Goal: Task Accomplishment & Management: Complete application form

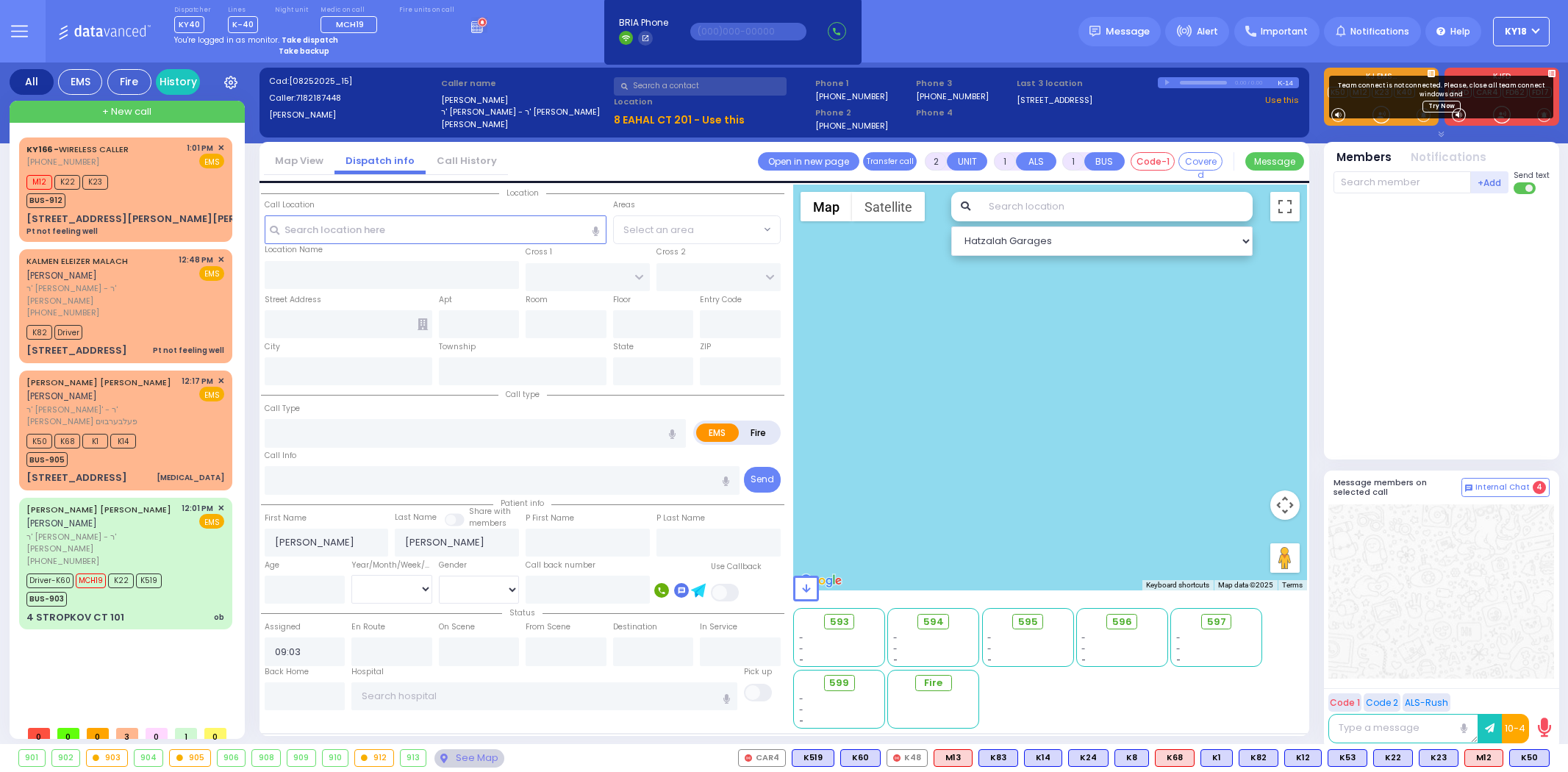
select select
click at [172, 201] on div "M12 K22 K23 BUS-912" at bounding box center [126, 189] width 198 height 37
type input "1"
type input "0"
select select
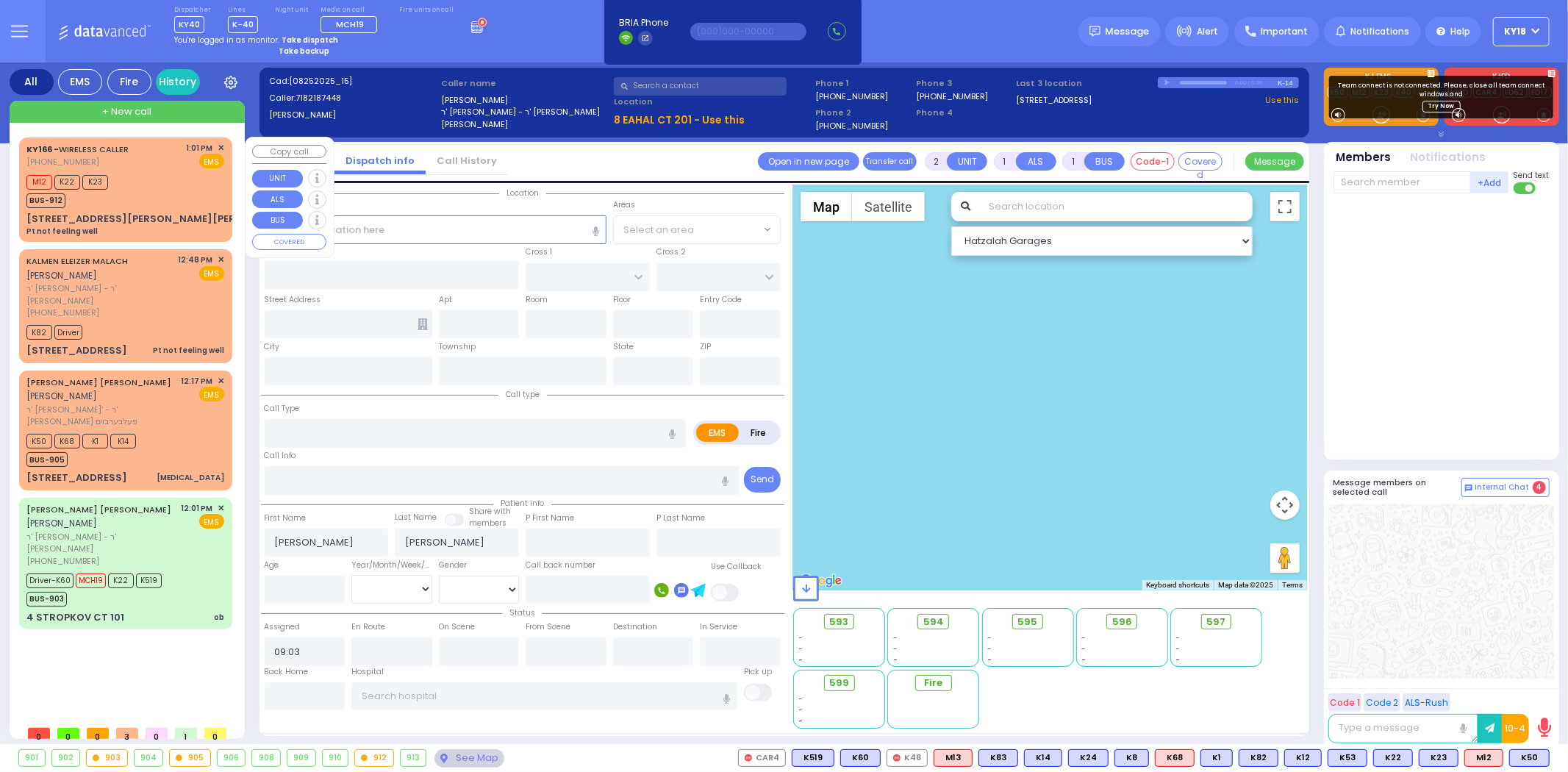
type input "Pt not feeling well"
radio input "true"
type input "[PHONE_NUMBER]"
select select
type input "13:01"
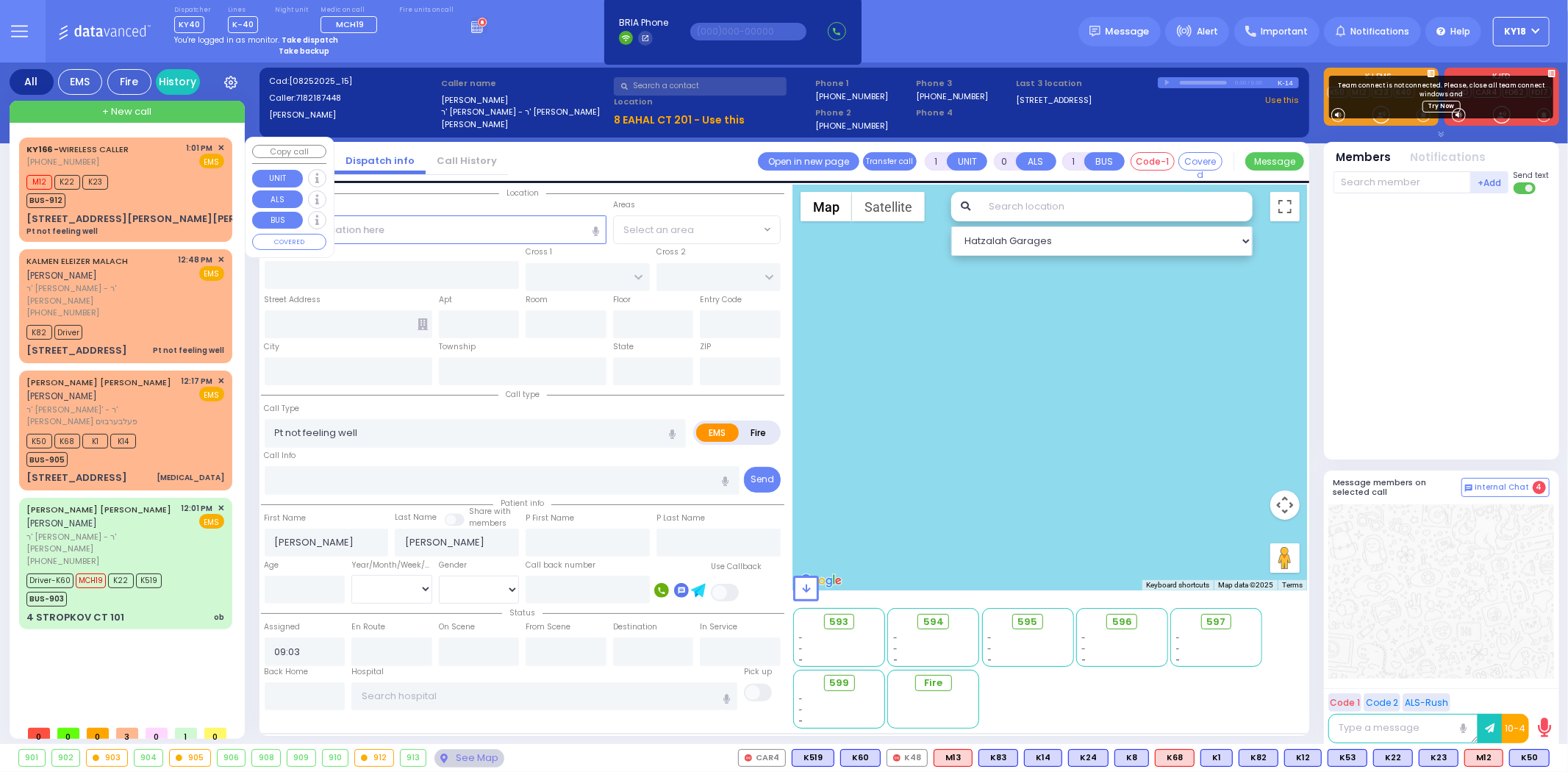
type input "13:03"
select select "Hatzalah Garages"
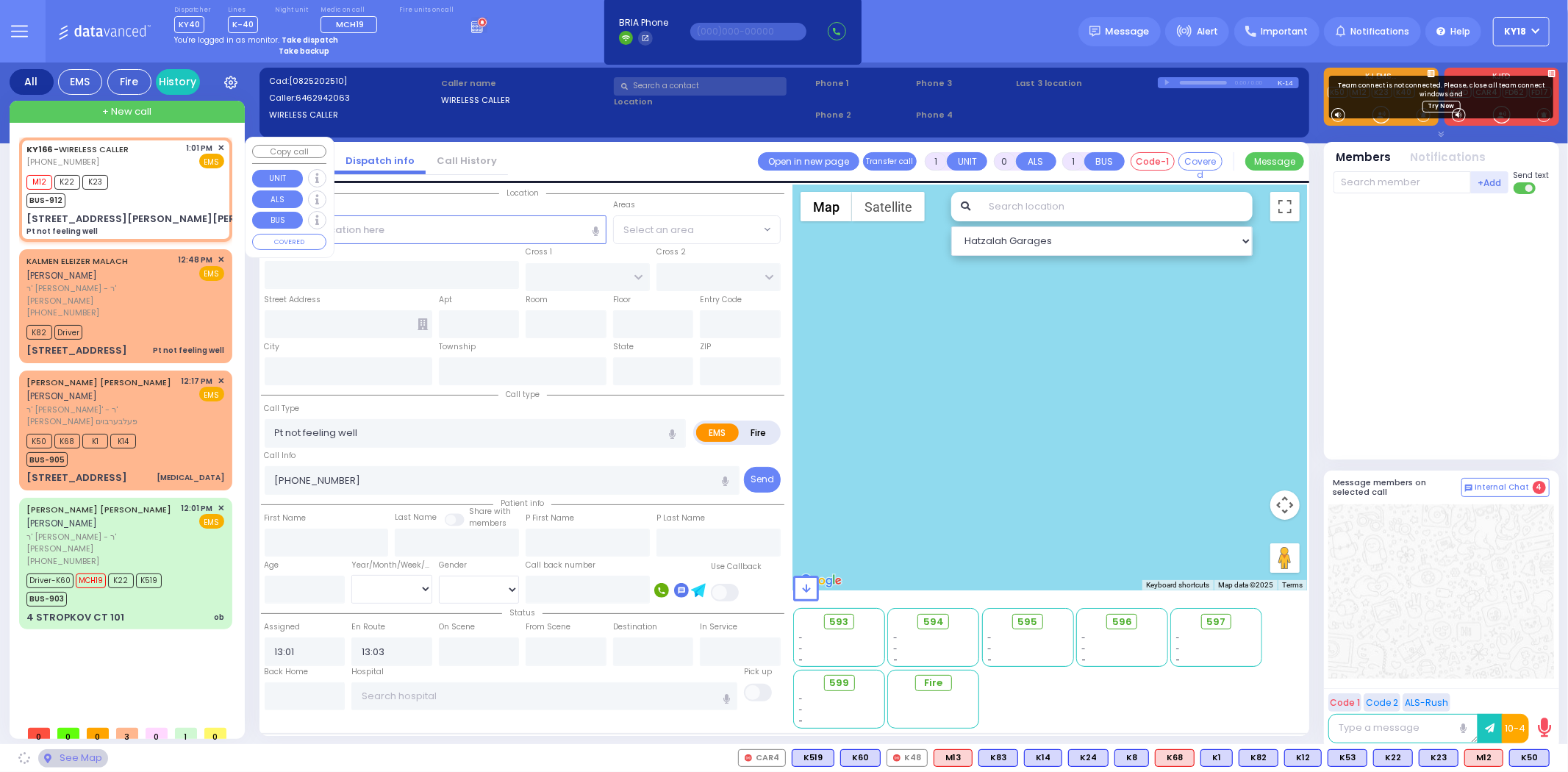
type input "LISKA WAY"
type input "MORDCHE SHER BLVD"
type input "[STREET_ADDRESS][PERSON_NAME][PERSON_NAME]"
type input "Monroe"
type input "[US_STATE]"
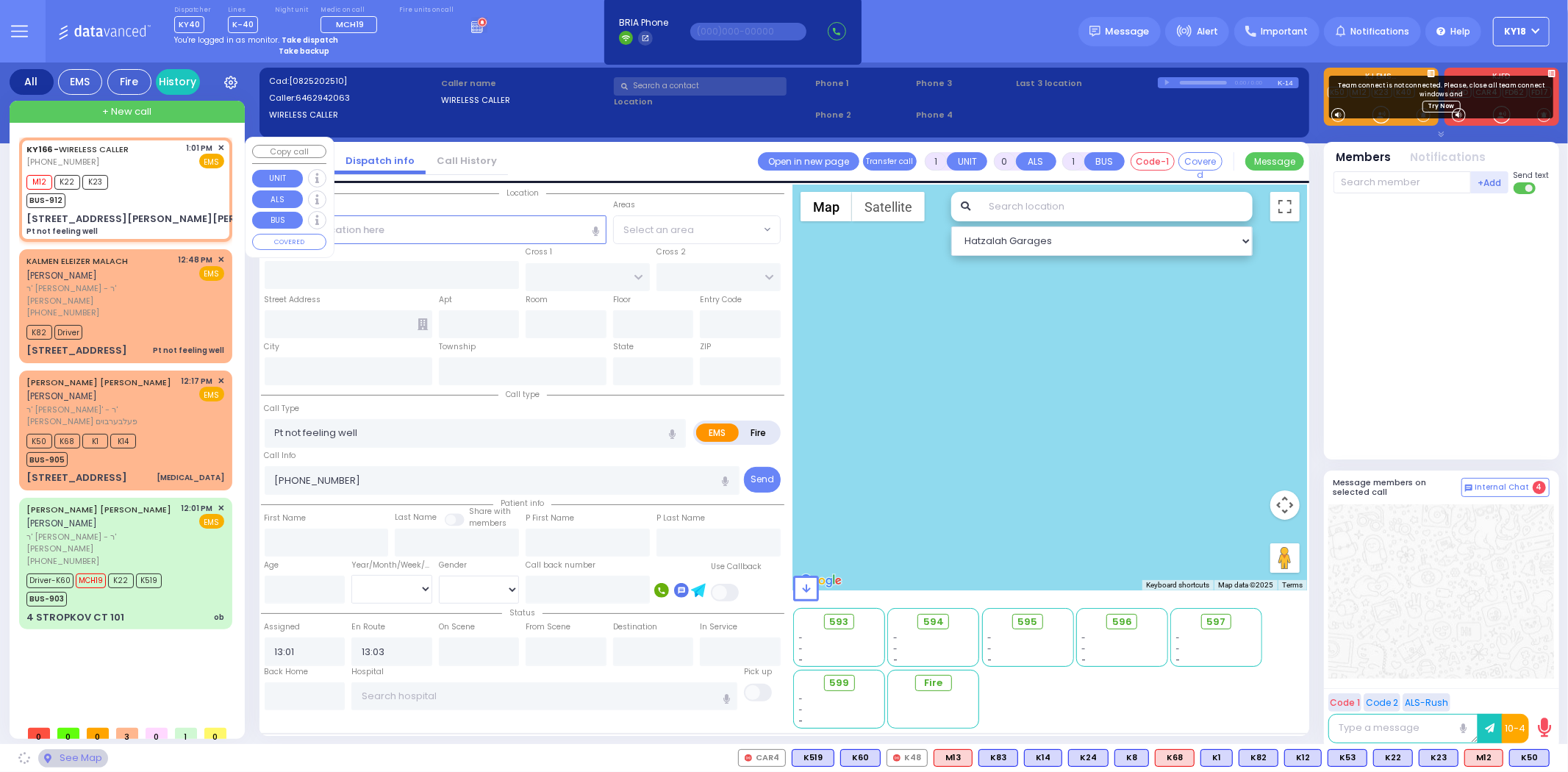
type input "10950"
select select "SECTION 2"
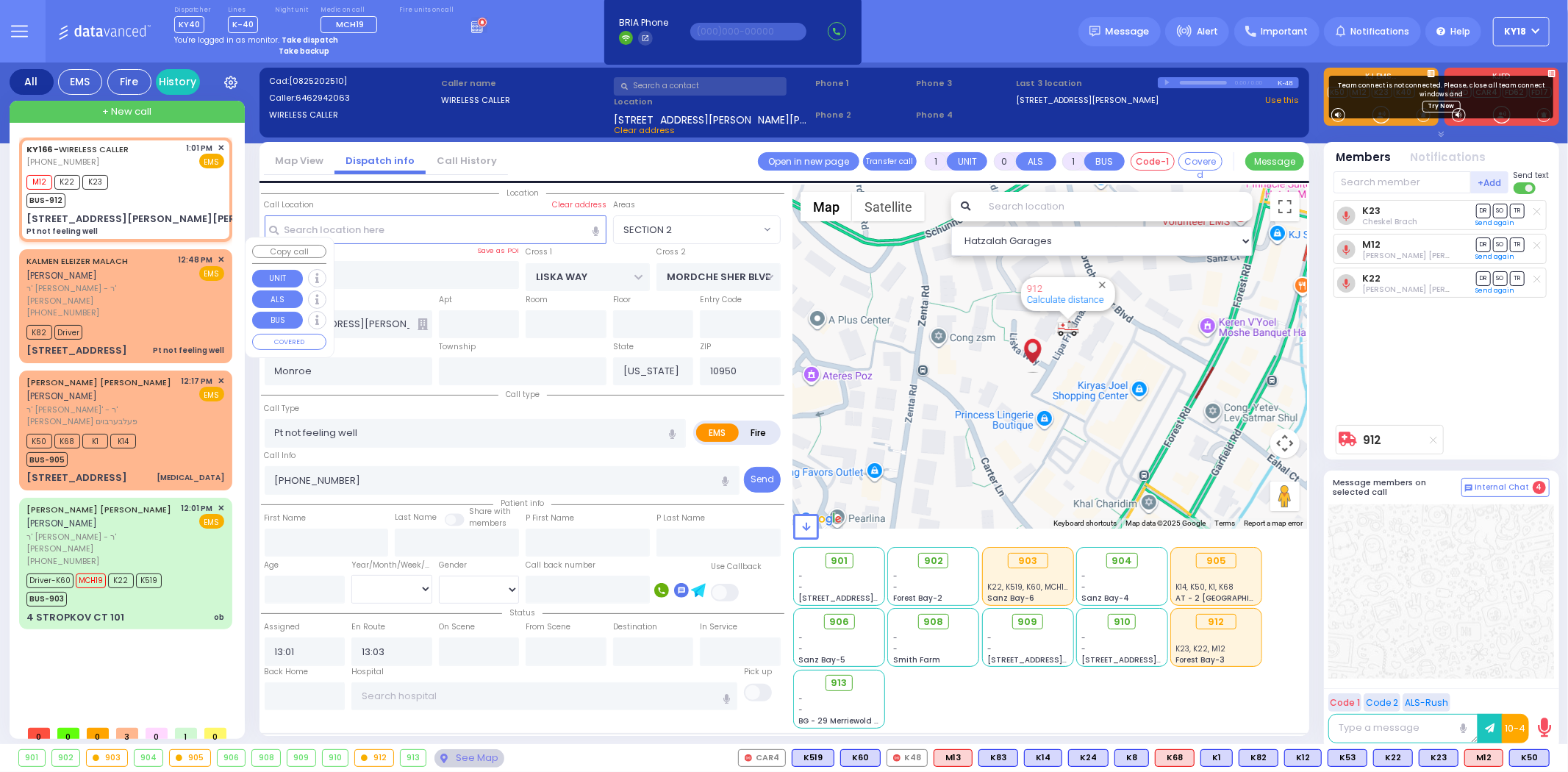
click at [202, 270] on div "12:48 PM ✕ EMS" at bounding box center [201, 285] width 46 height 65
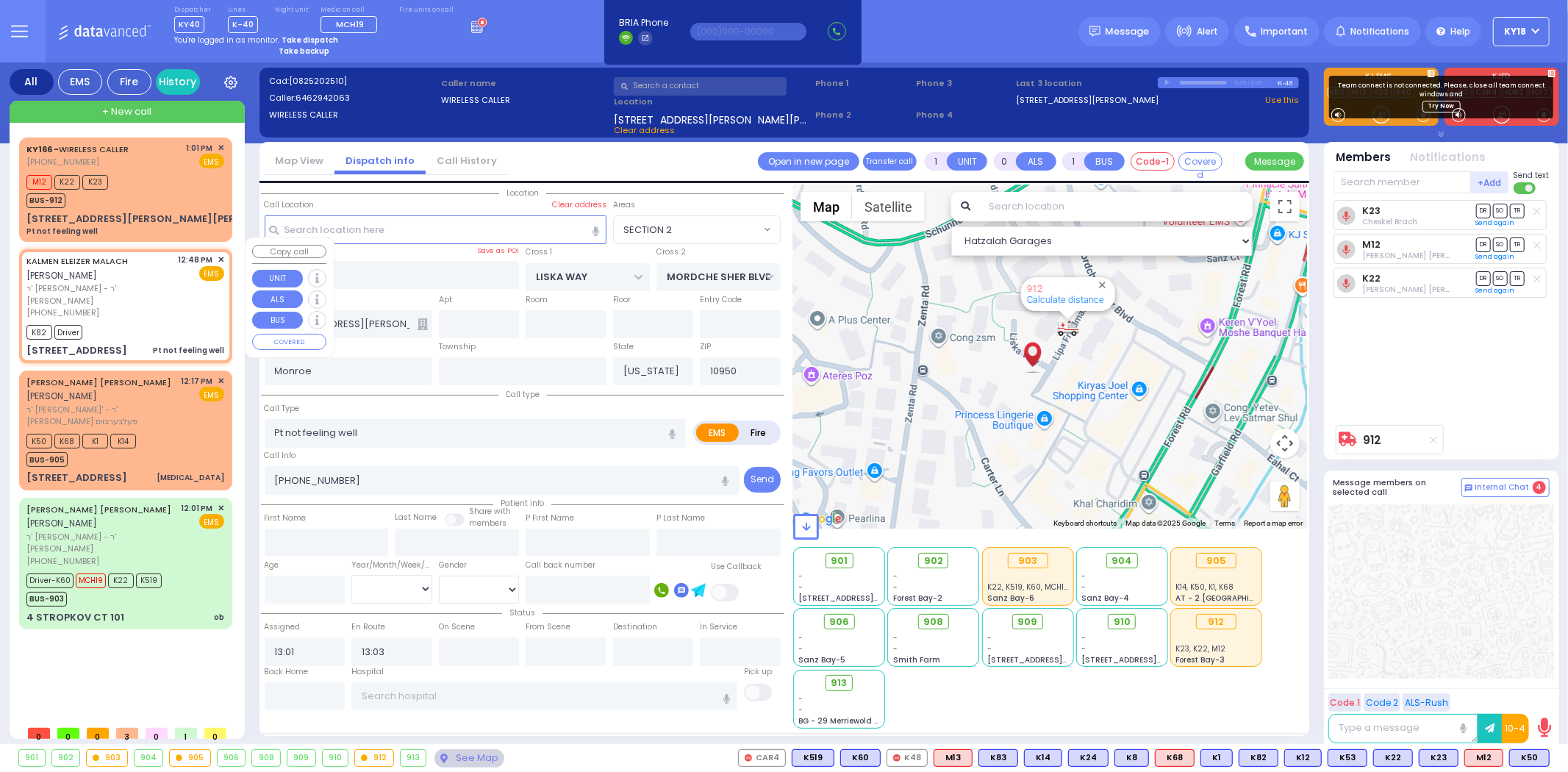
select select
radio input "true"
type input "KALMEN ELEIZER"
type input "MALACH"
select select
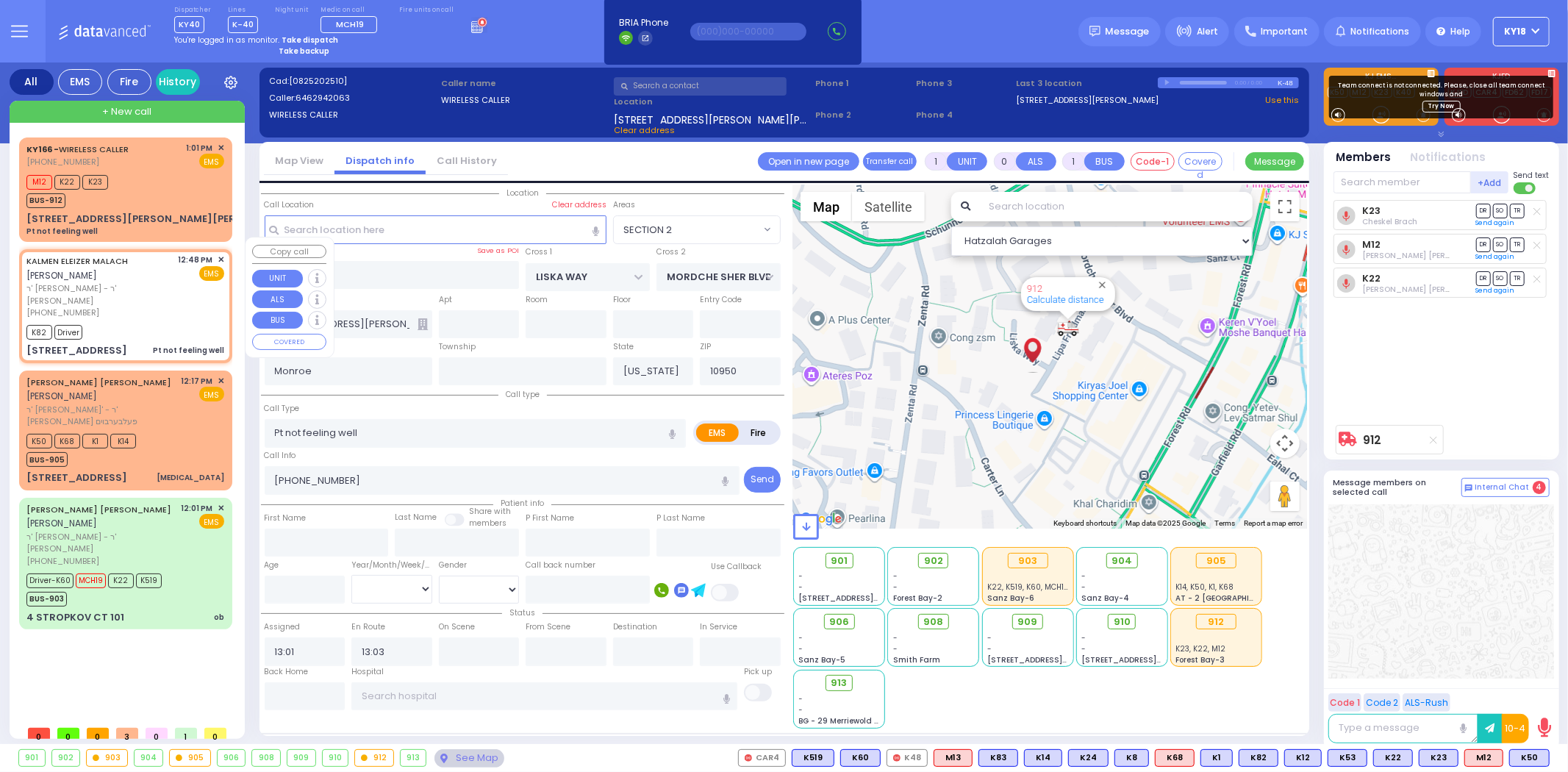
type input "12:48"
type input "12:53"
type input "ROVNA COURT"
type input "SEVEN SPRINGS MOUNTAIN RD"
type input "23 CHEVRON RD"
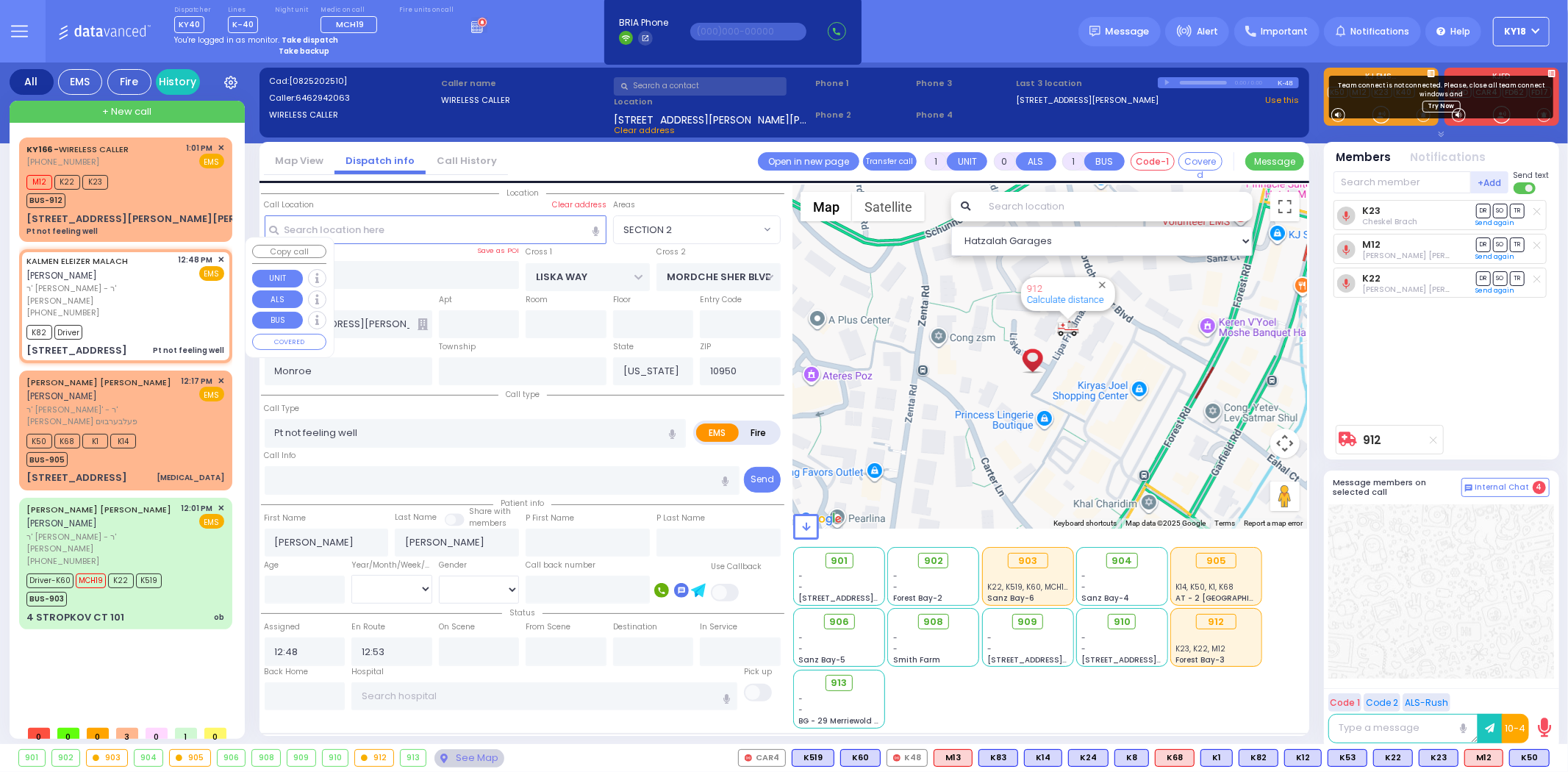
type input "302"
select select "SECTION 5"
select select "Hatzalah Garages"
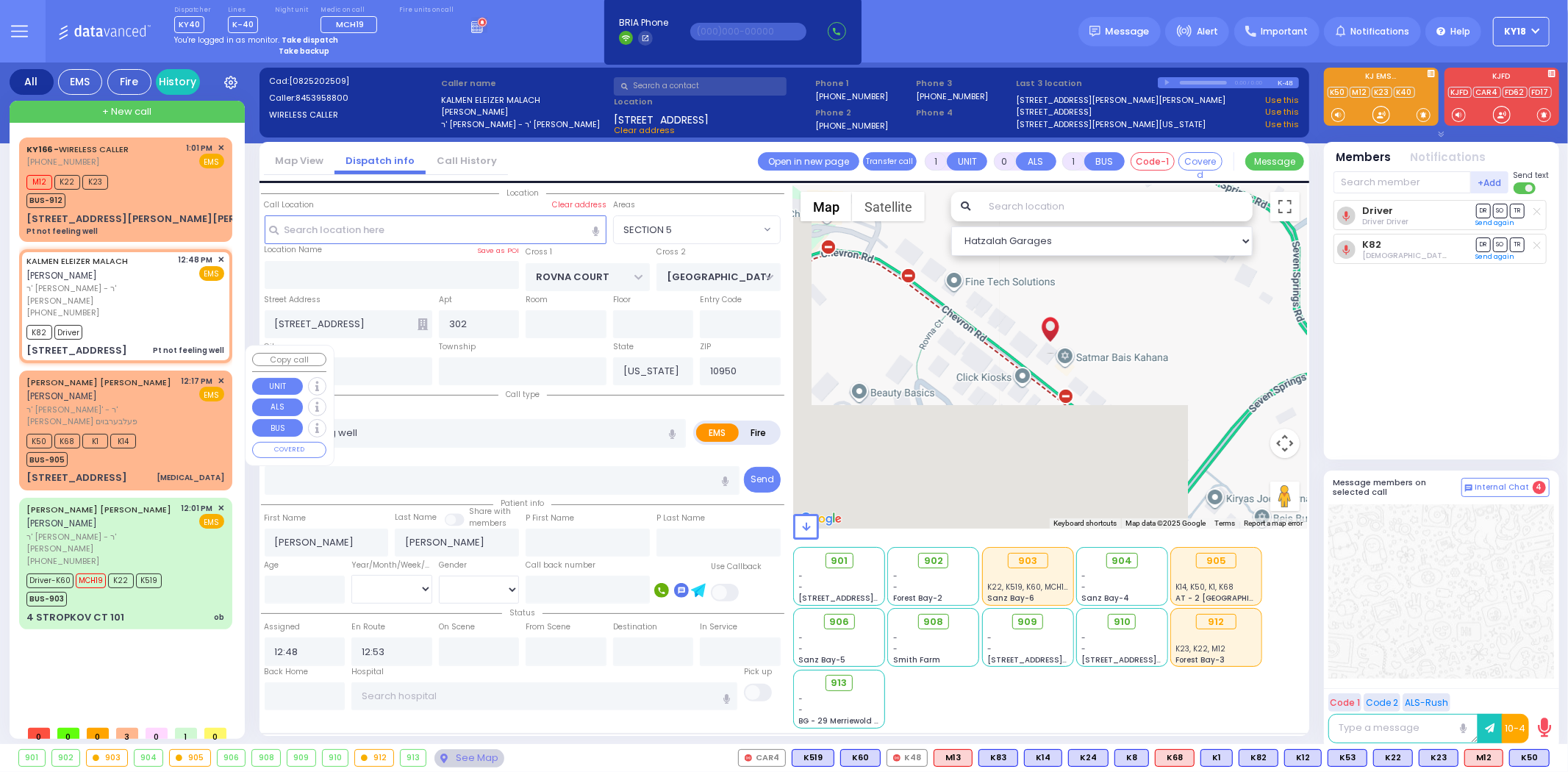
click at [167, 375] on div "SIMCHA SHULEM STEINBERGER שמחה שלום שטיינבערגער" at bounding box center [102, 390] width 150 height 29
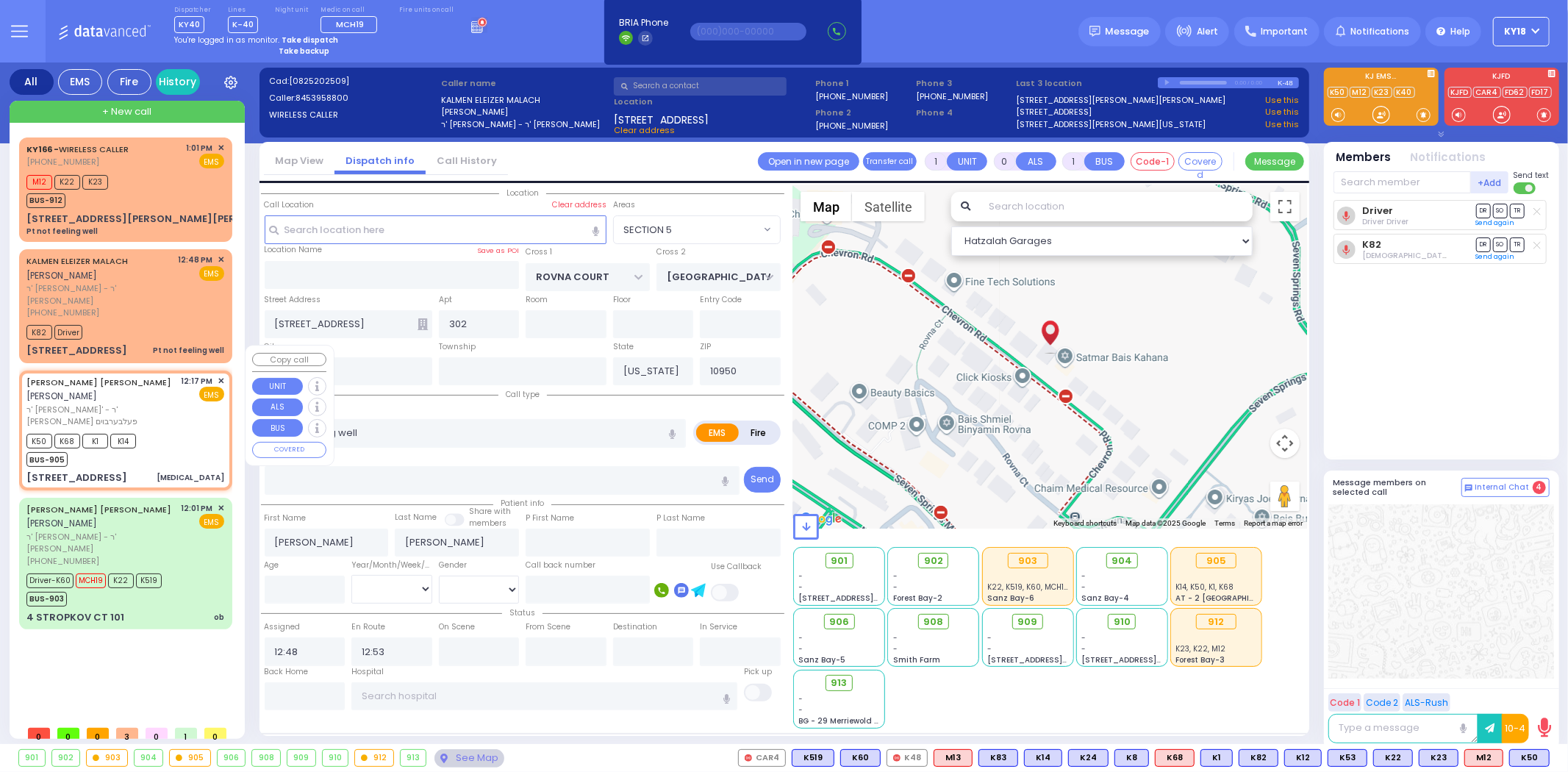
type input "2"
type input "1"
select select
type input "[MEDICAL_DATA]"
radio input "true"
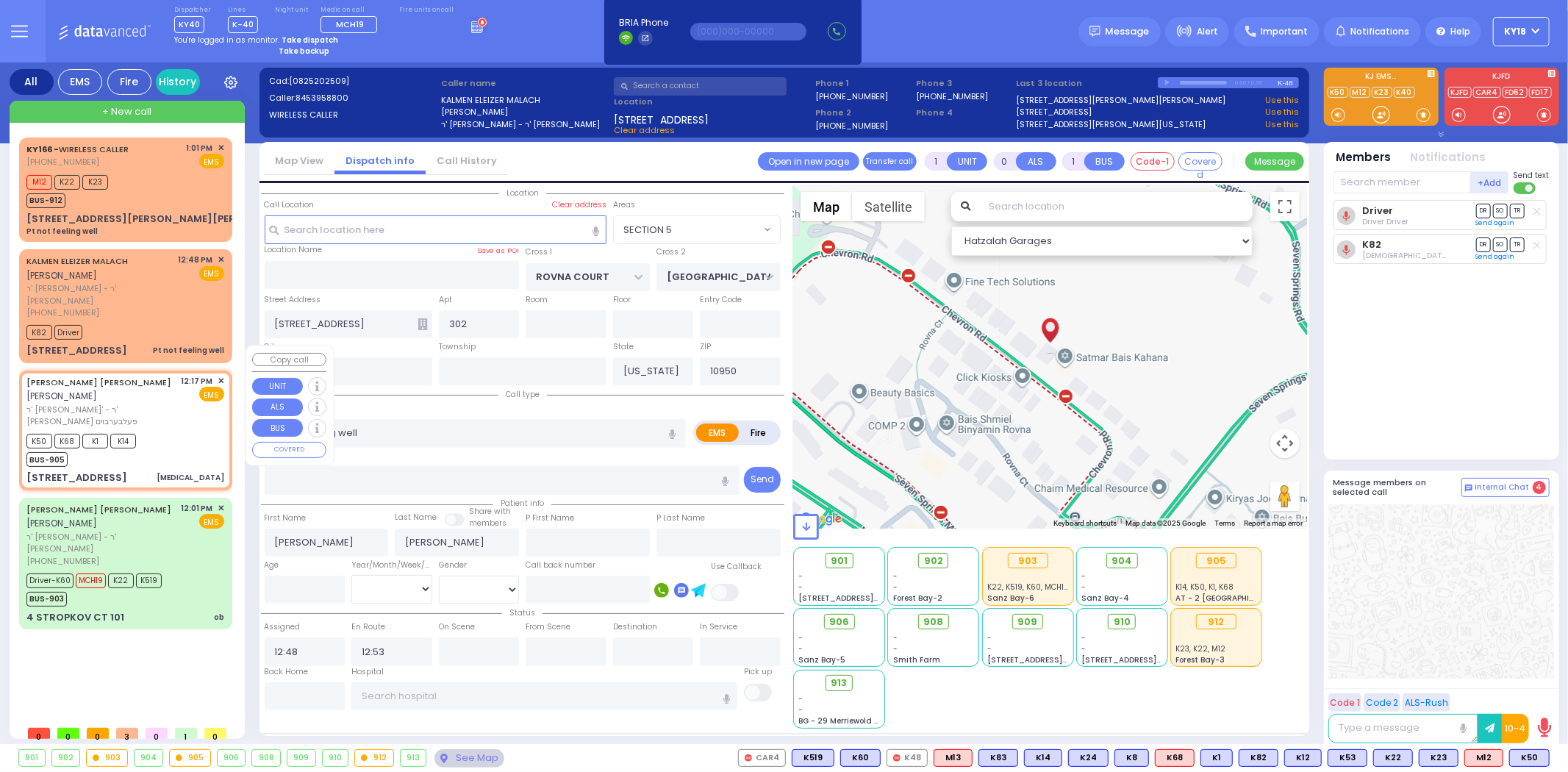
type input "SIMCHA SHULEM"
type input "STEINBERGER"
select select
type input "12:17"
type input "12:25"
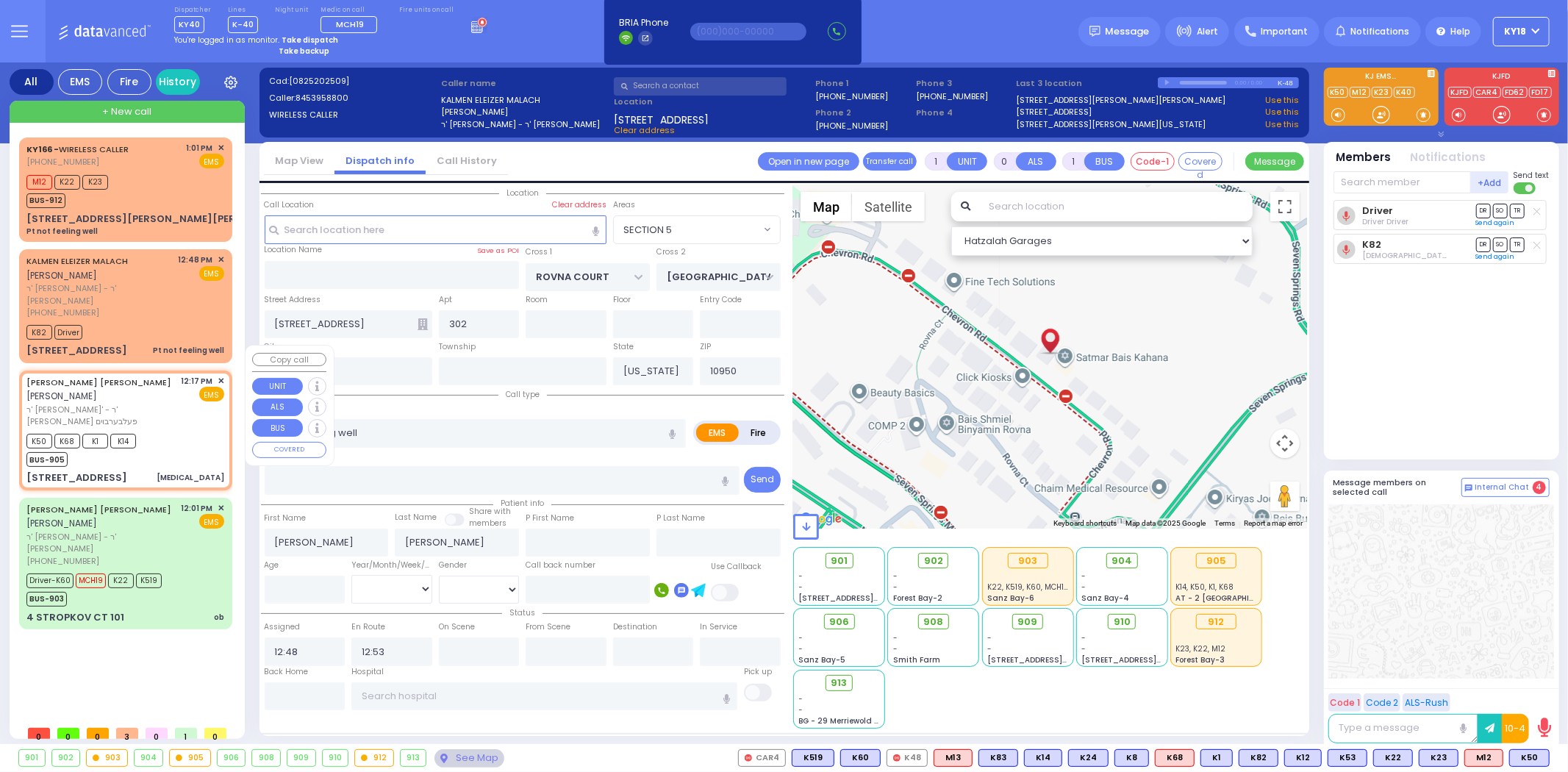
type input "Lenox Hill Hospital"
select select "Hatzalah Garages"
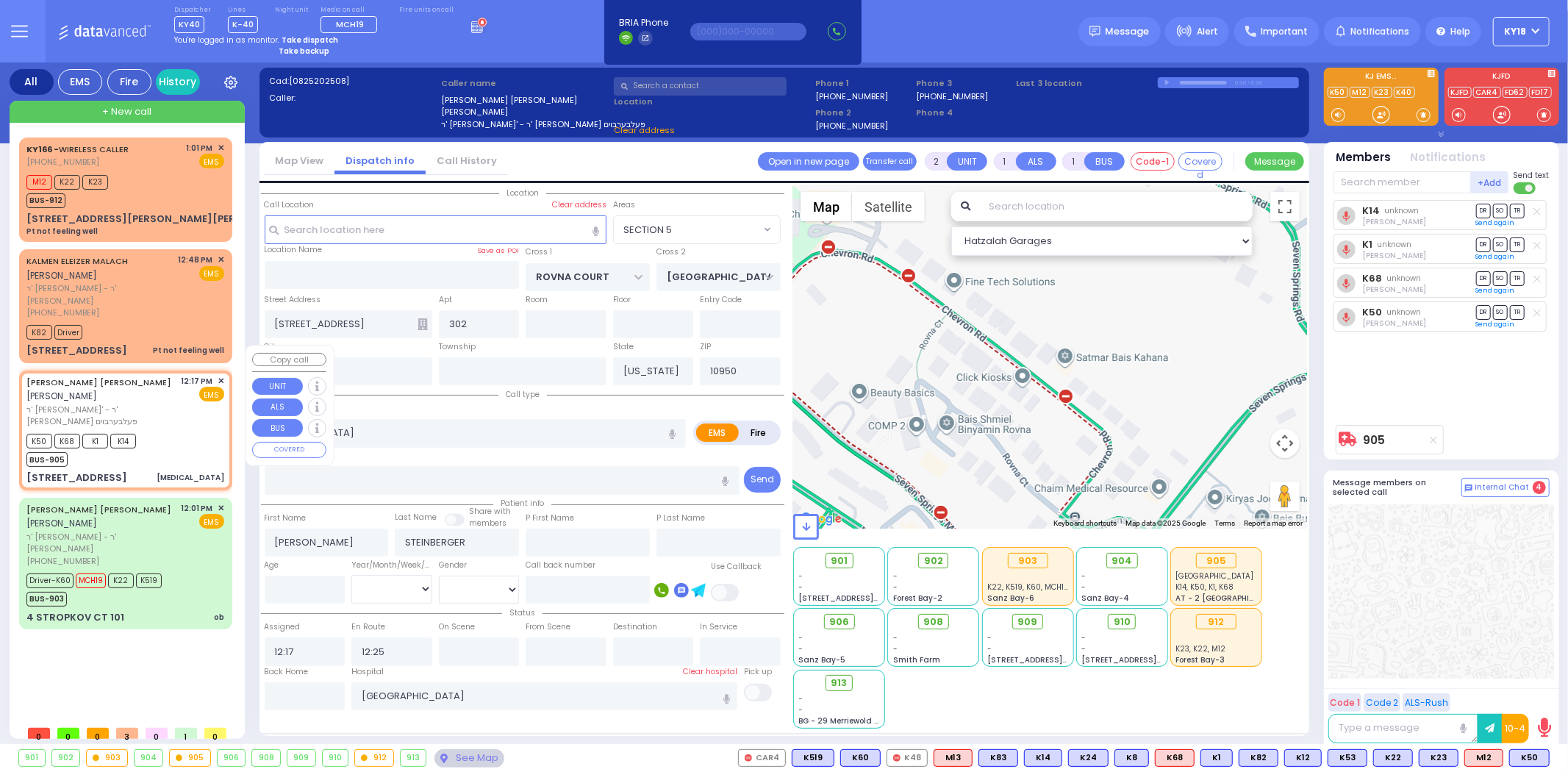
type input "NICKLESBURG RD"
type input "KRAKOW BLVD"
type input "1 TZFAS RD"
select select "ATZEI TAMURIM"
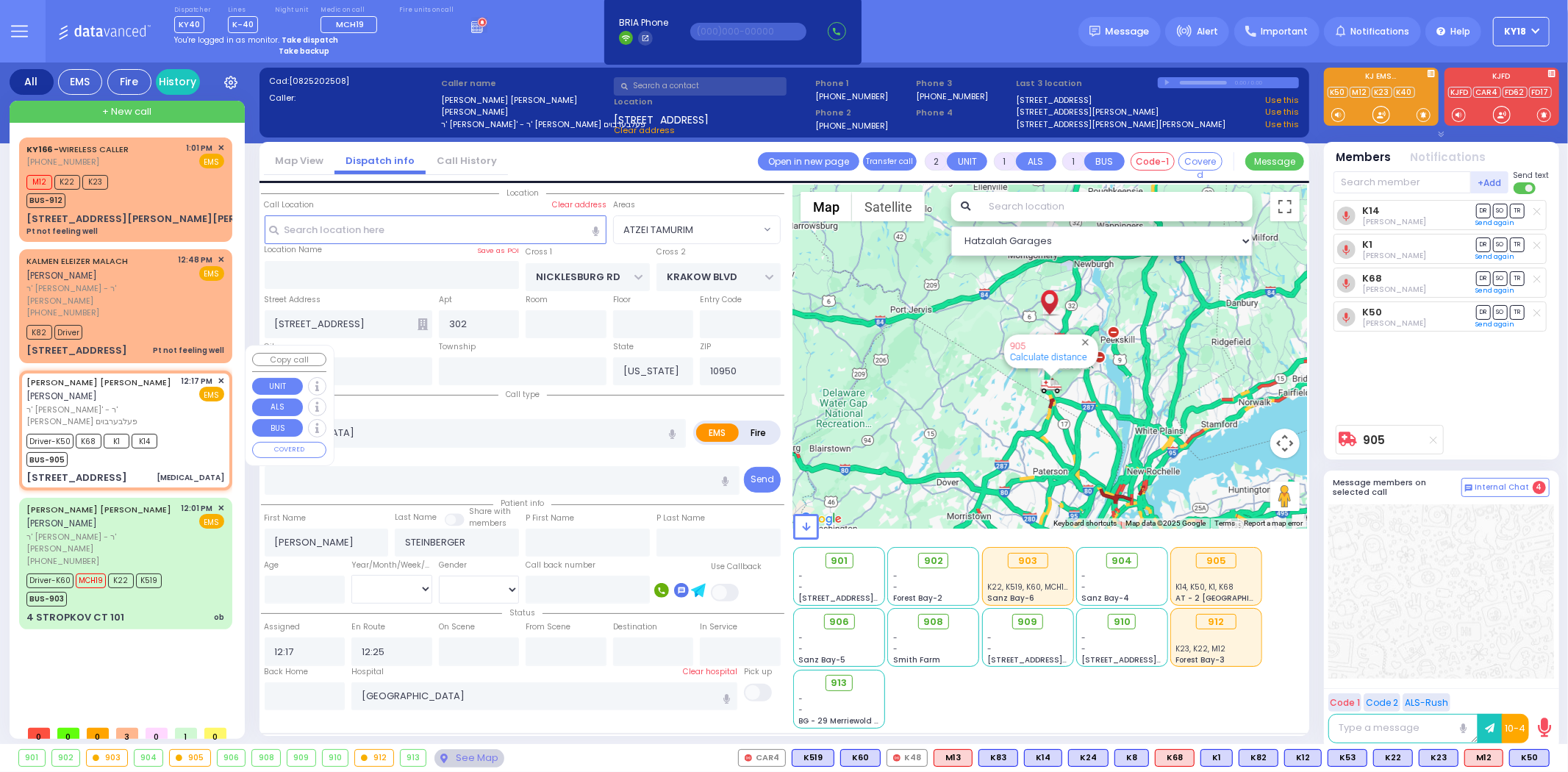
type input "6"
select select
radio input "true"
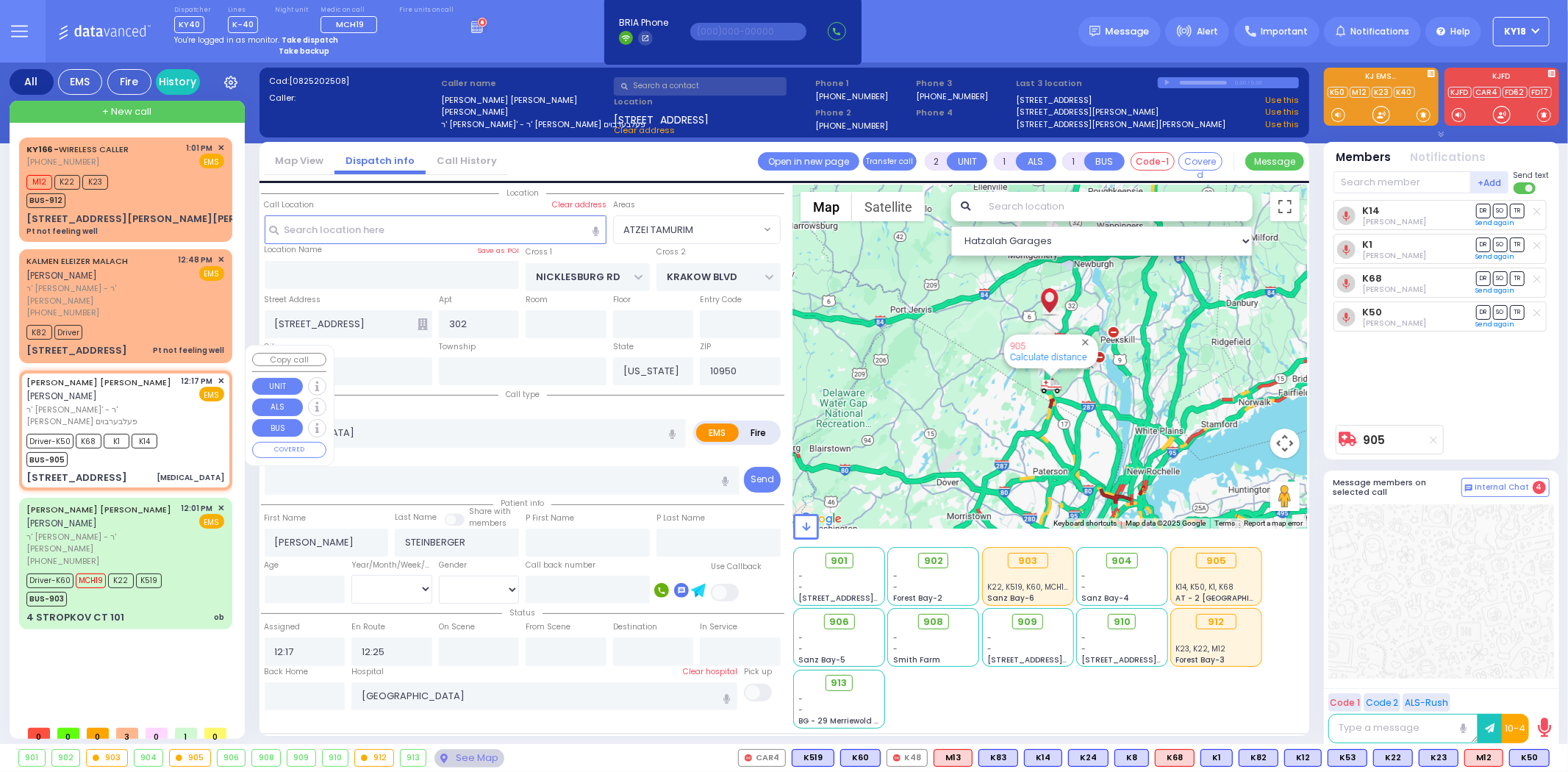
type input "Unknown"
select select "Year"
select select "Hatzalah Garages"
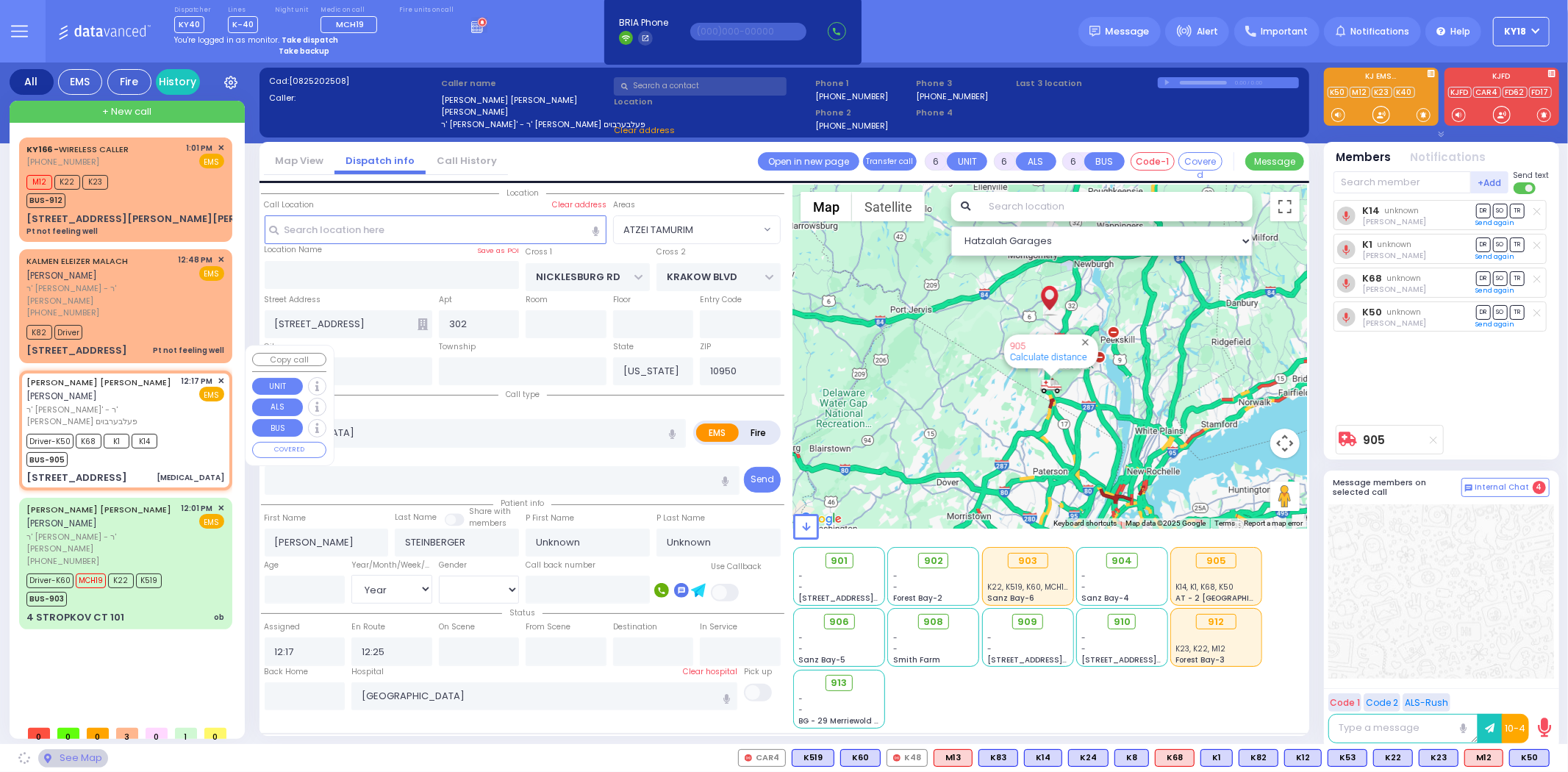
select select "ATZEI TAMURIM"
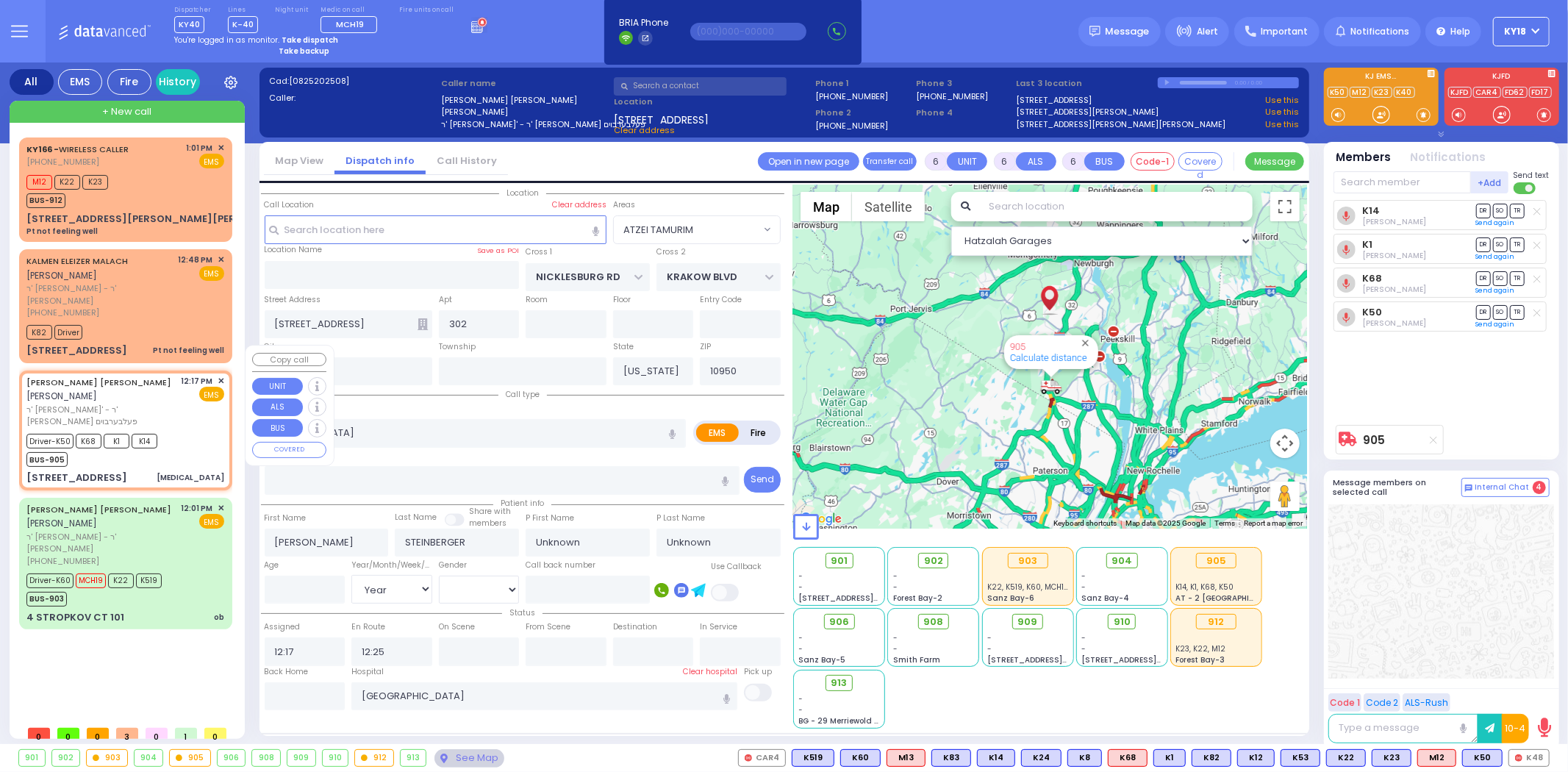
select select
radio input "true"
type input "Alexander"
select select "Year"
select select "Hatzalah Garages"
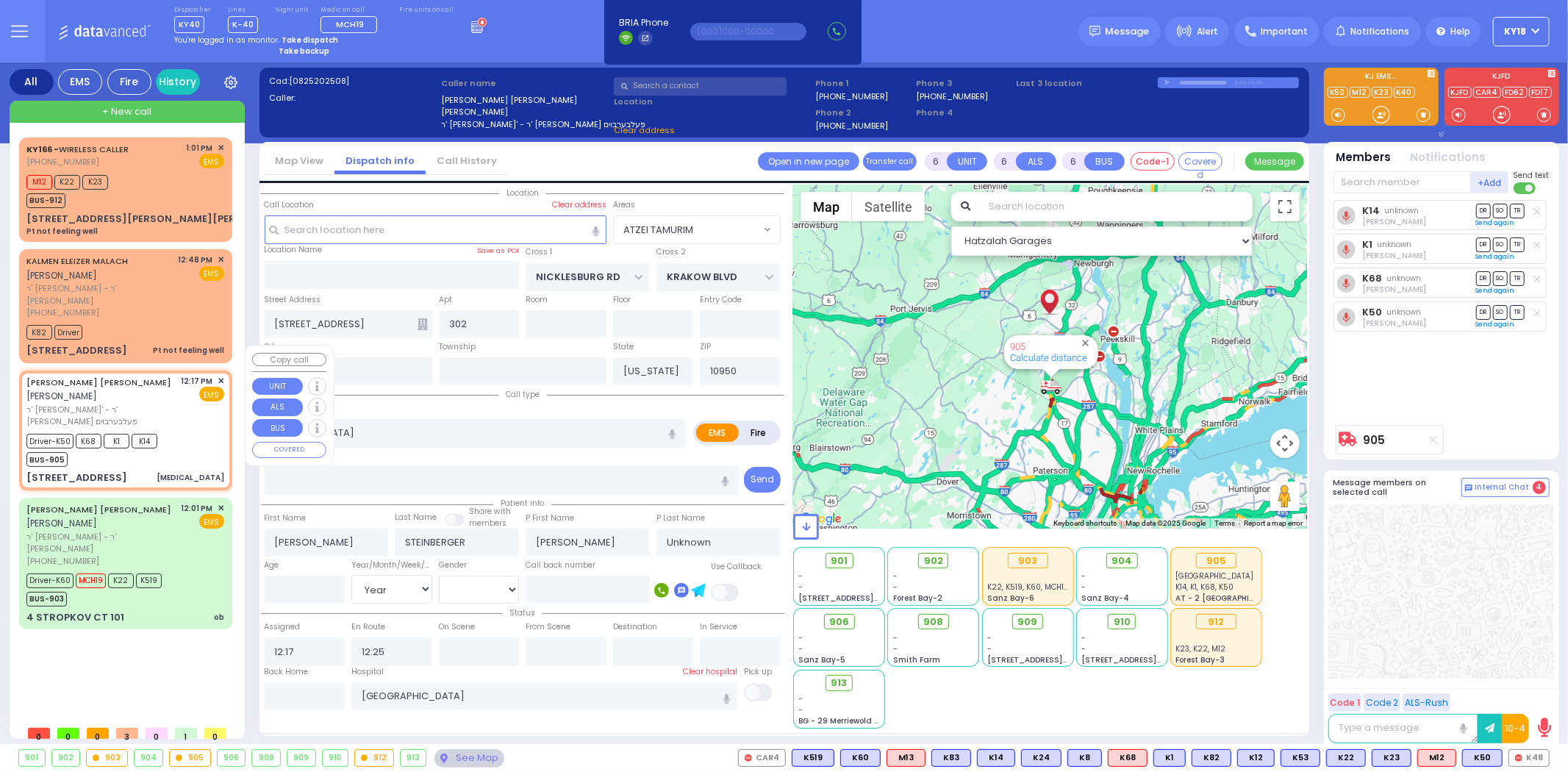
select select "ATZEI TAMURIM"
select select
radio input "true"
select select "Year"
select select "Hatzalah Garages"
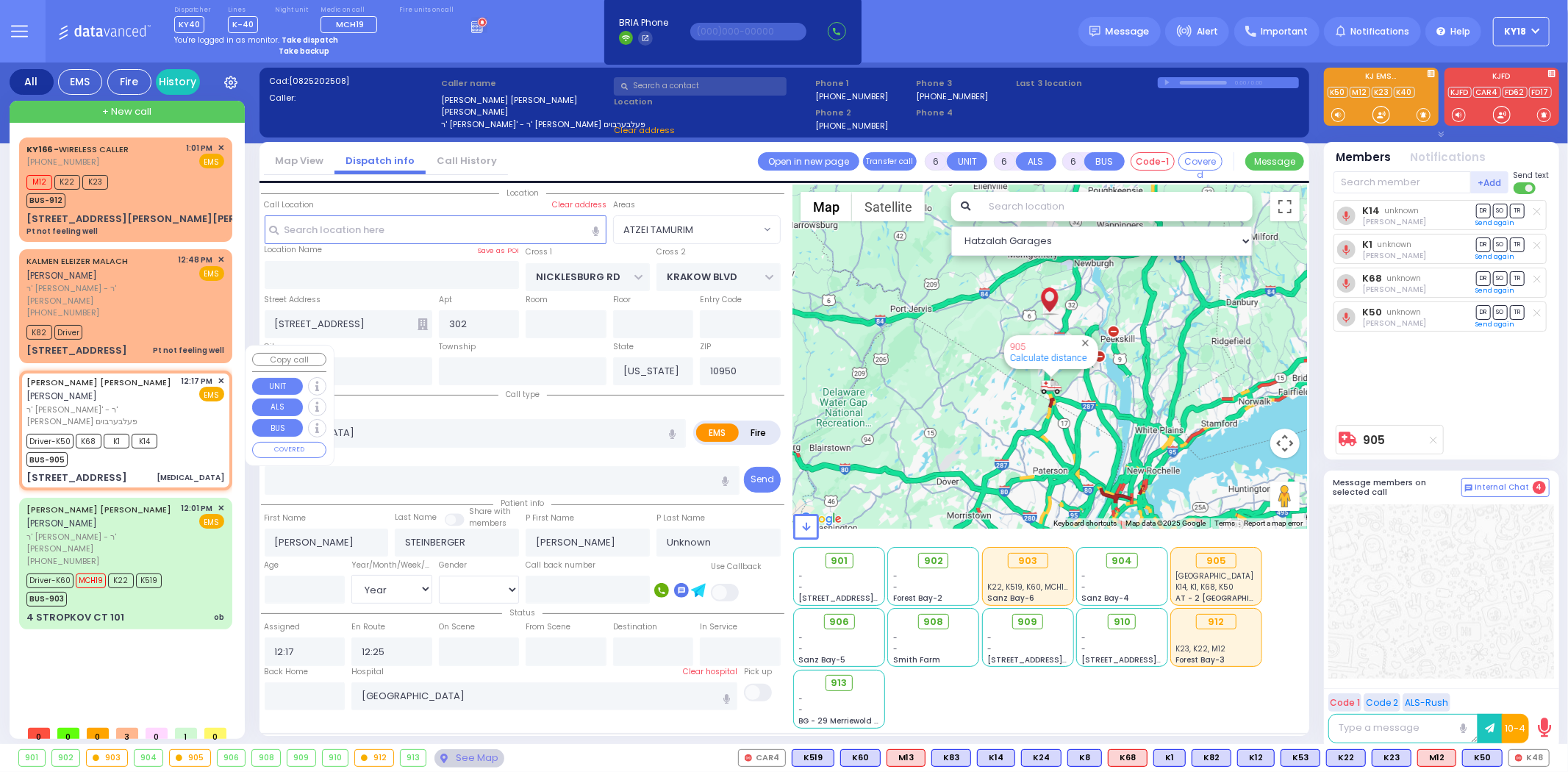
select select "ATZEI TAMURIM"
select select
radio input "true"
select select "Year"
select select "Hatzalah Garages"
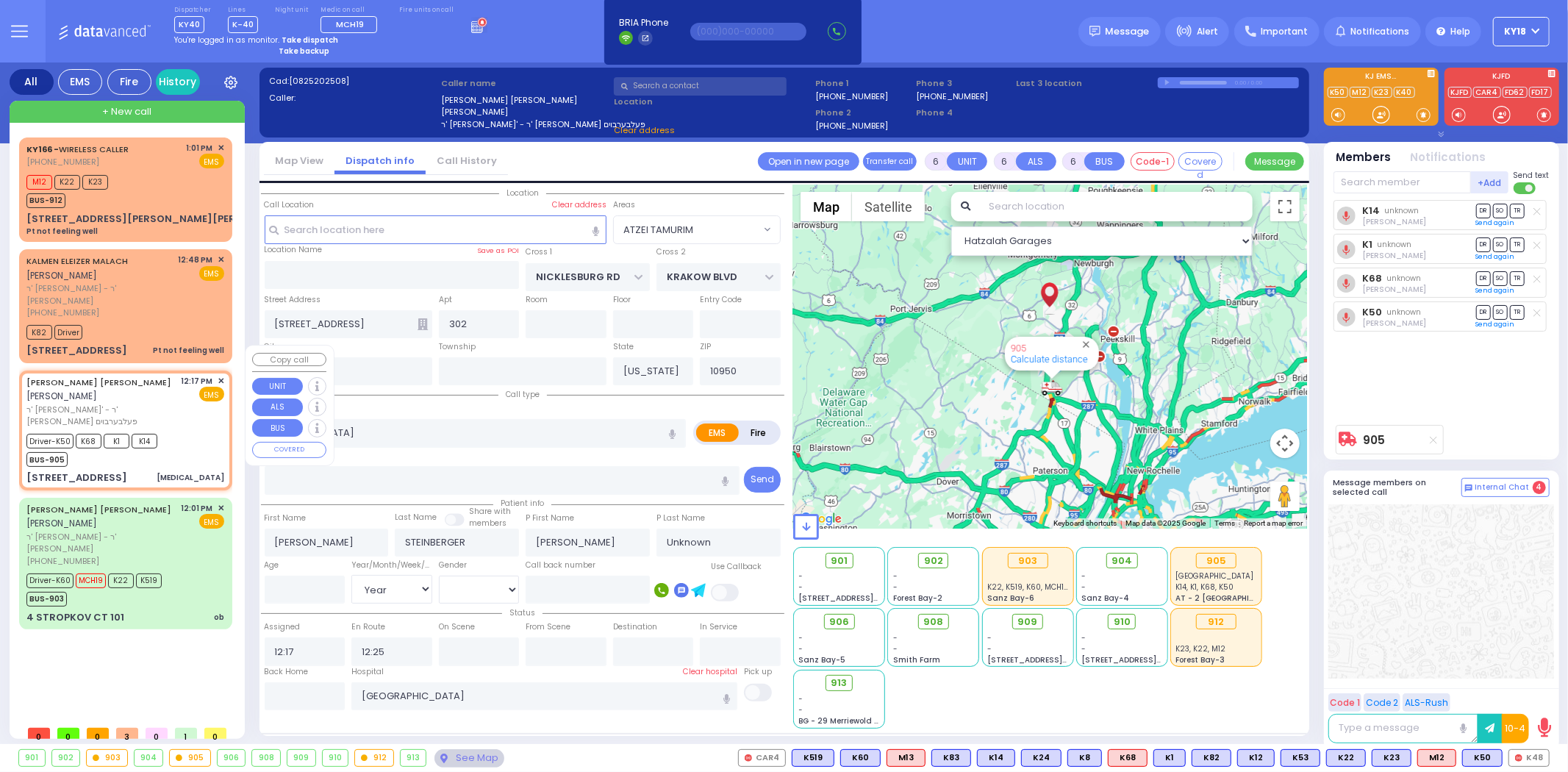
select select "ATZEI TAMURIM"
select select
radio input "true"
type input "Steinberger"
select select "Year"
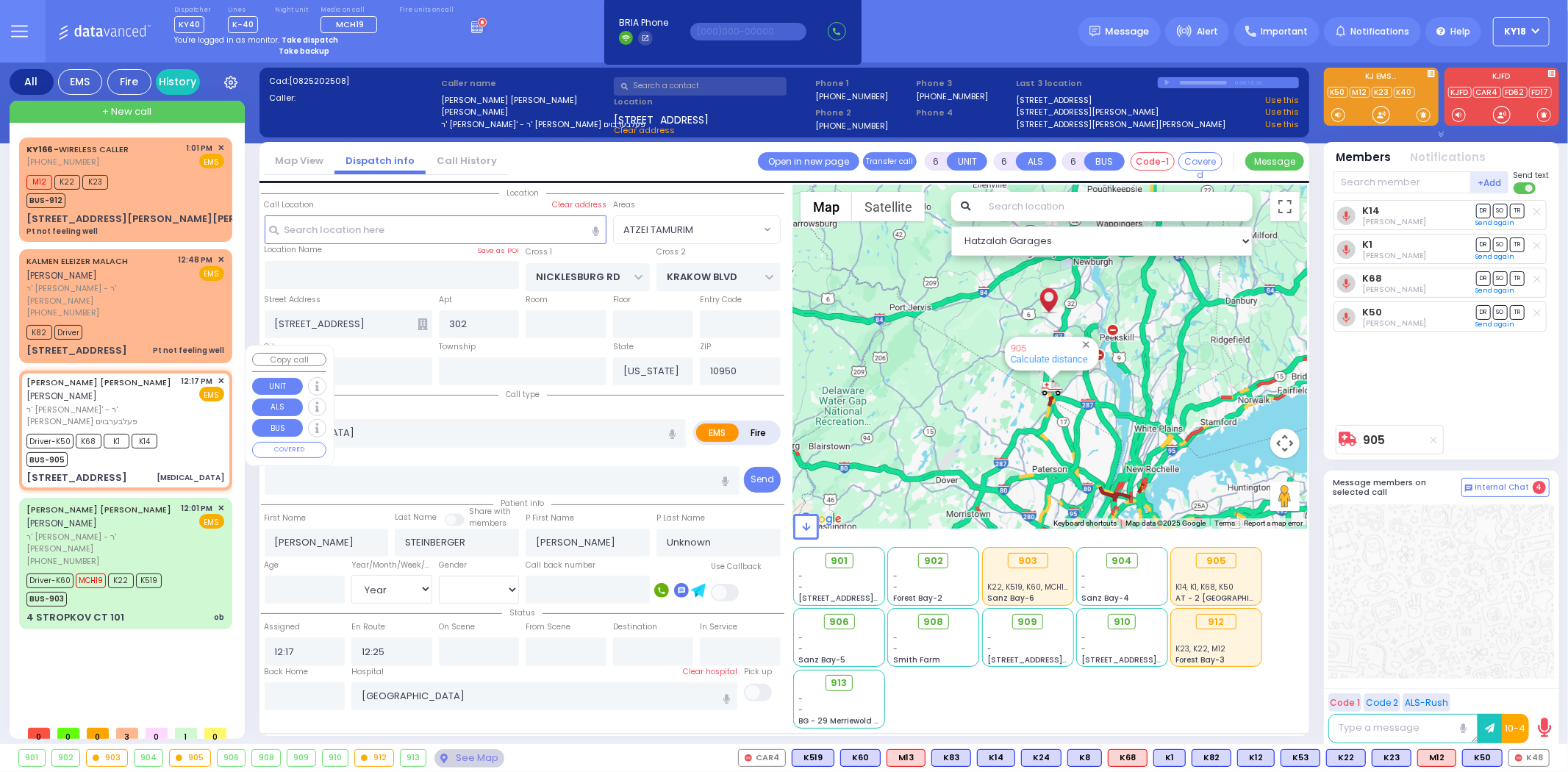
select select "[DEMOGRAPHIC_DATA]"
select select "Hatzalah Garages"
select select "ATZEI TAMURIM"
select select
radio input "true"
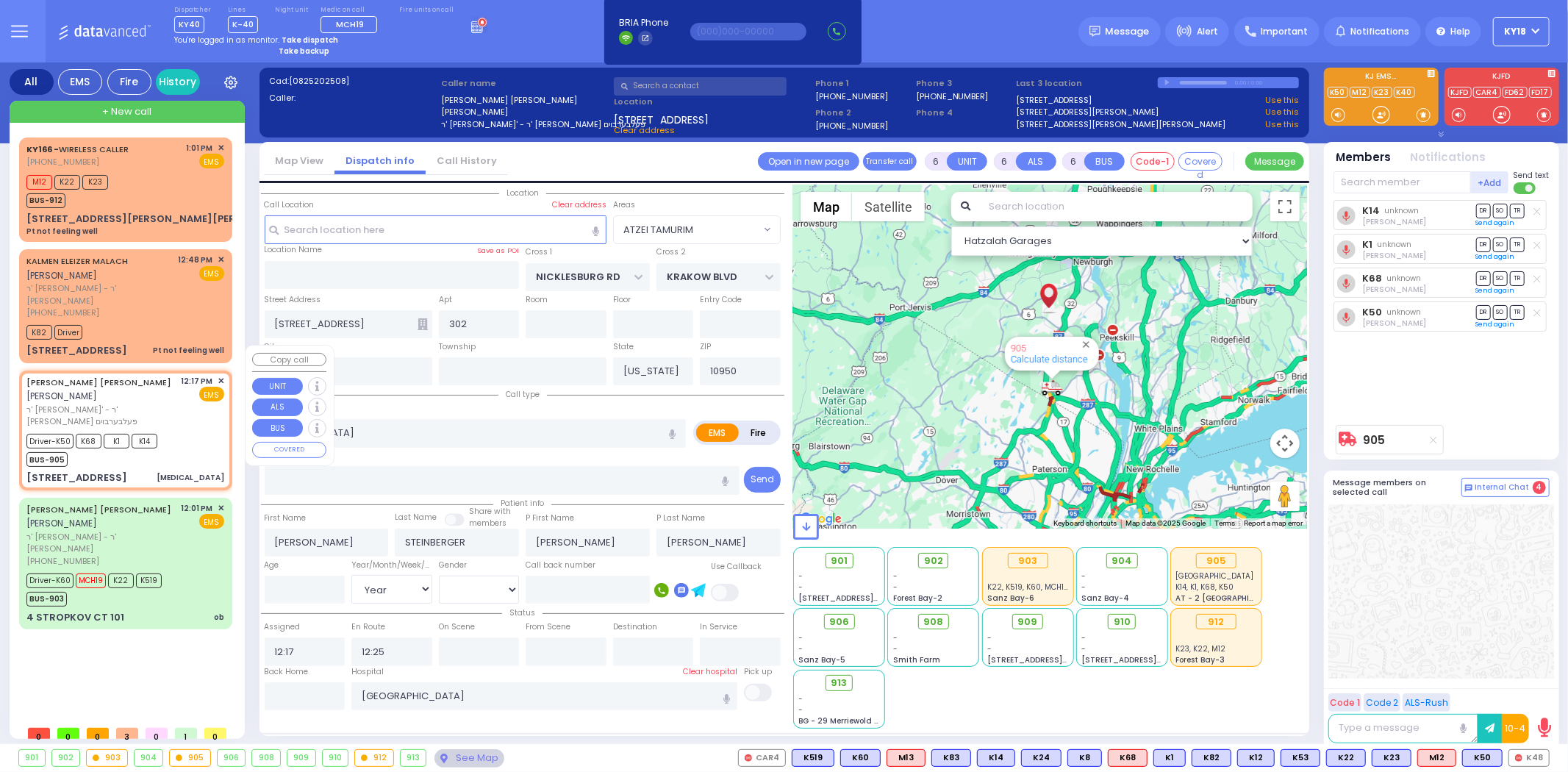
select select "Year"
select select "[DEMOGRAPHIC_DATA]"
select select "Hatzalah Garages"
select select "ATZEI TAMURIM"
select select
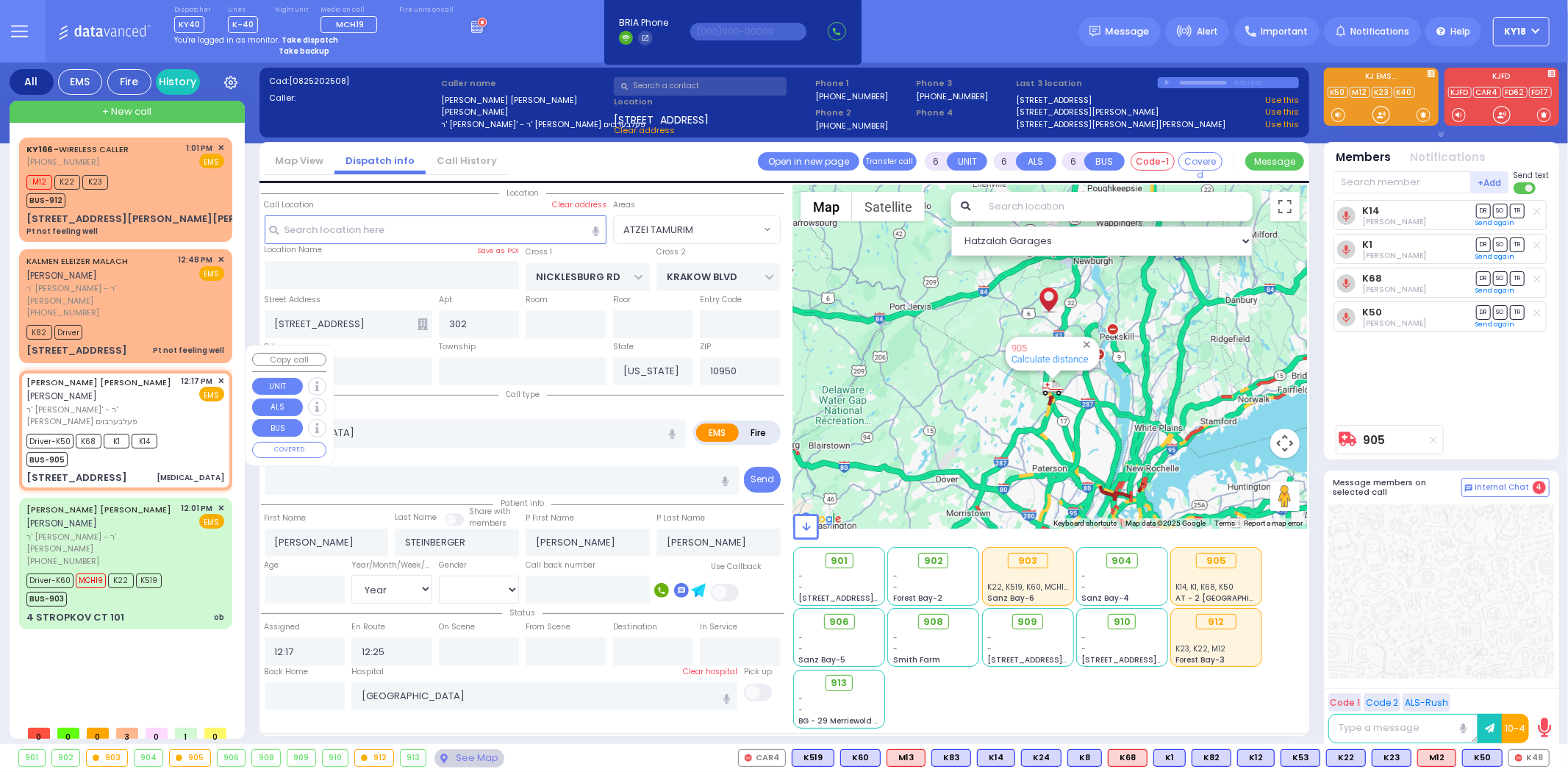
radio input "true"
select select "Year"
select select "[DEMOGRAPHIC_DATA]"
select select "Hatzalah Garages"
select select "ATZEI TAMURIM"
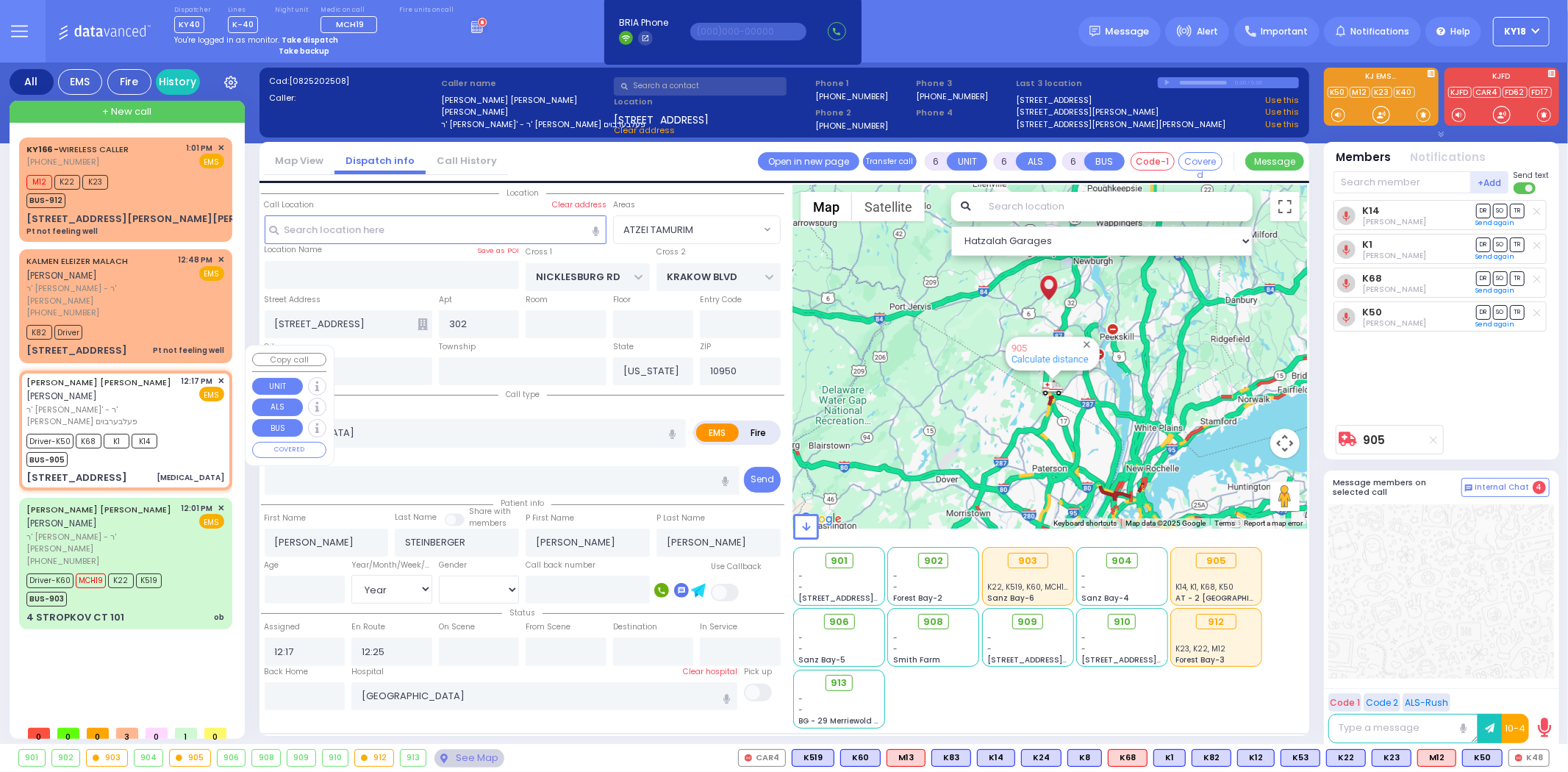
select select
radio input "true"
select select "Year"
select select "[DEMOGRAPHIC_DATA]"
select select "Hatzalah Garages"
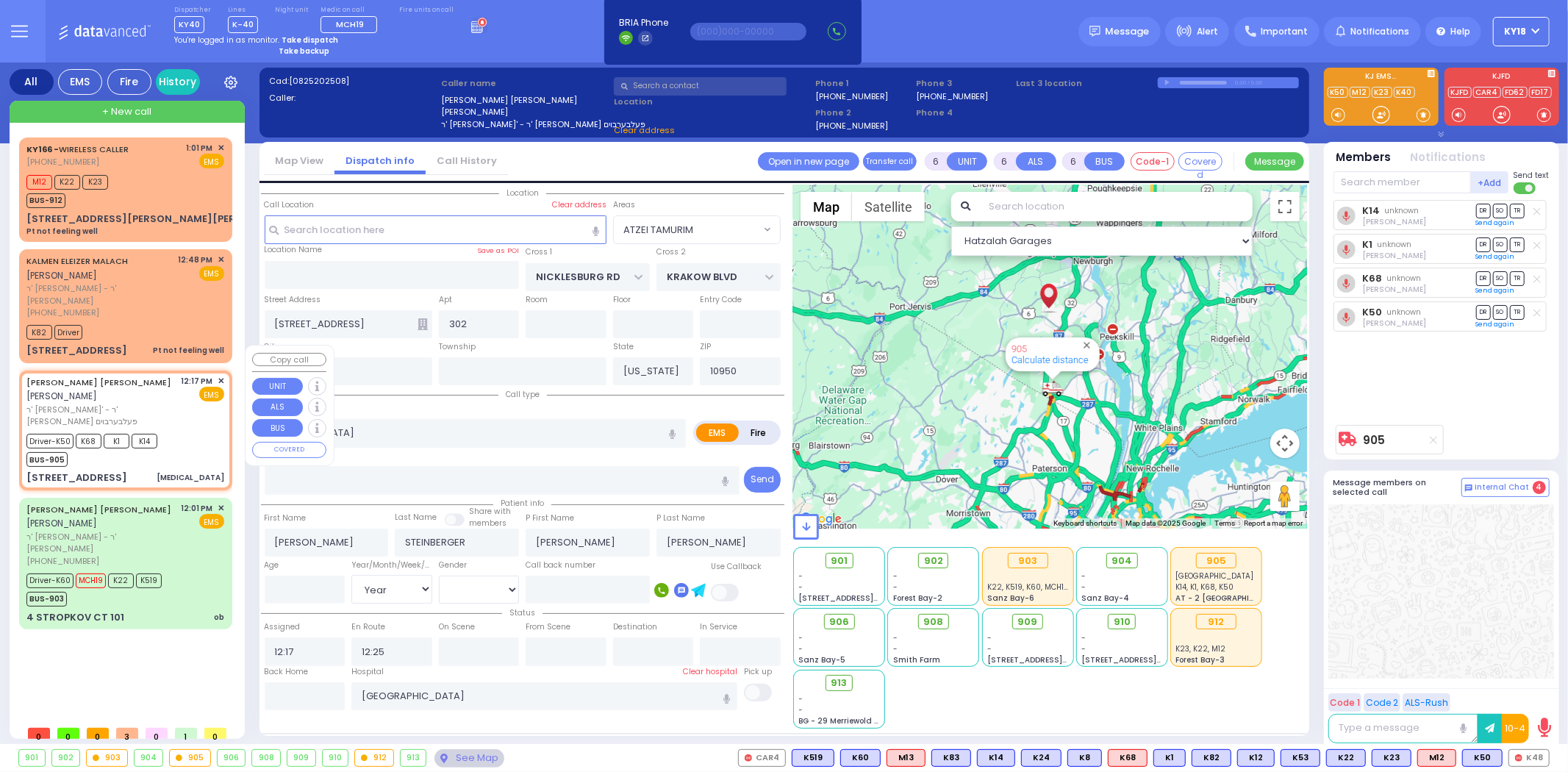
select select "ATZEI TAMURIM"
select select
radio input "true"
select select "Year"
select select "[DEMOGRAPHIC_DATA]"
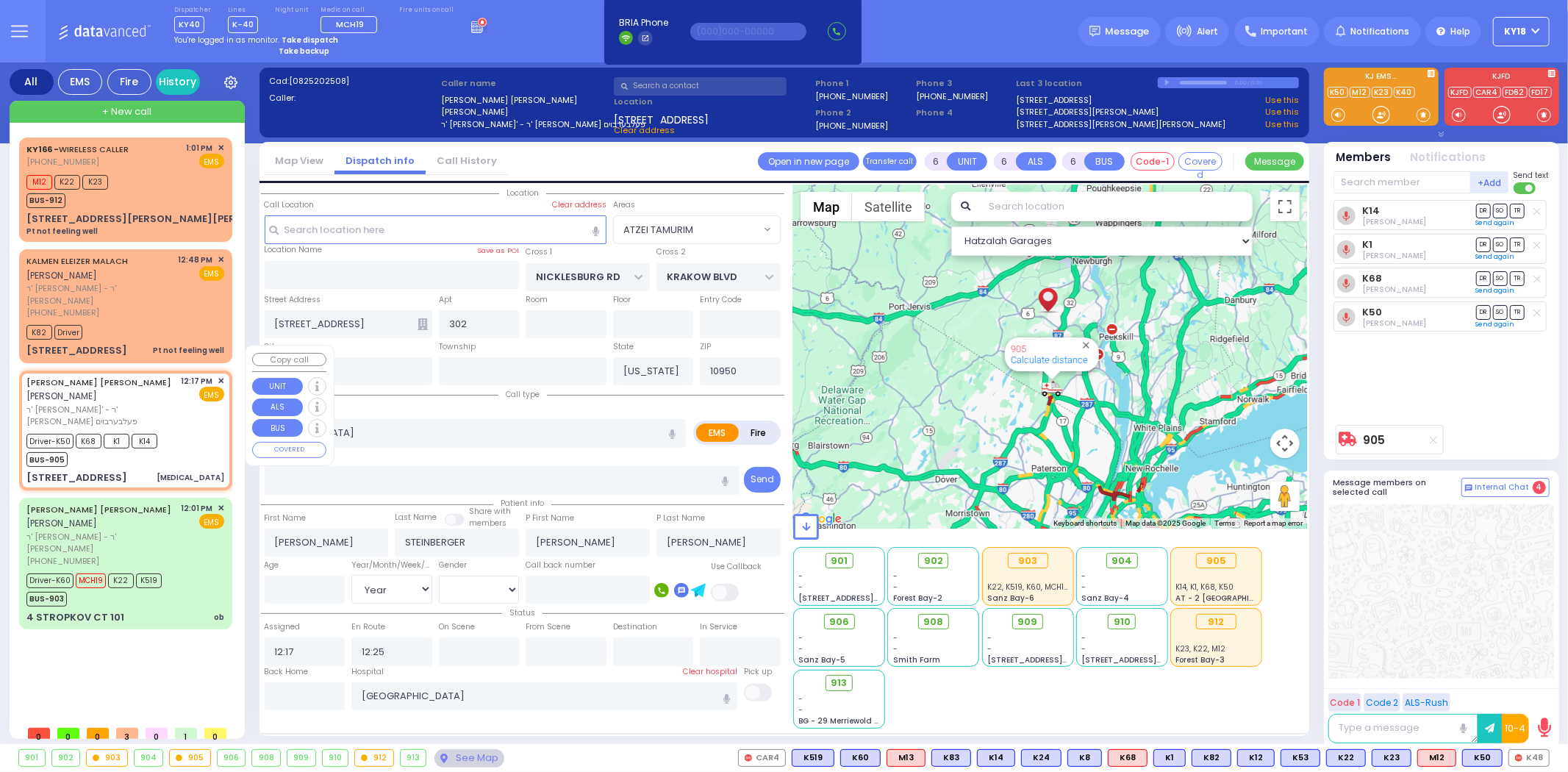
select select "Hatzalah Garages"
select select "ATZEI TAMURIM"
select select
radio input "true"
select select "Year"
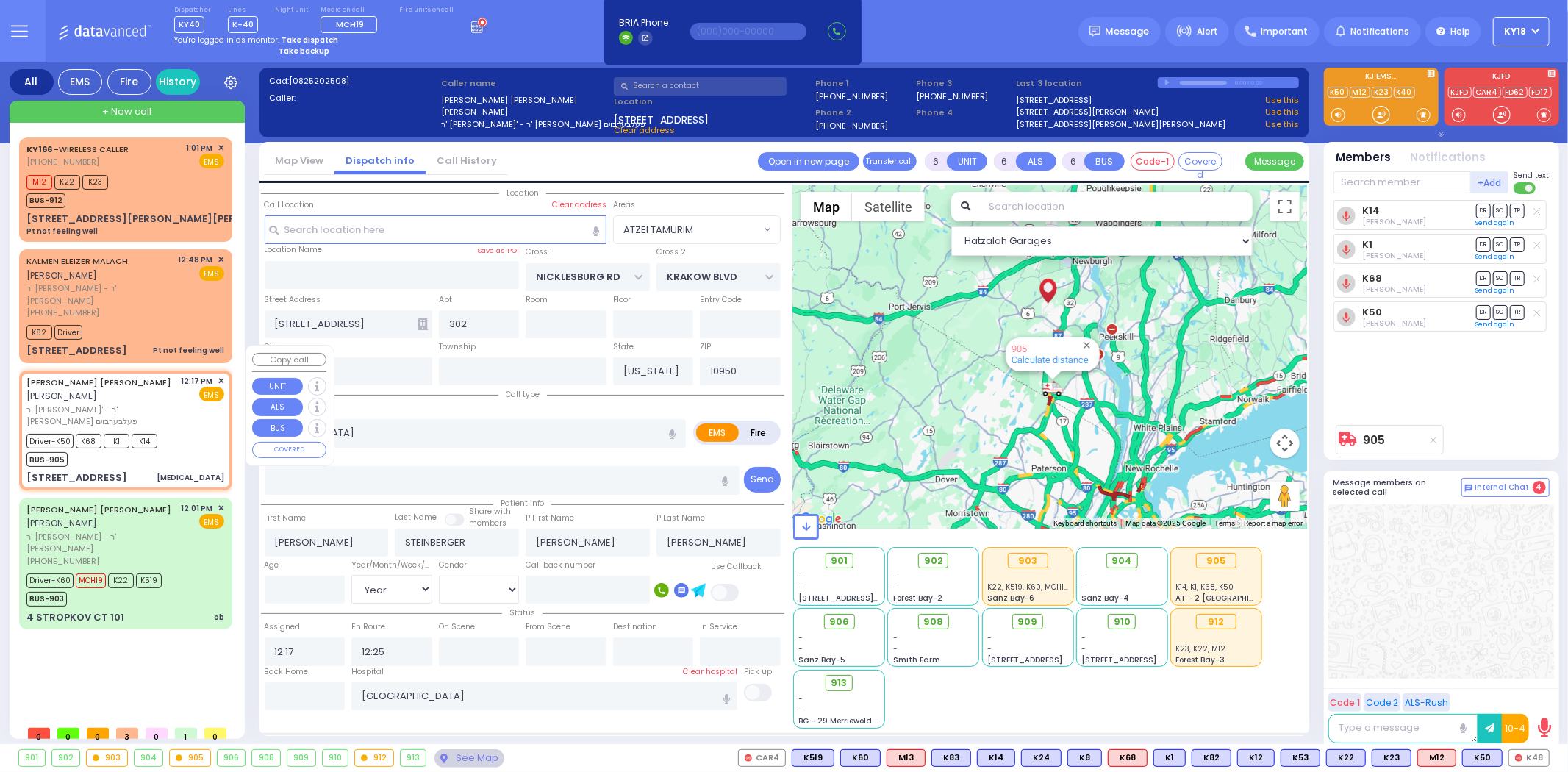
select select "[DEMOGRAPHIC_DATA]"
select select "Hatzalah Garages"
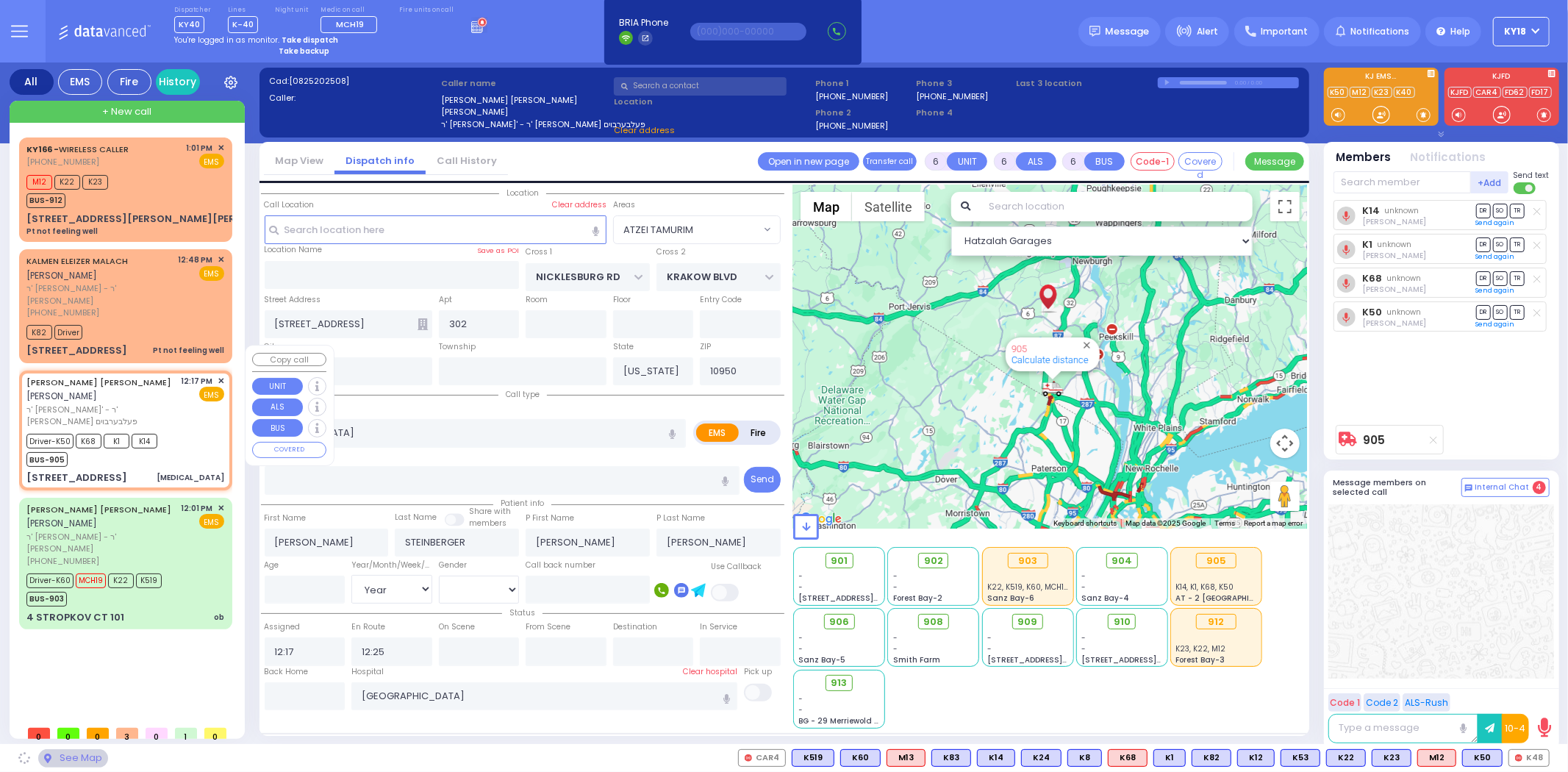
select select "ATZEI TAMURIM"
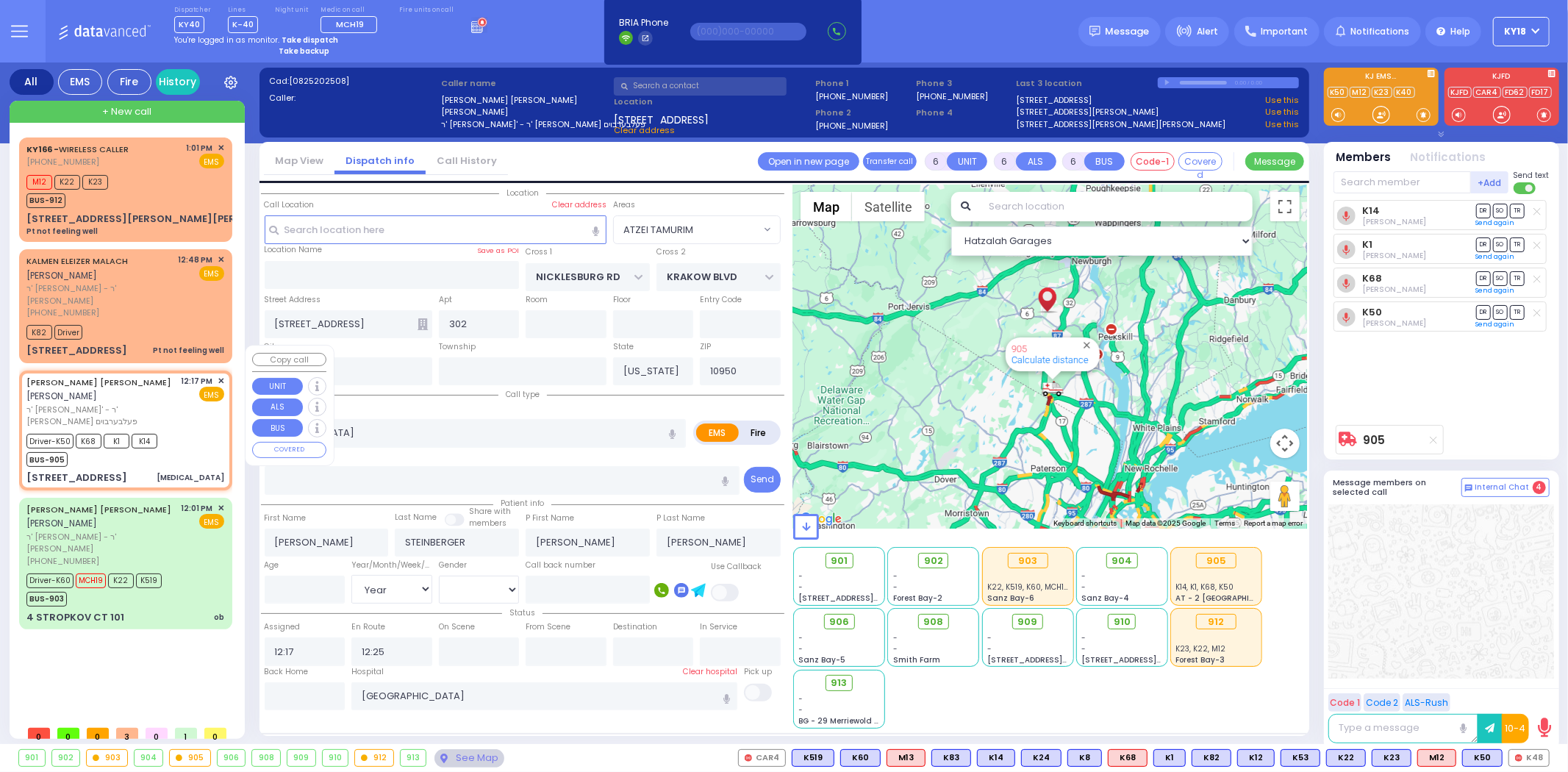
select select
radio input "true"
type input "76"
select select "Year"
select select "[DEMOGRAPHIC_DATA]"
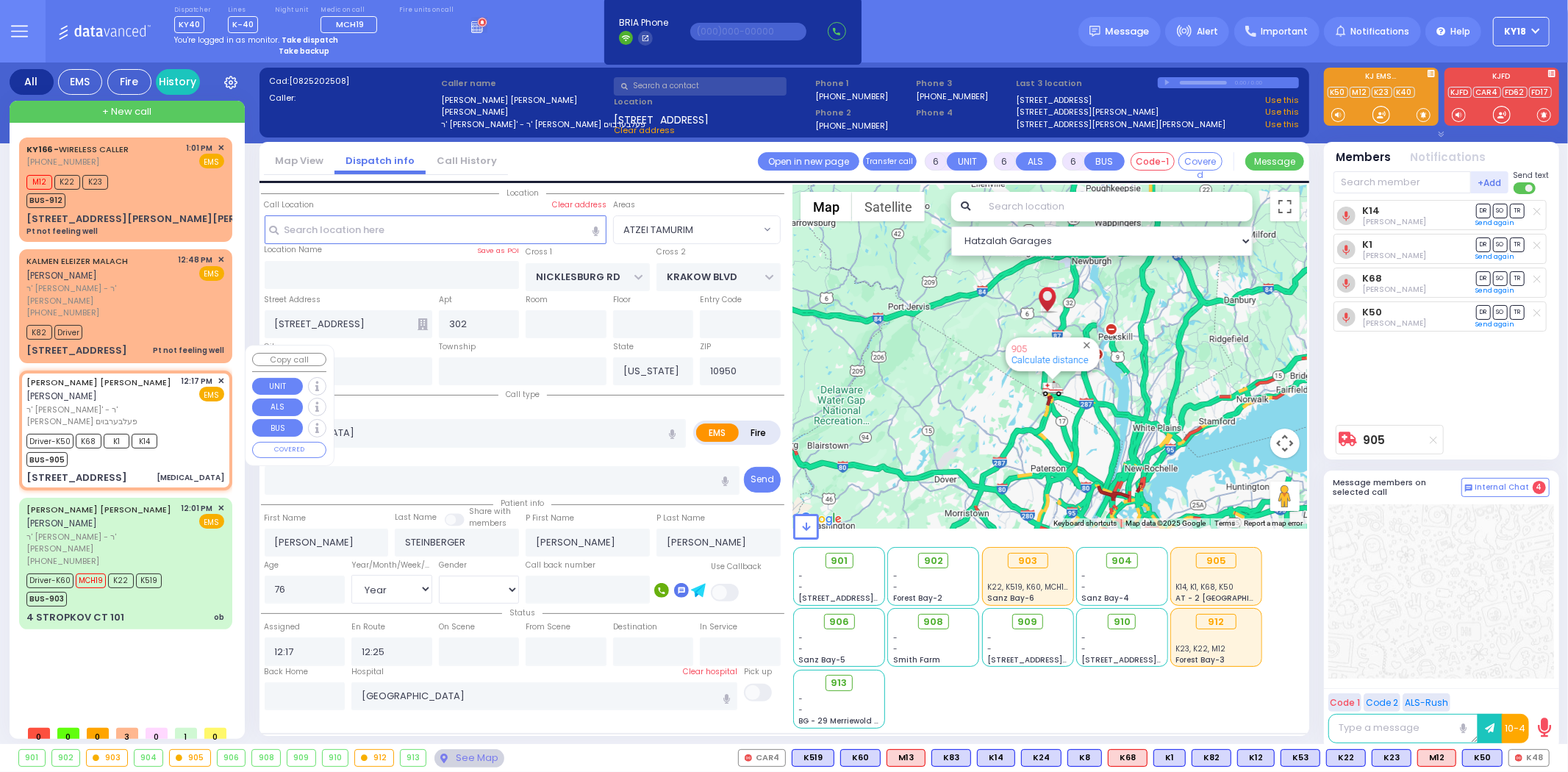
select select "Hatzalah Garages"
select select "ATZEI TAMURIM"
select select
radio input "true"
select select "Year"
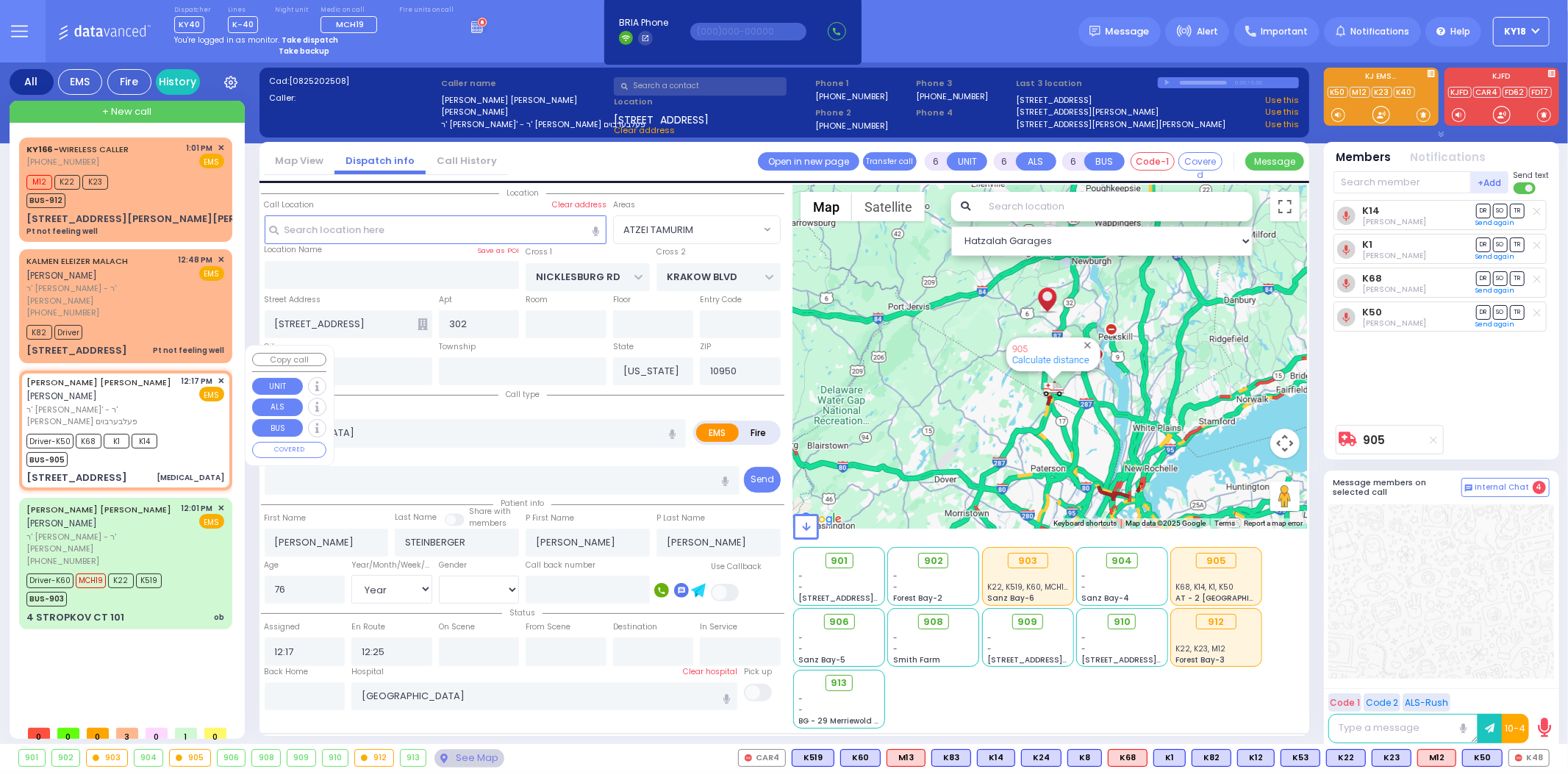
select select "[DEMOGRAPHIC_DATA]"
select select "Hatzalah Garages"
select select "ATZEI TAMURIM"
select select
radio input "true"
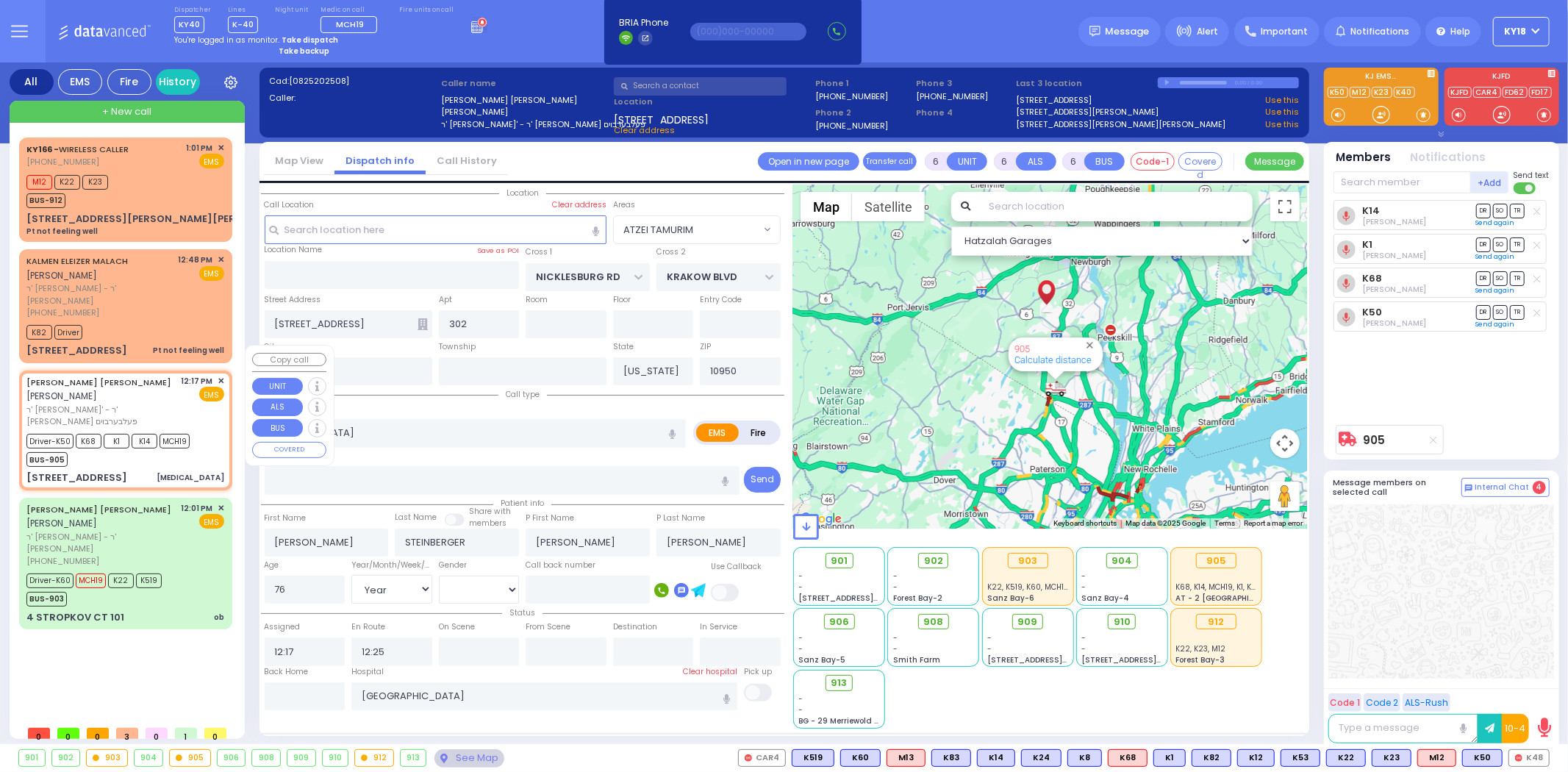
select select "Year"
select select "[DEMOGRAPHIC_DATA]"
select select "Hatzalah Garages"
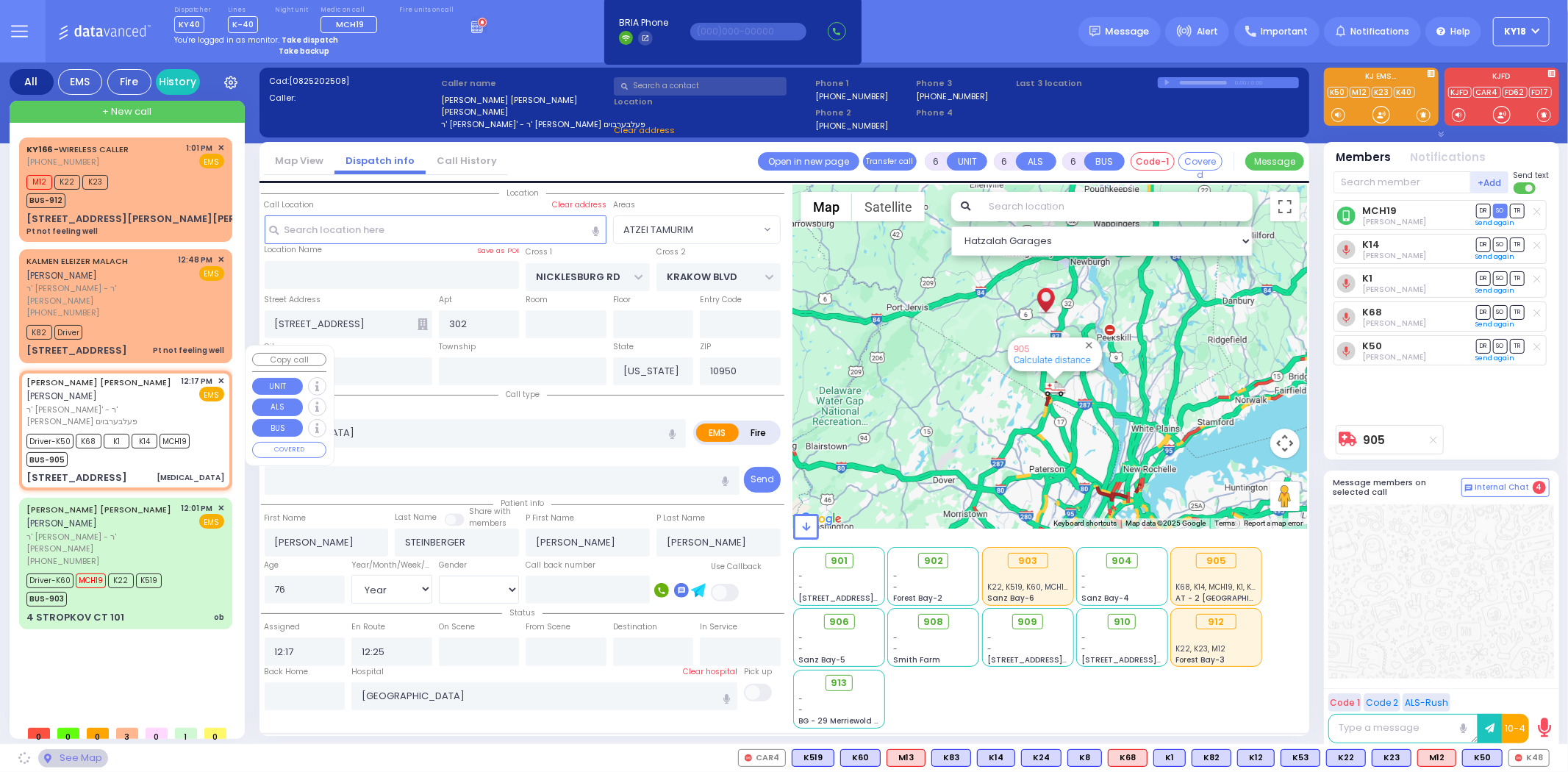
select select
radio input "true"
select select "Year"
select select "[DEMOGRAPHIC_DATA]"
select select "Hatzalah Garages"
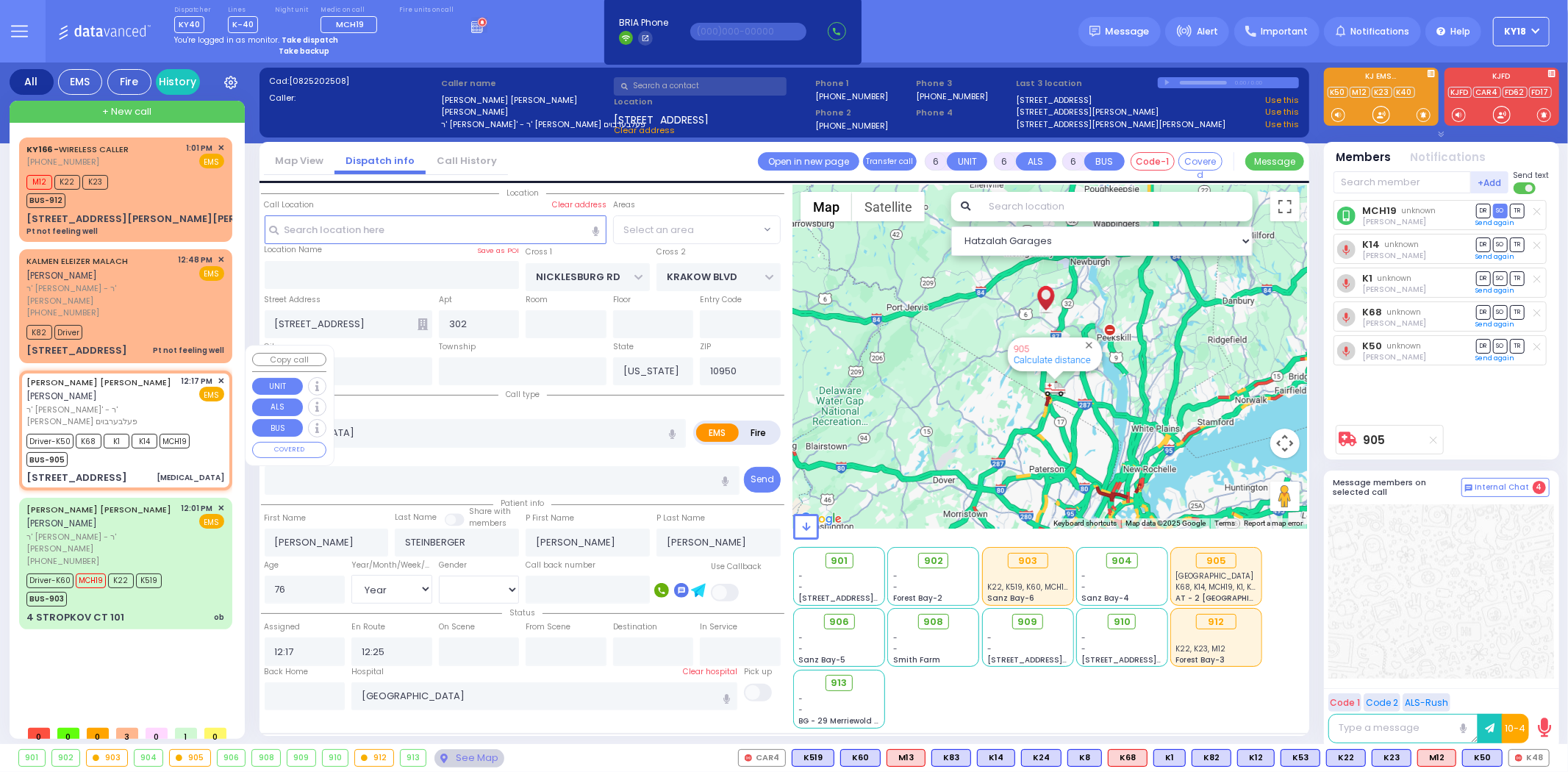
select select "ATZEI TAMURIM"
select select
radio input "true"
select select "Year"
select select "[DEMOGRAPHIC_DATA]"
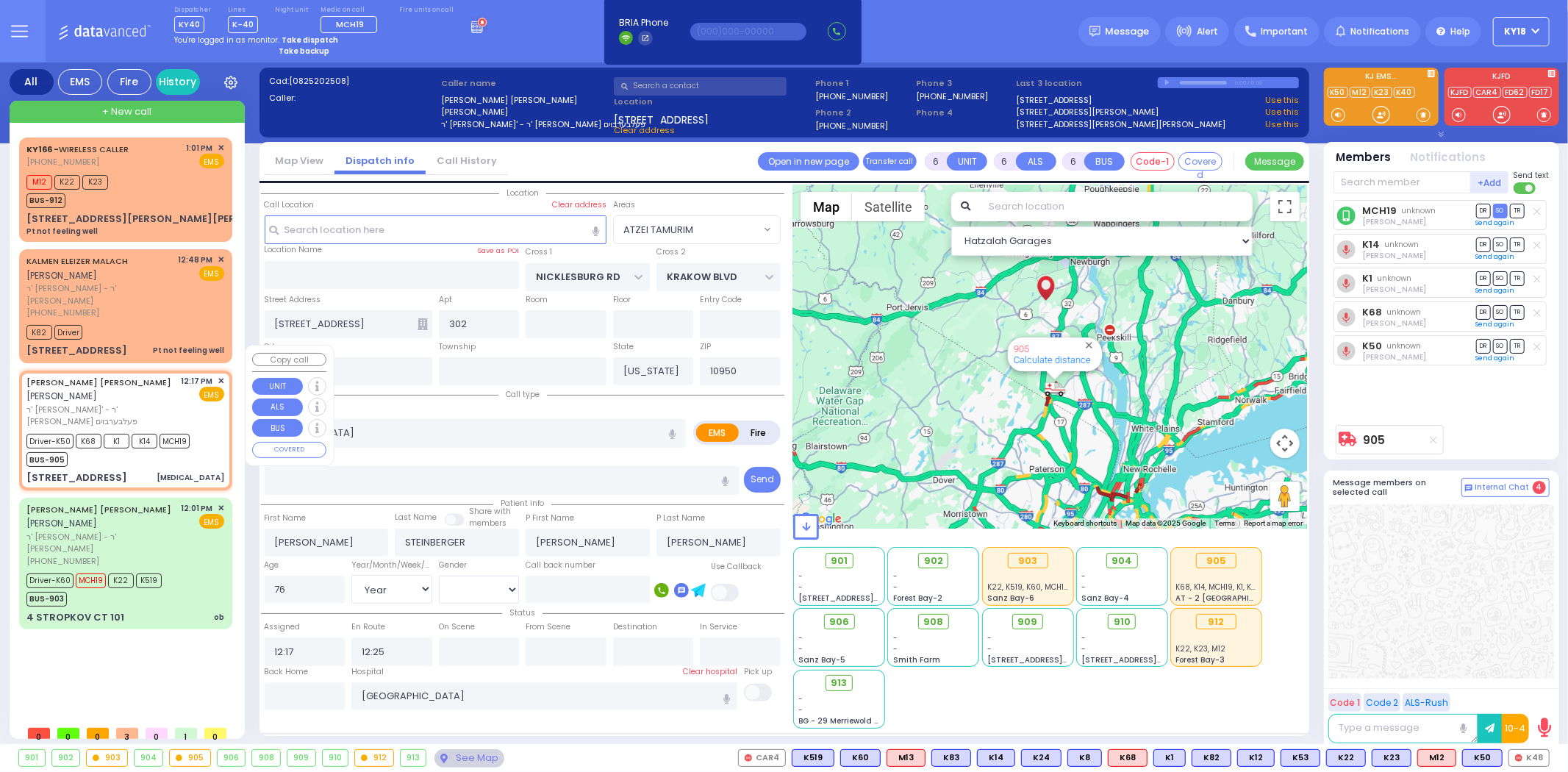
select select "Hatzalah Garages"
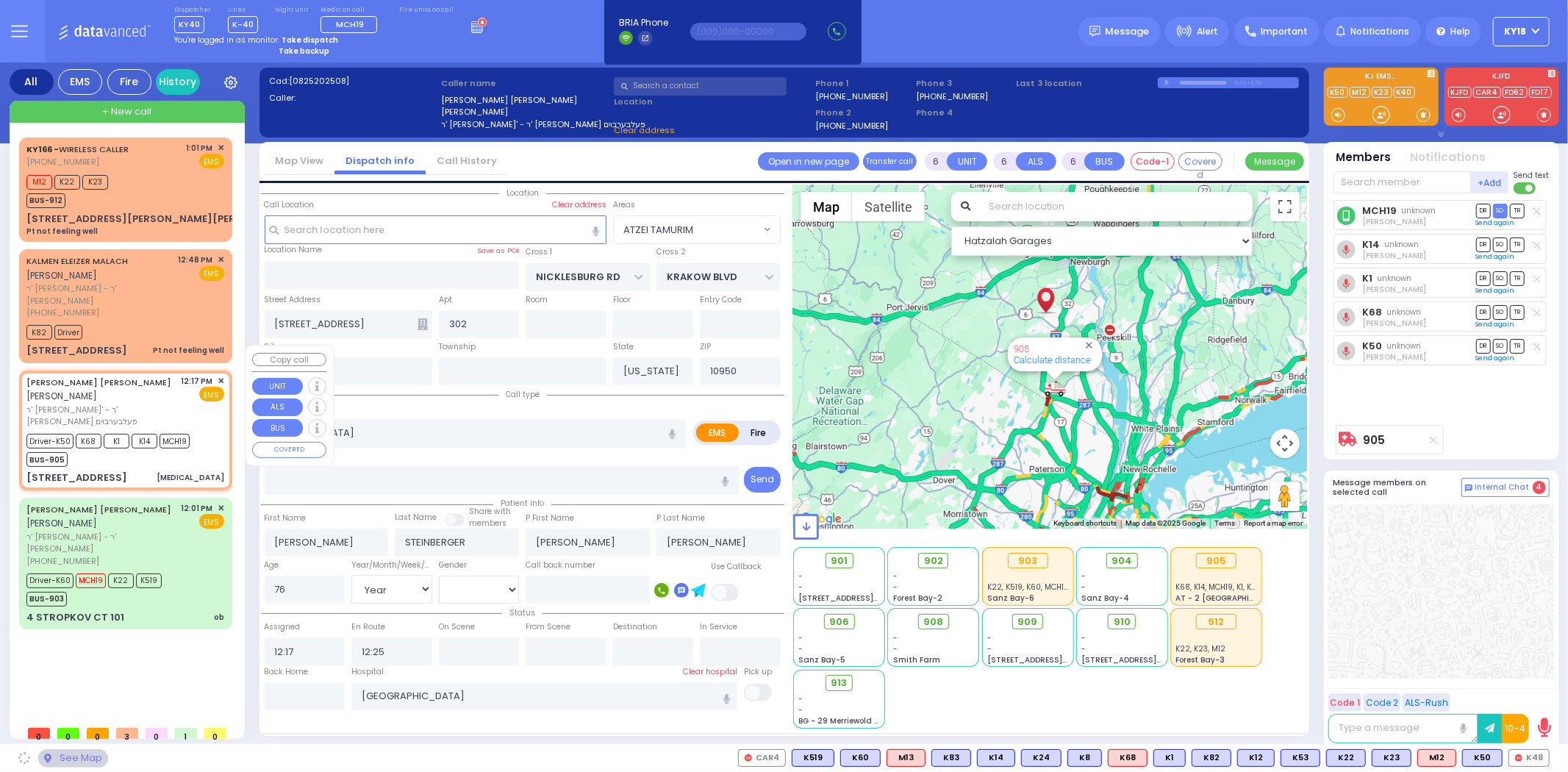
select select "ATZEI TAMURIM"
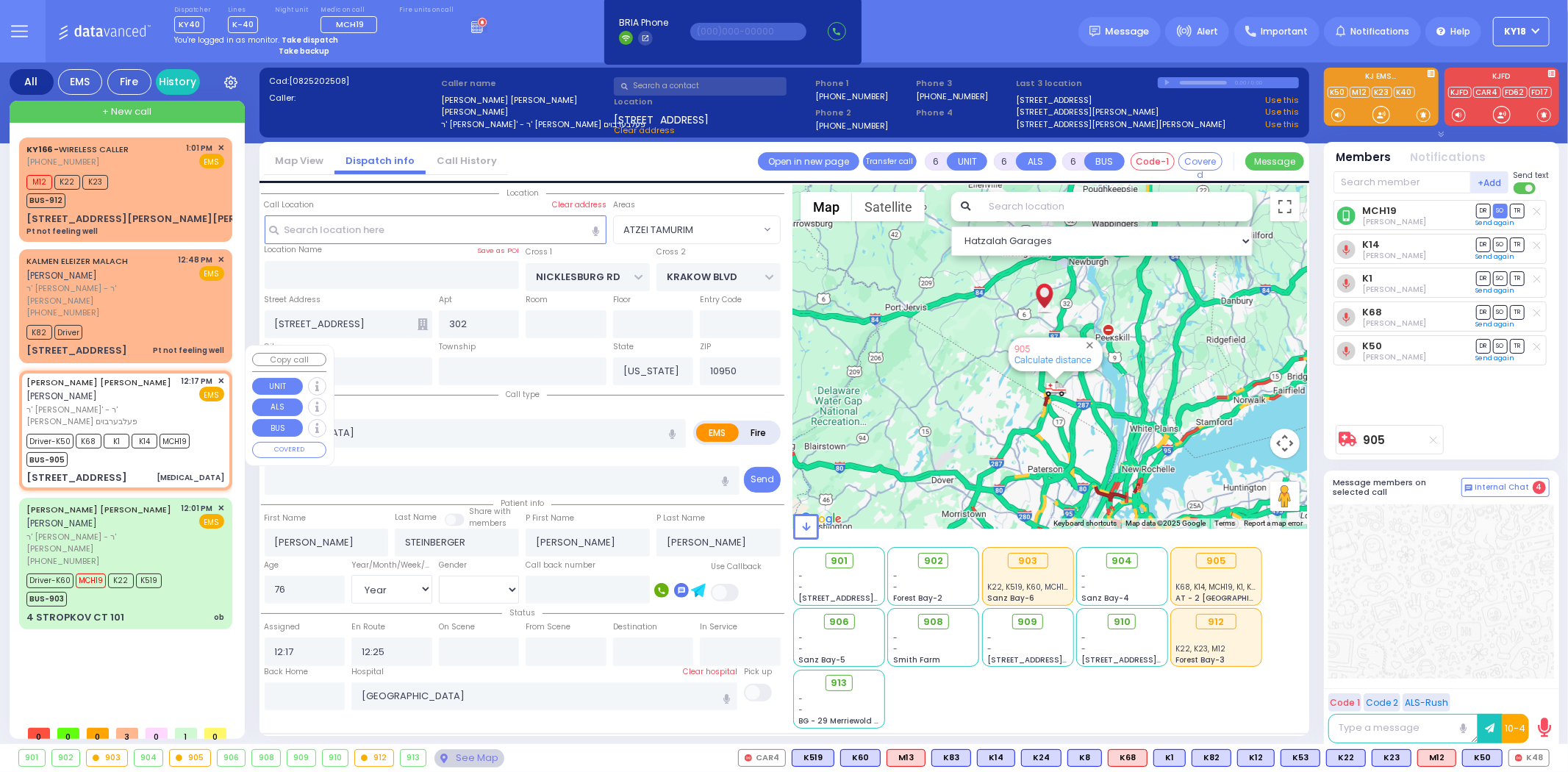
select select
radio input "true"
select select "Year"
select select "[DEMOGRAPHIC_DATA]"
select select "Hatzalah Garages"
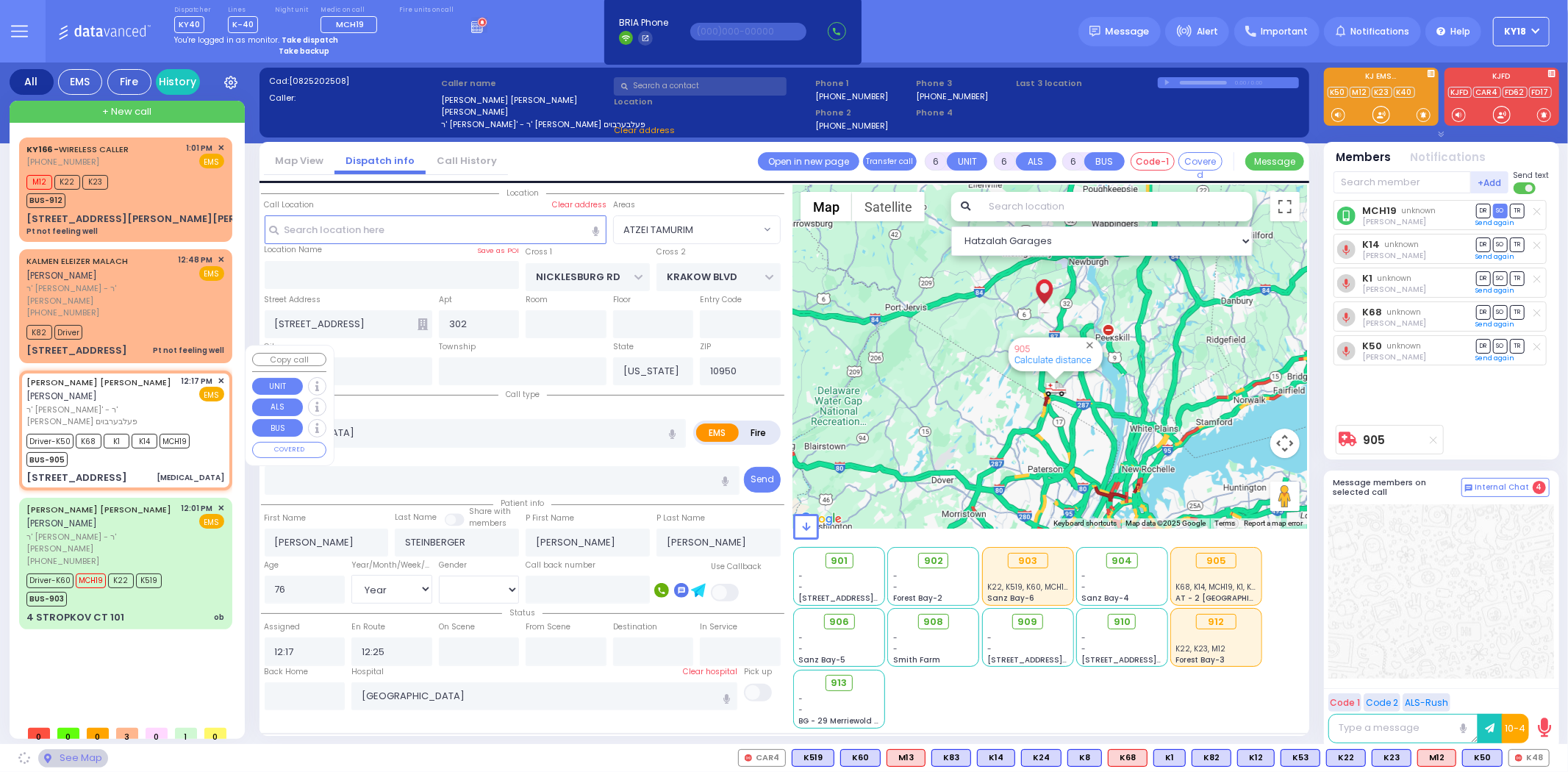
select select "ATZEI TAMURIM"
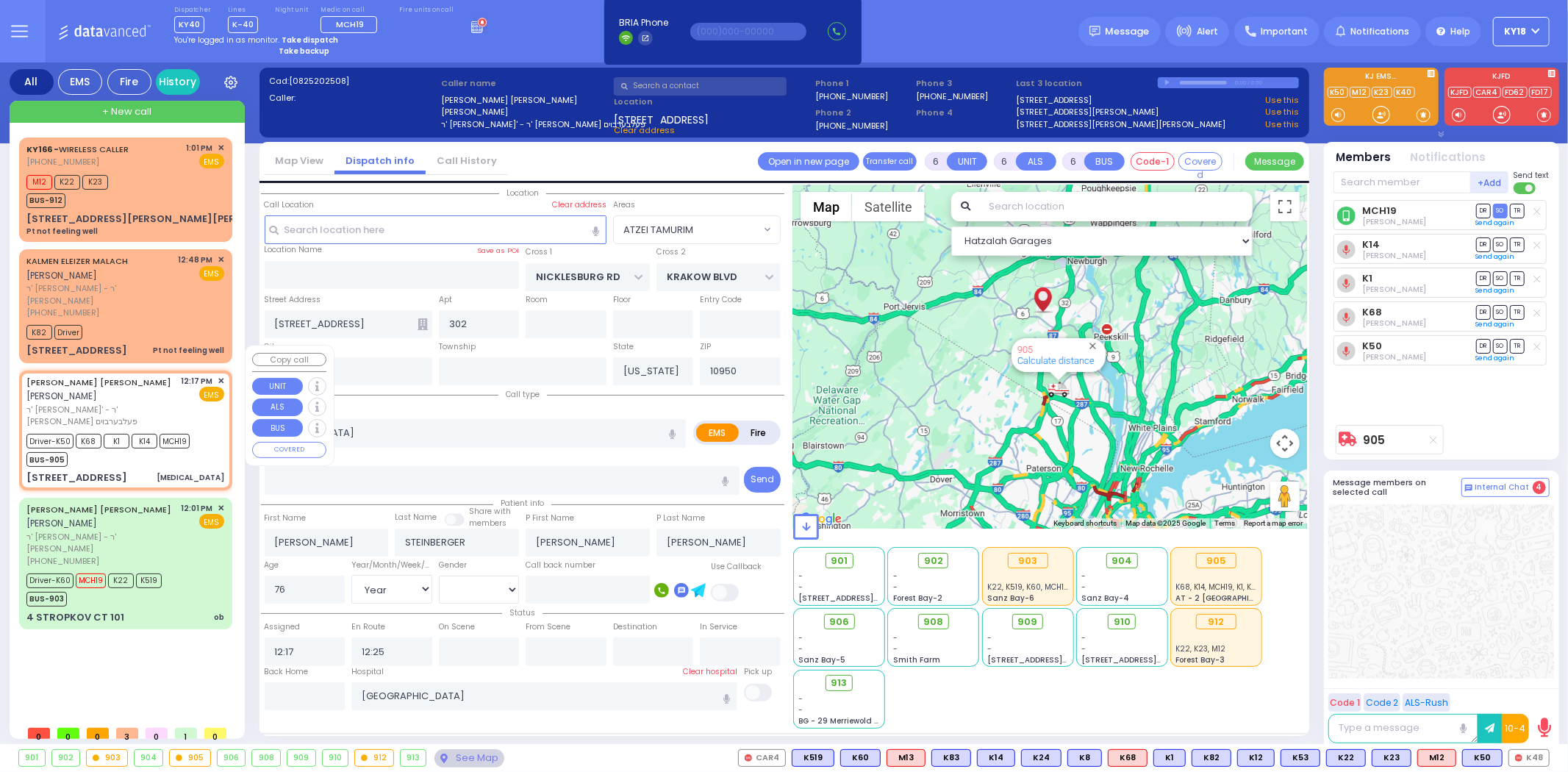
select select
radio input "true"
select select "Year"
select select "[DEMOGRAPHIC_DATA]"
type input "12:38"
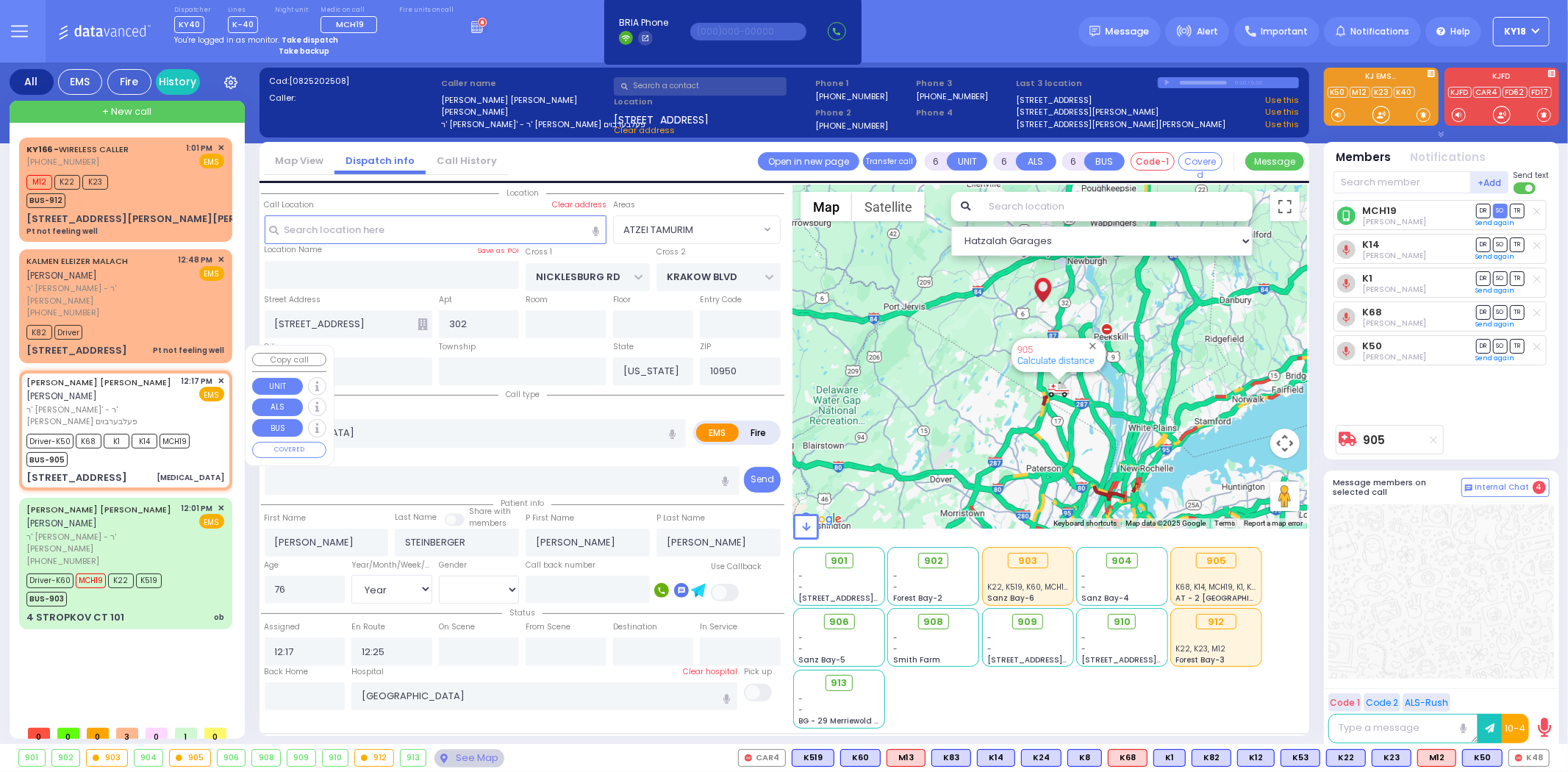
type input "13:00"
type input "14:00"
type input "15:00"
select select "Hatzalah Garages"
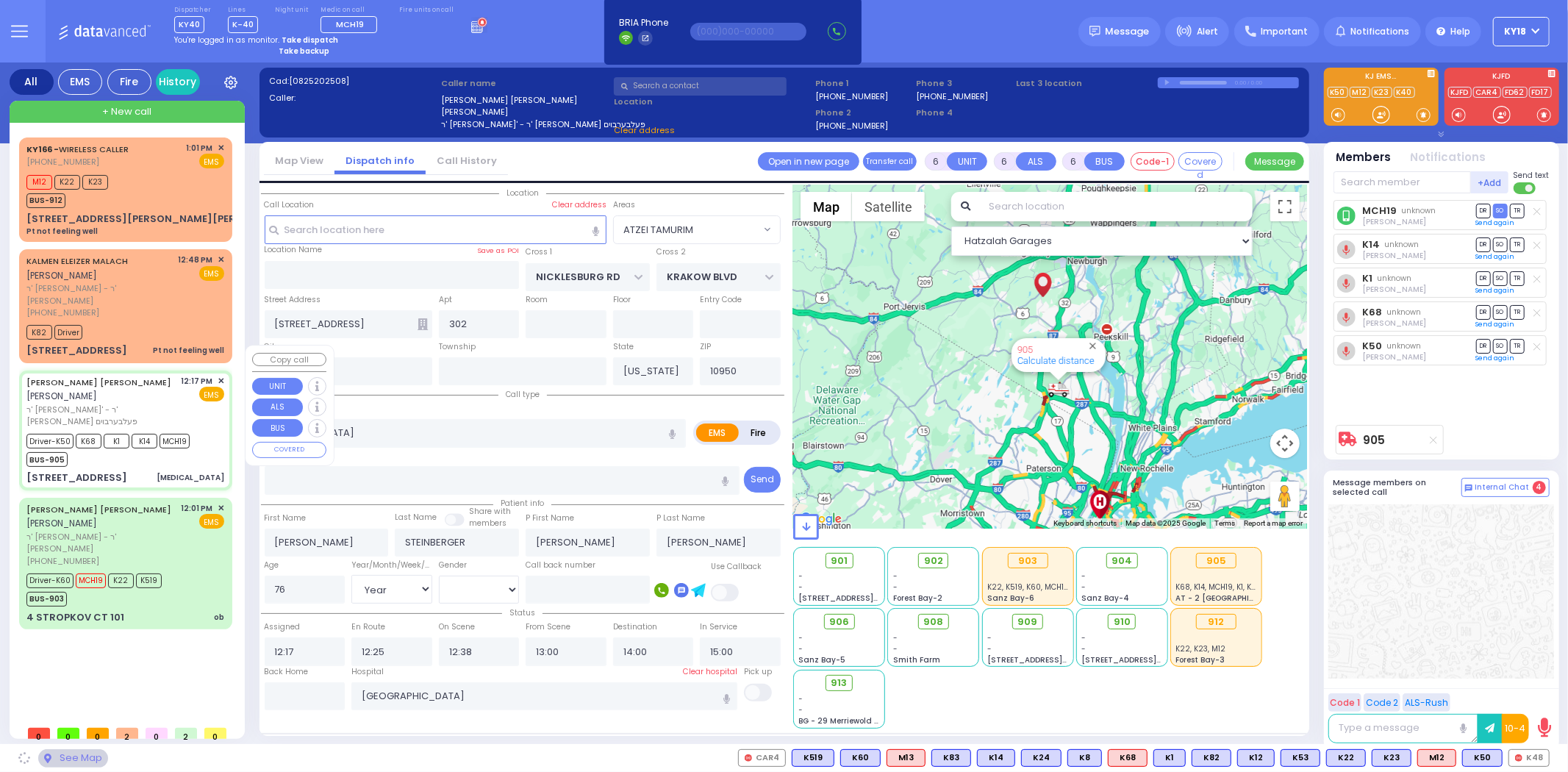
select select
radio input "true"
select select "Year"
select select "[DEMOGRAPHIC_DATA]"
select select "Hatzalah Garages"
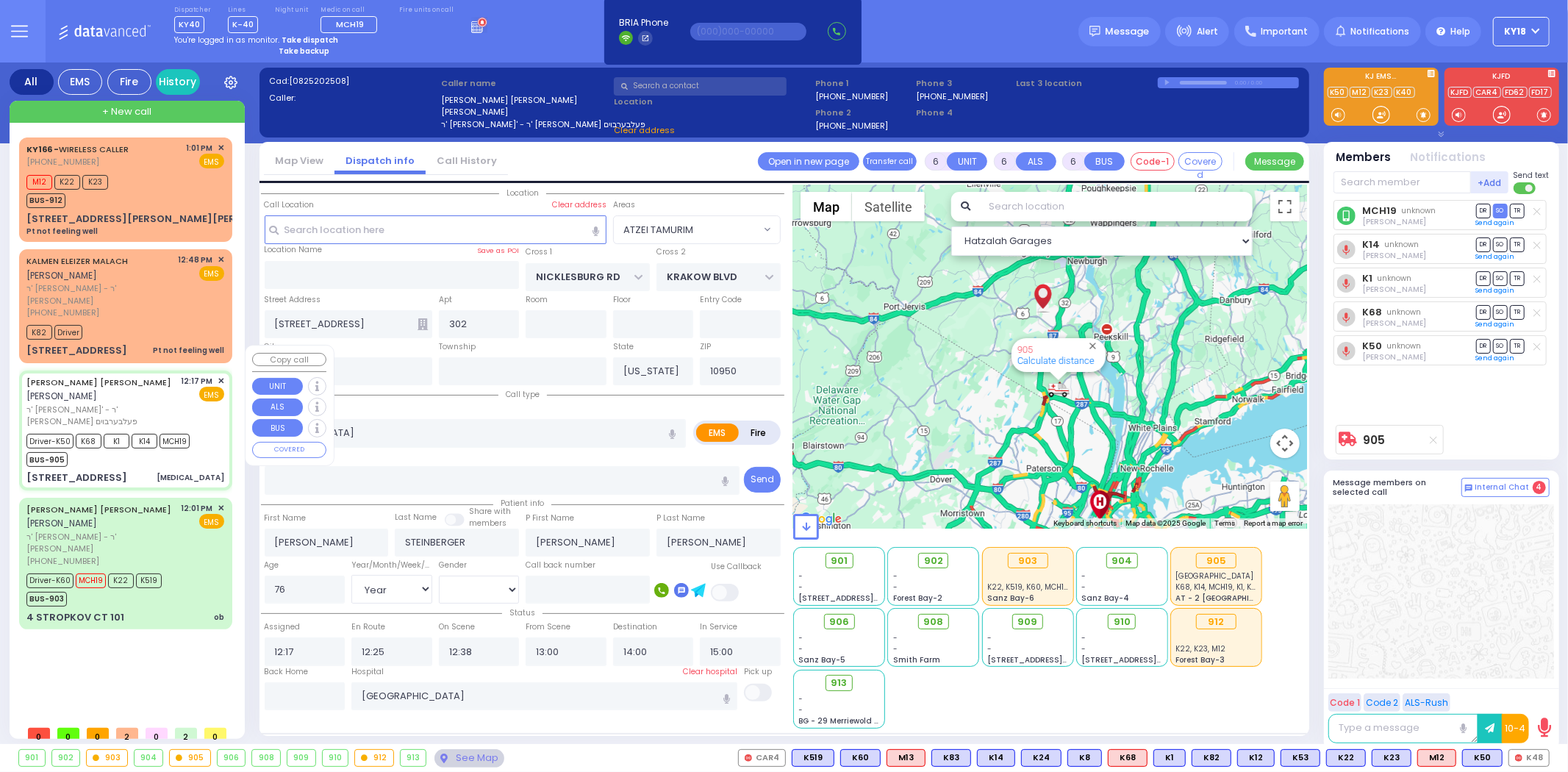
select select "ATZEI TAMURIM"
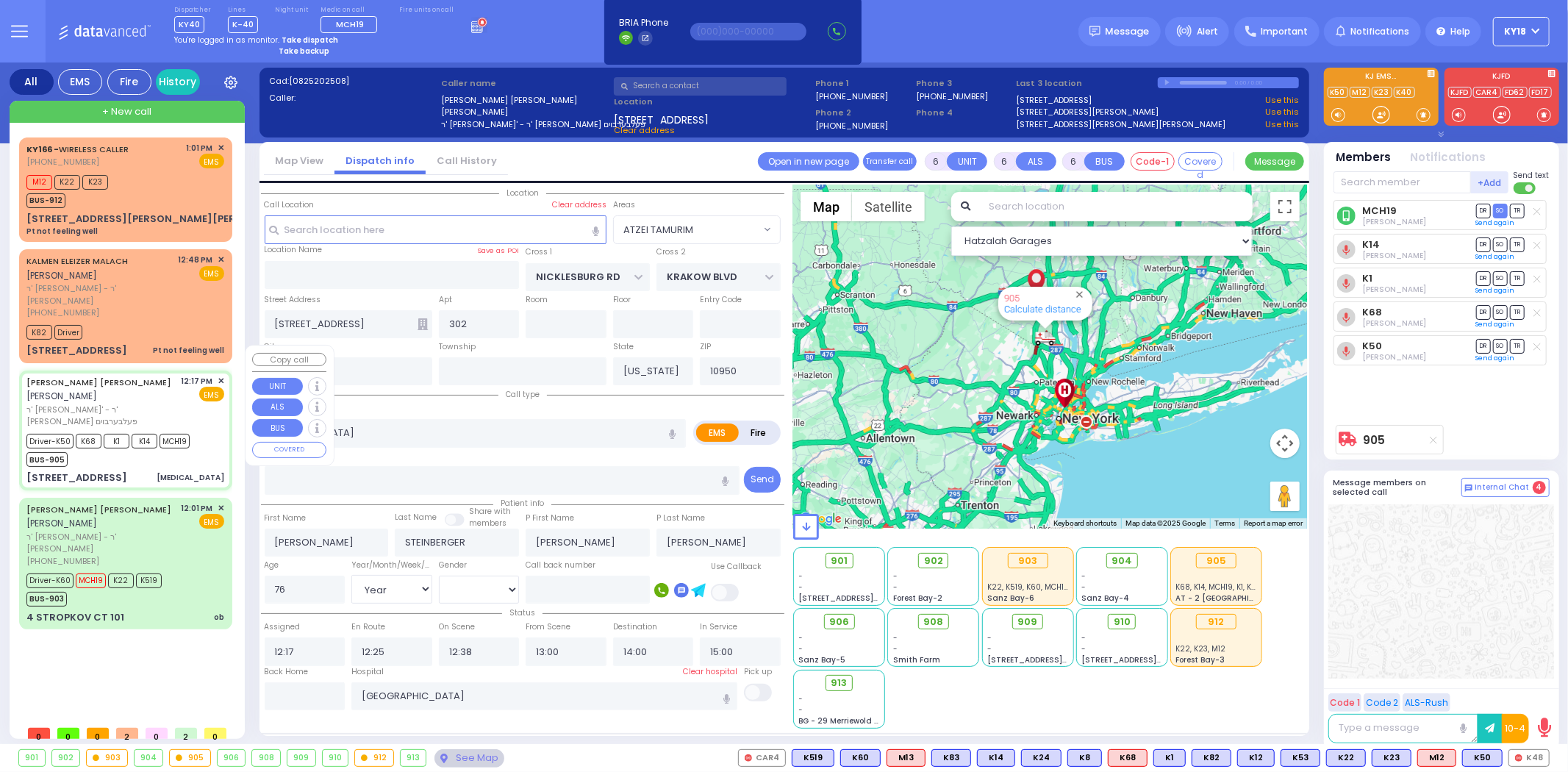
select select
radio input "true"
select select "Year"
select select "[DEMOGRAPHIC_DATA]"
select select "Hatzalah Garages"
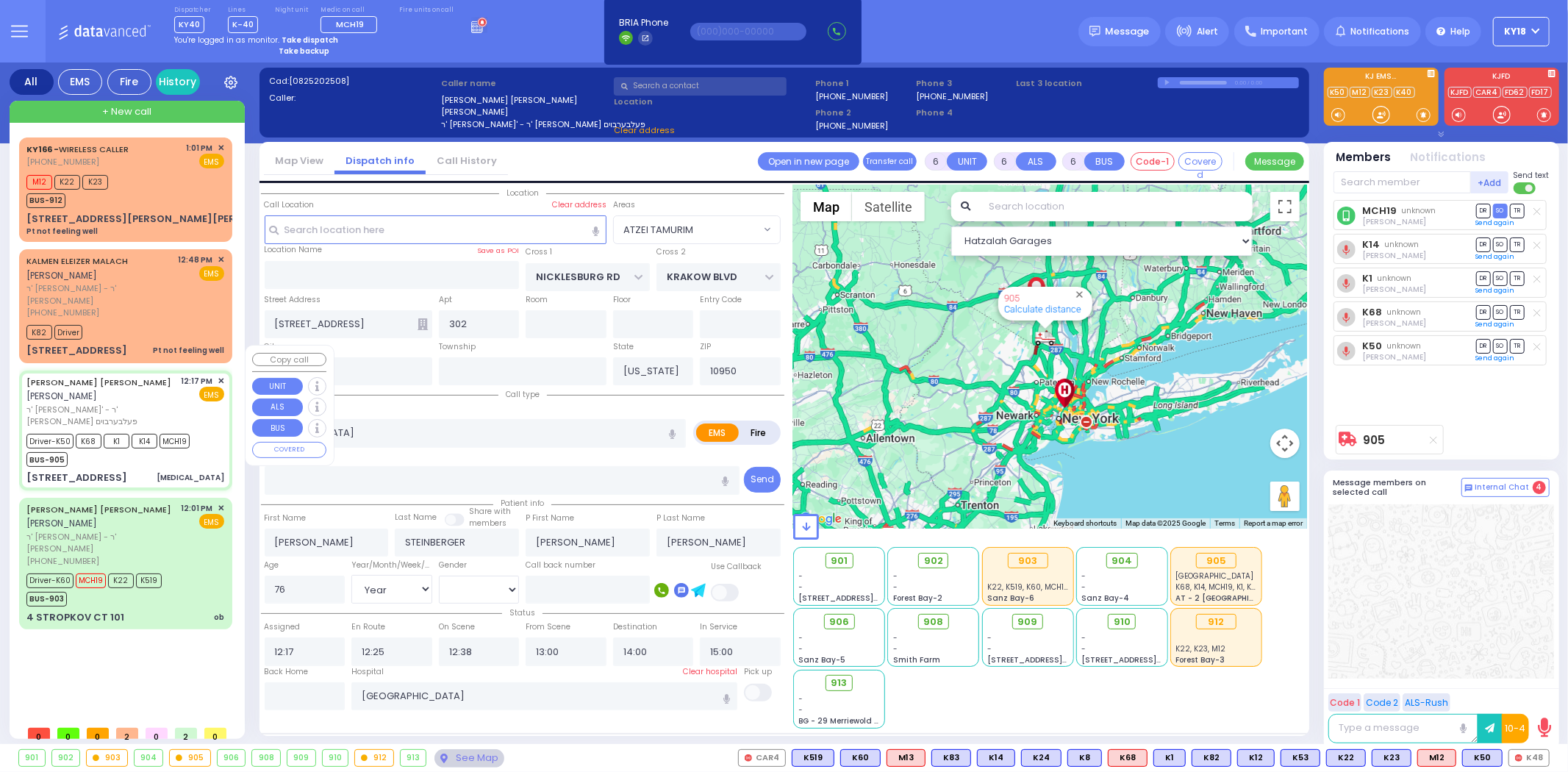
select select "ATZEI TAMURIM"
select select
radio input "true"
select select "Year"
select select "[DEMOGRAPHIC_DATA]"
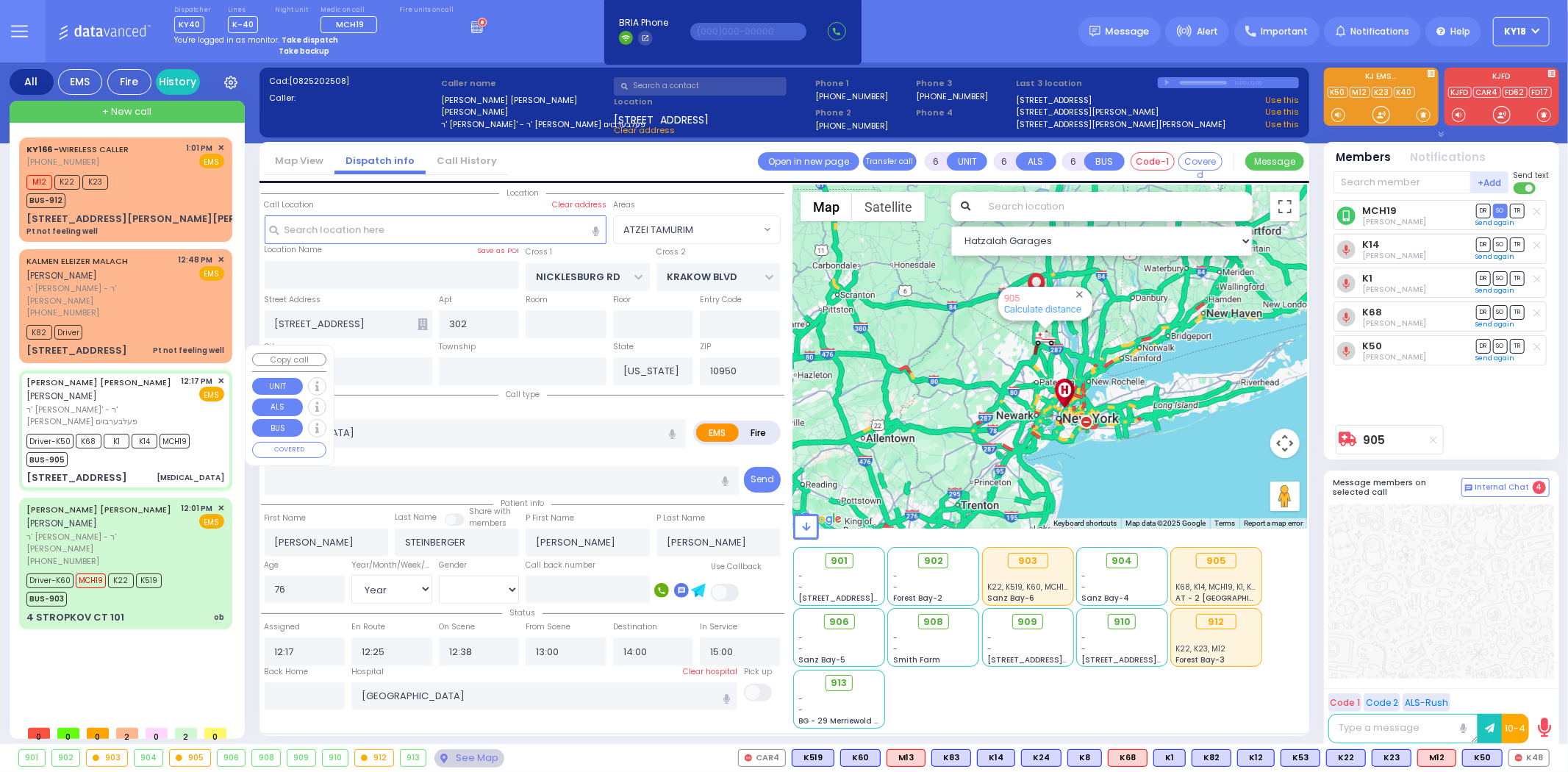
select select "Hatzalah Garages"
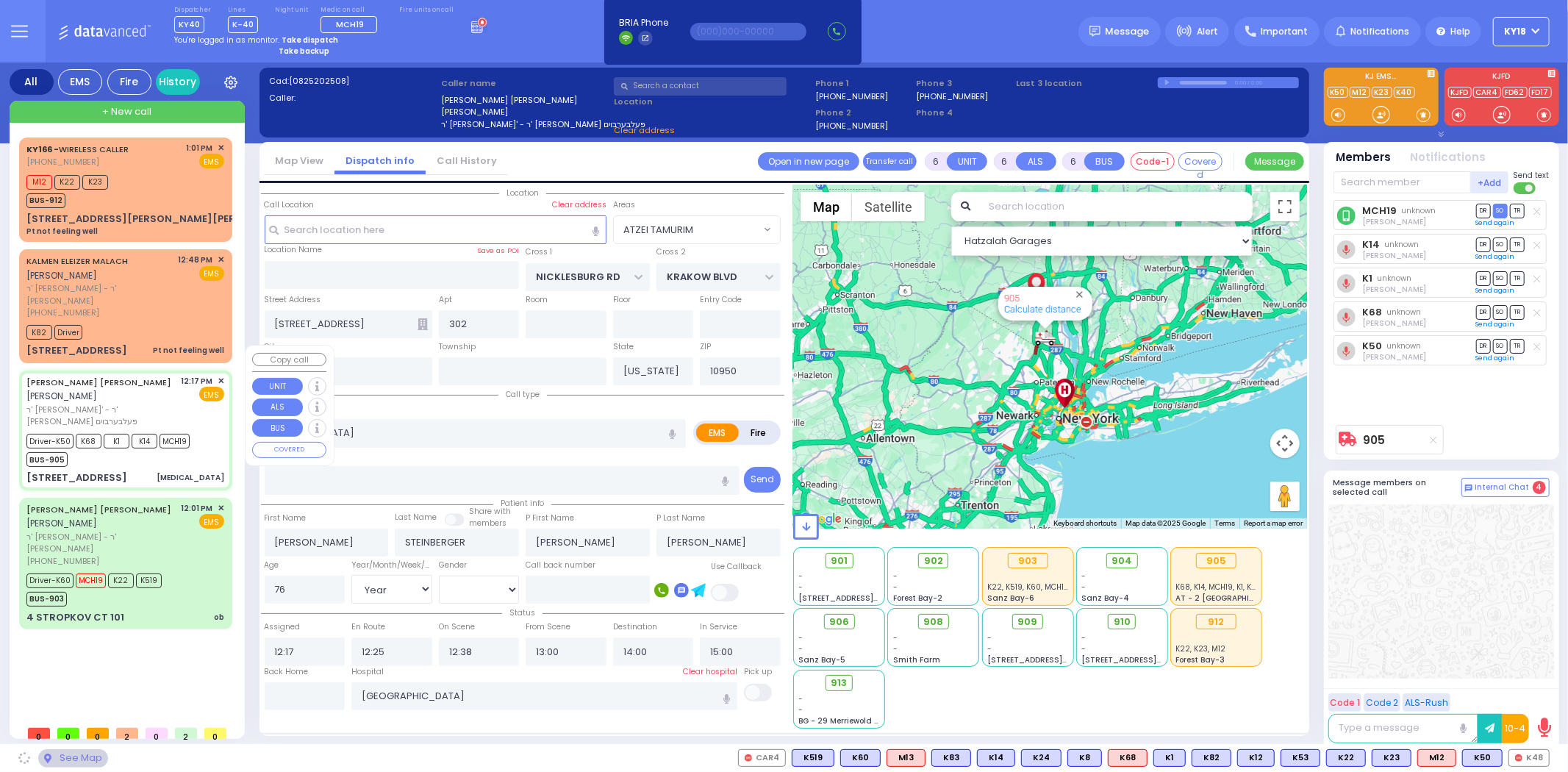
select select "ATZEI TAMURIM"
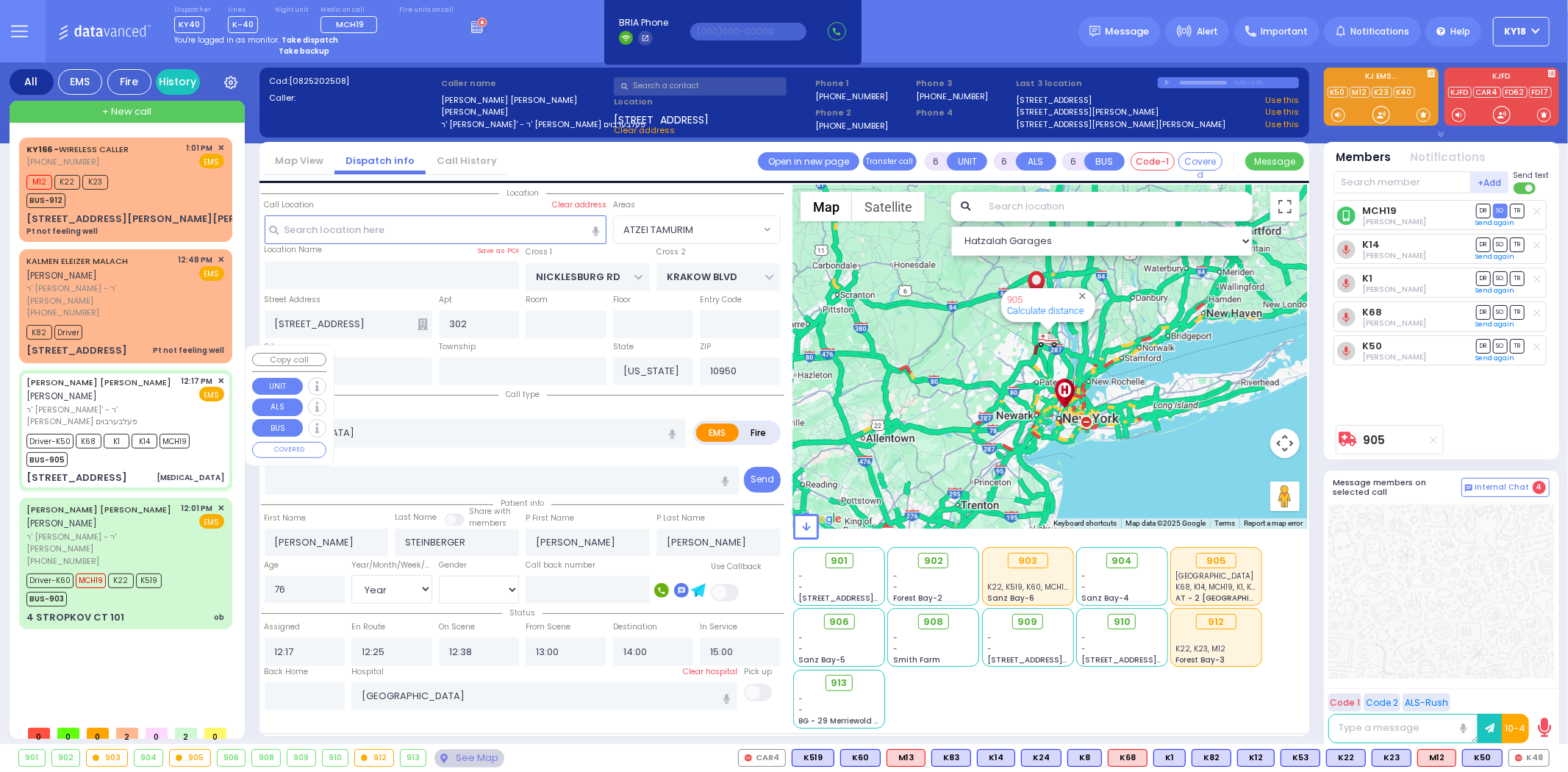
select select
radio input "true"
select select "Year"
select select "[DEMOGRAPHIC_DATA]"
select select "Hatzalah Garages"
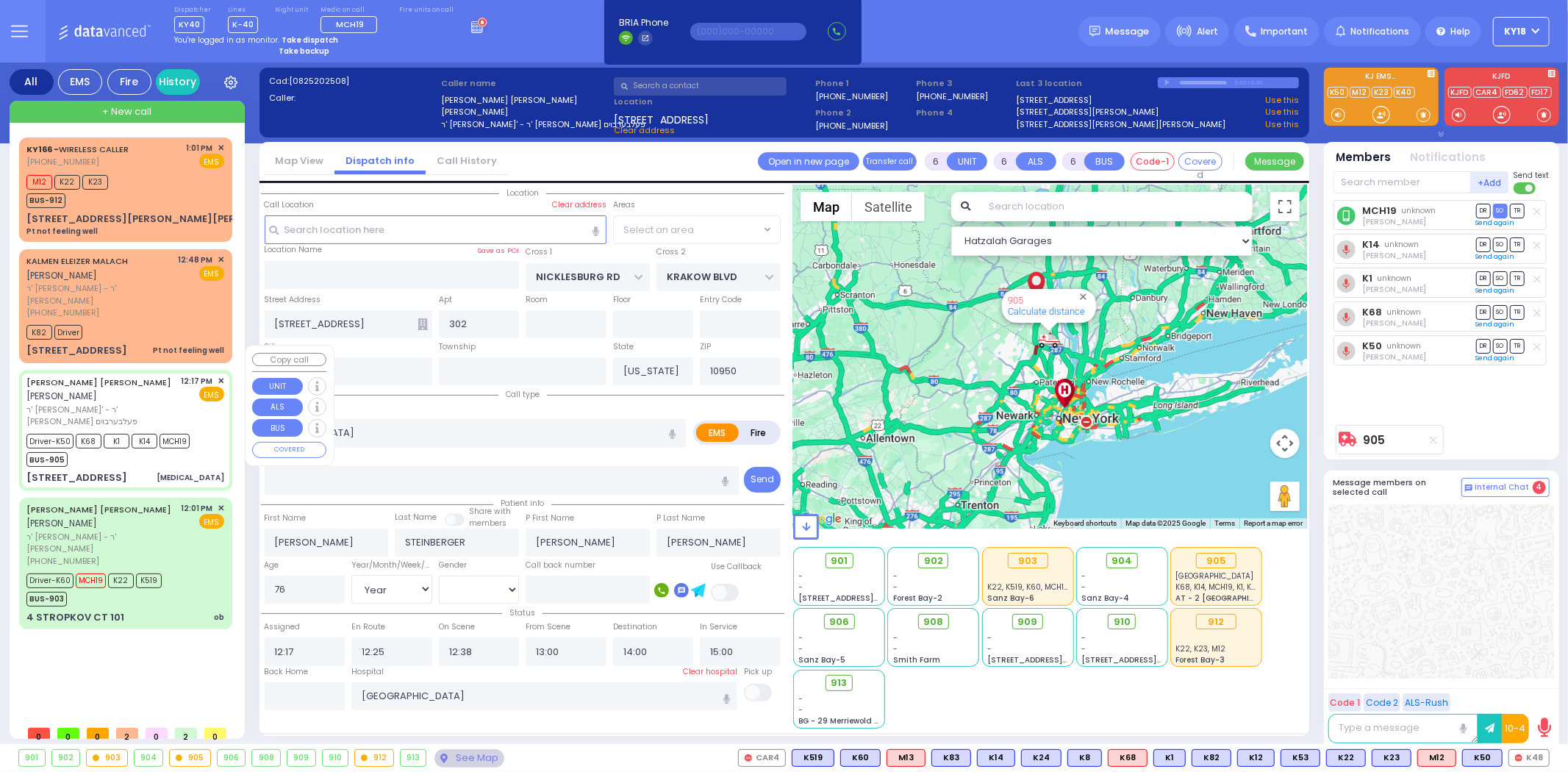
select select "ATZEI TAMURIM"
select select
radio input "true"
select select "Year"
select select "[DEMOGRAPHIC_DATA]"
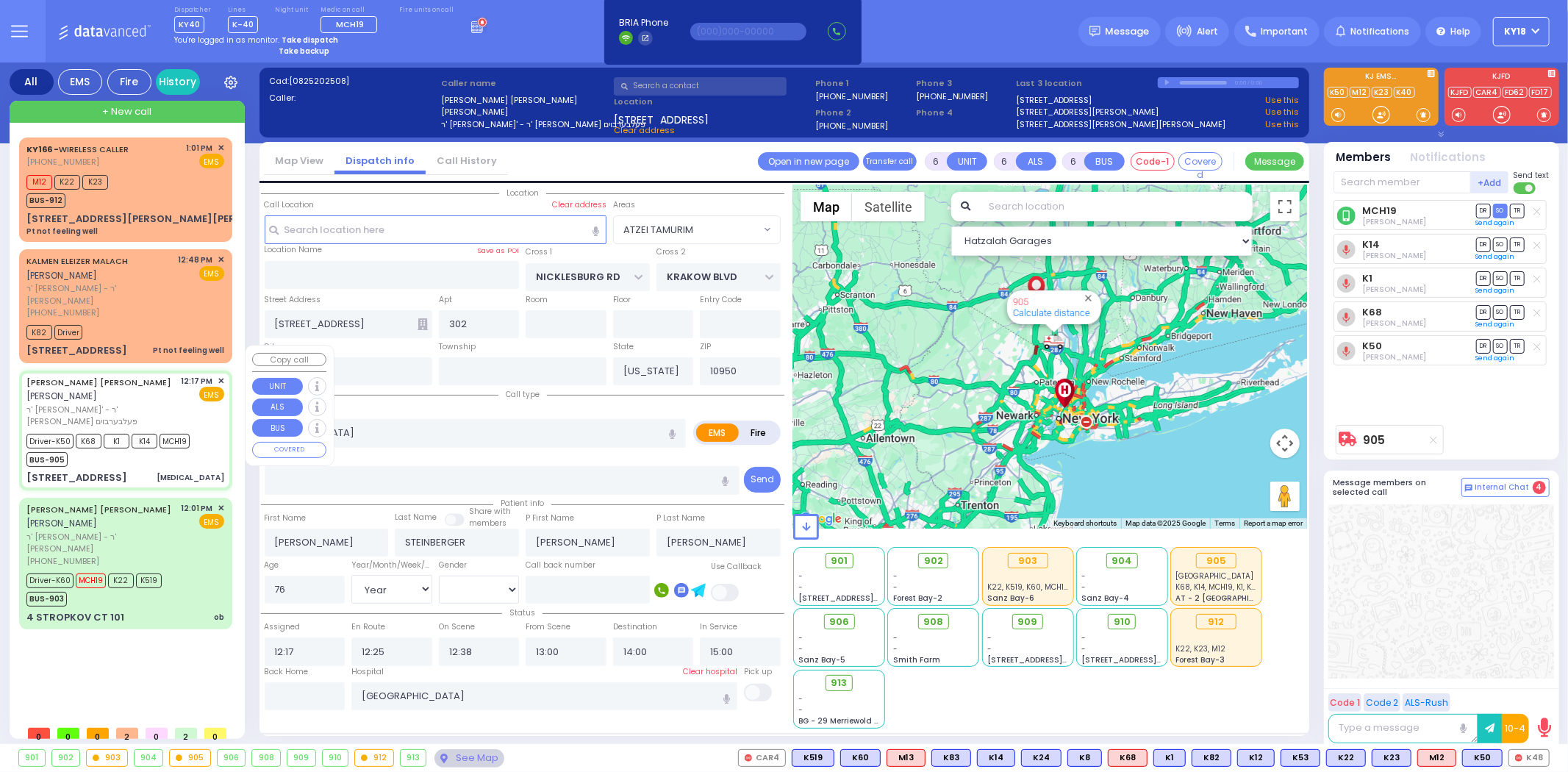
select select "Hatzalah Garages"
select select "ATZEI TAMURIM"
select select
radio input "true"
select select "Year"
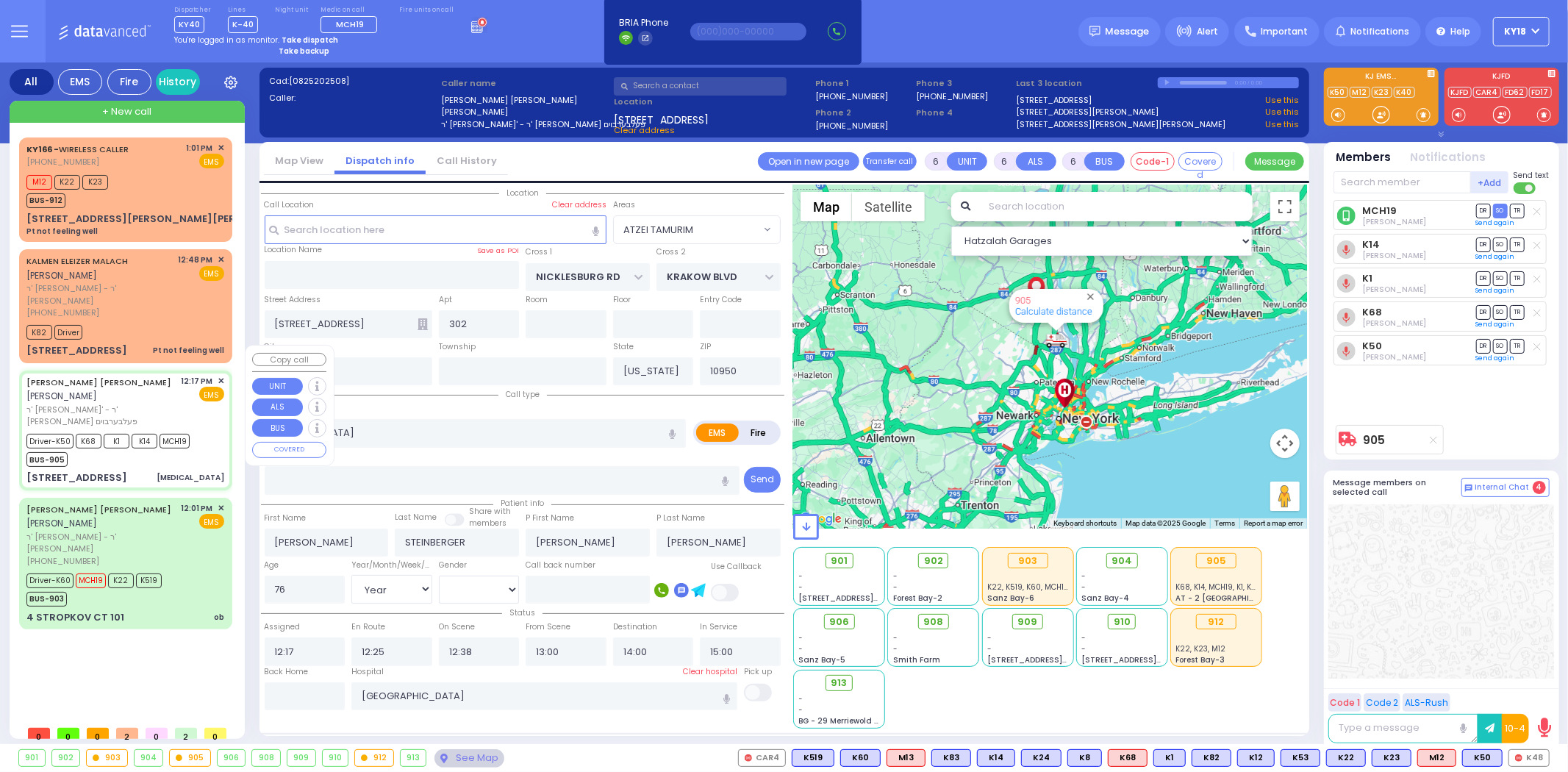
select select "[DEMOGRAPHIC_DATA]"
select select "Hatzalah Garages"
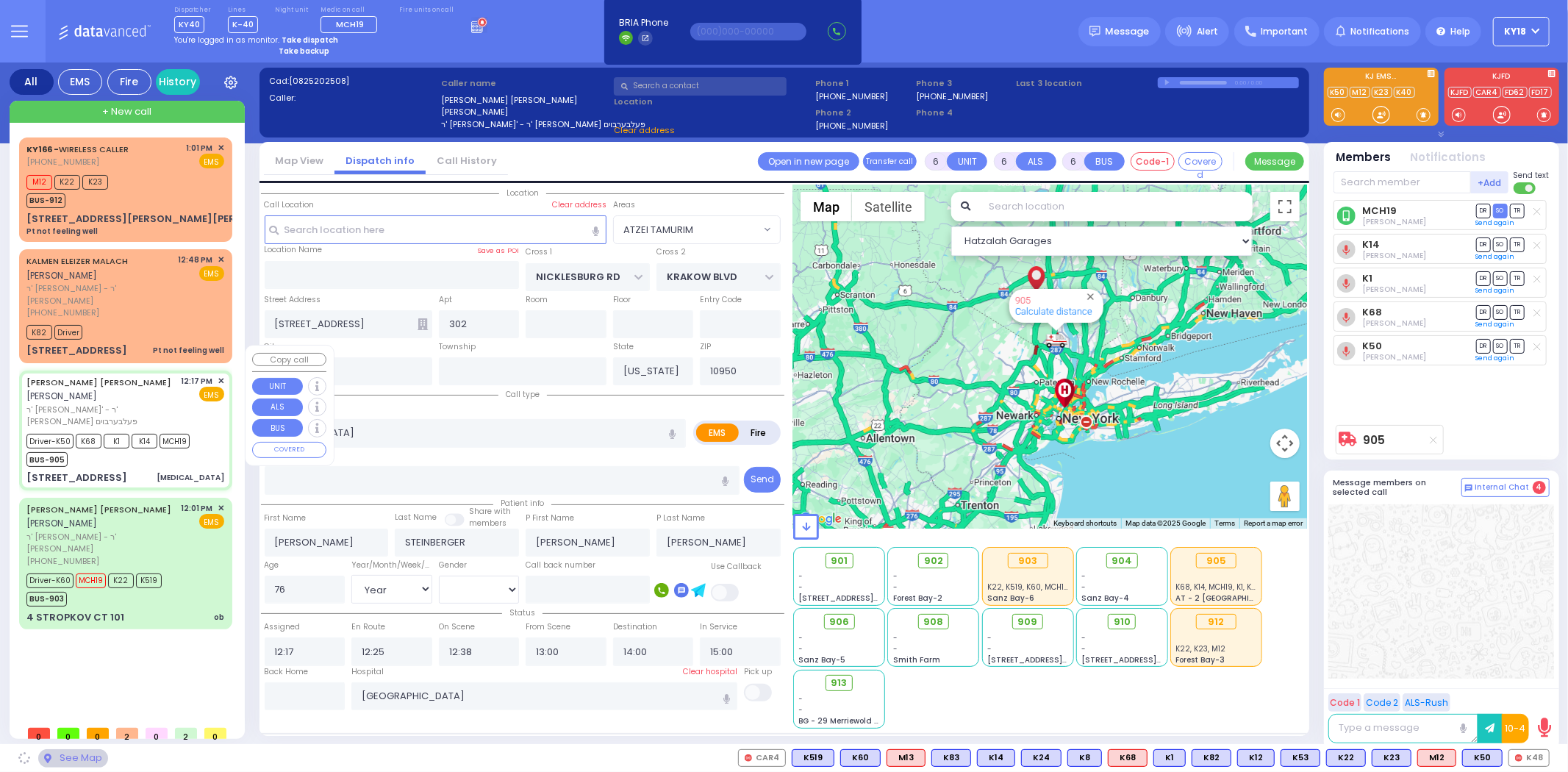
select select "ATZEI TAMURIM"
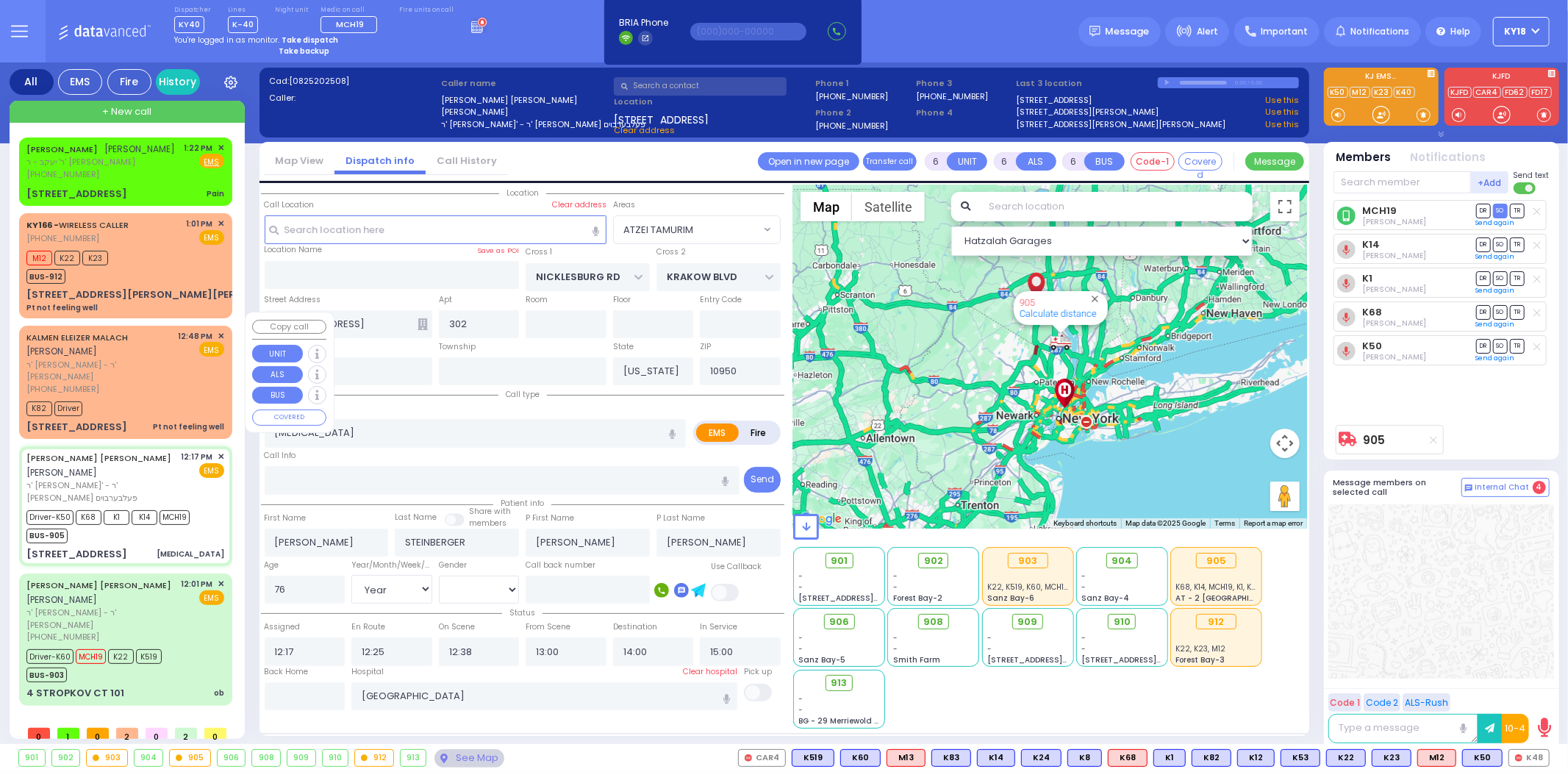
select select
radio input "true"
select select "Year"
select select "[DEMOGRAPHIC_DATA]"
select select "Hatzalah Garages"
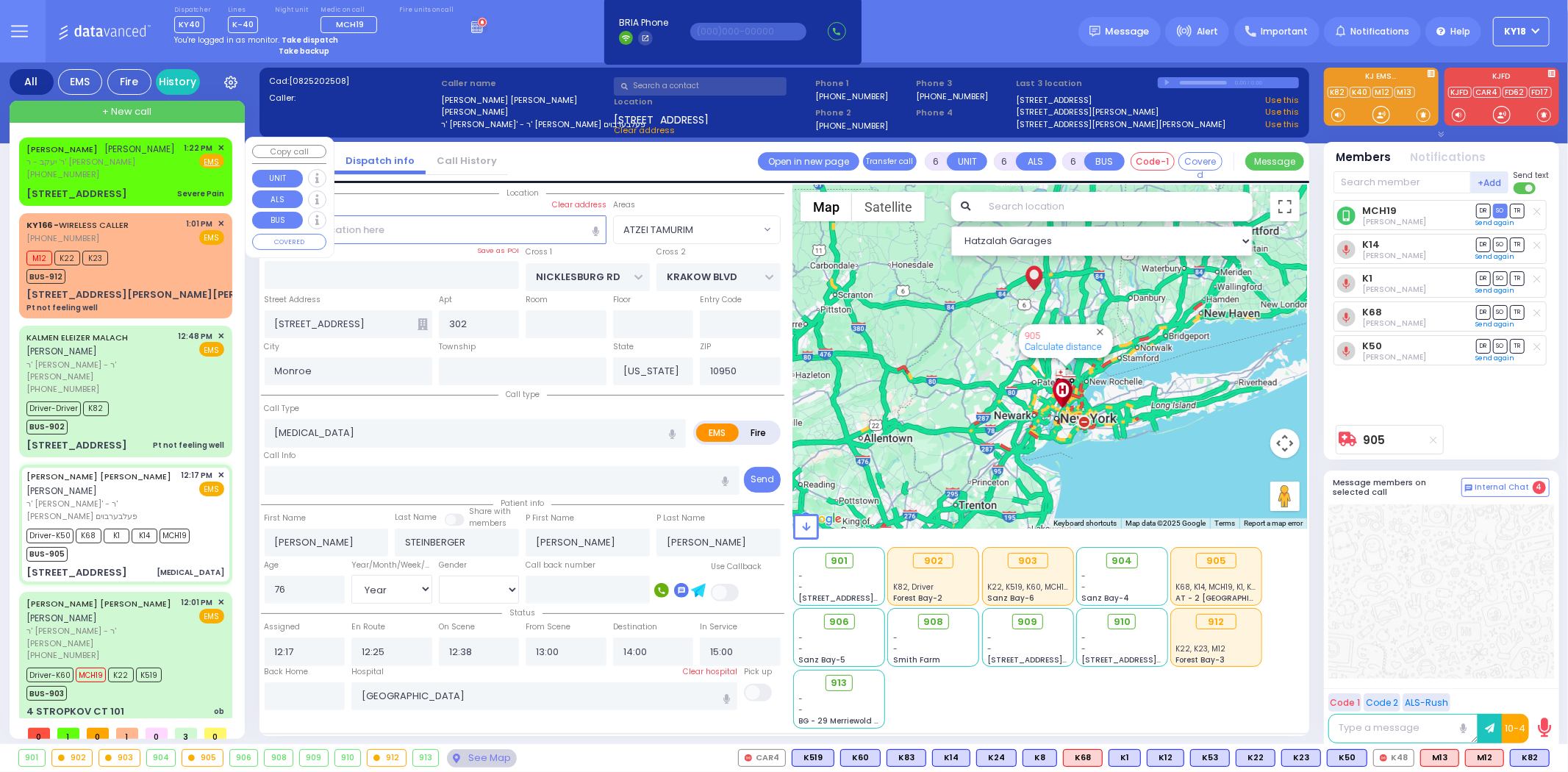
click at [177, 182] on div "YITZCHOK MITTELMAN יצחק מיטעלמאן ר' יעקב - ר' ישראל יעקב סופר (845) 325-3039 1:…" at bounding box center [126, 172] width 208 height 64
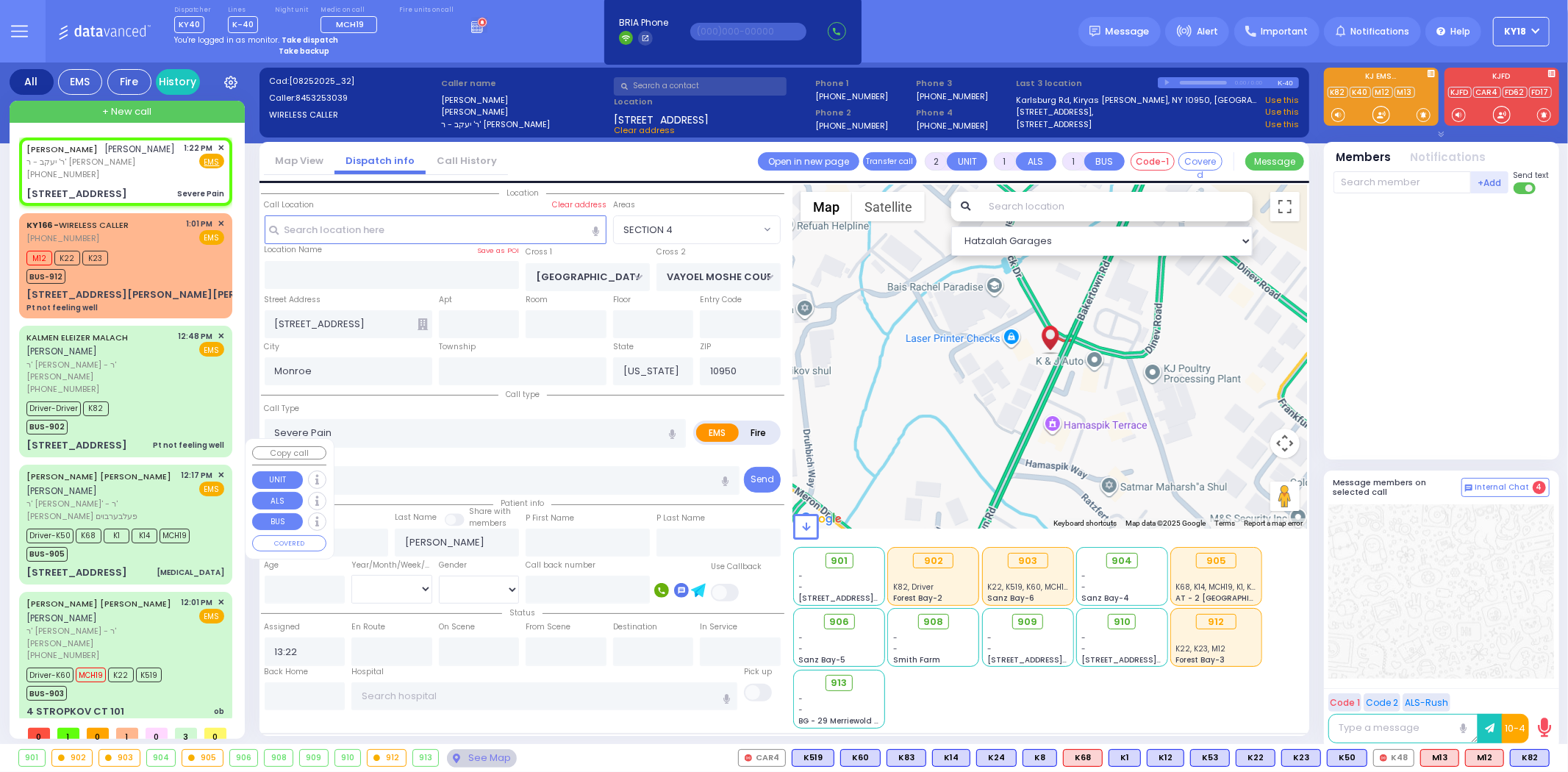
click at [174, 469] on div "SIMCHA SHULEM STEINBERGER שמחה שלום שטיינבערגער" at bounding box center [102, 483] width 150 height 29
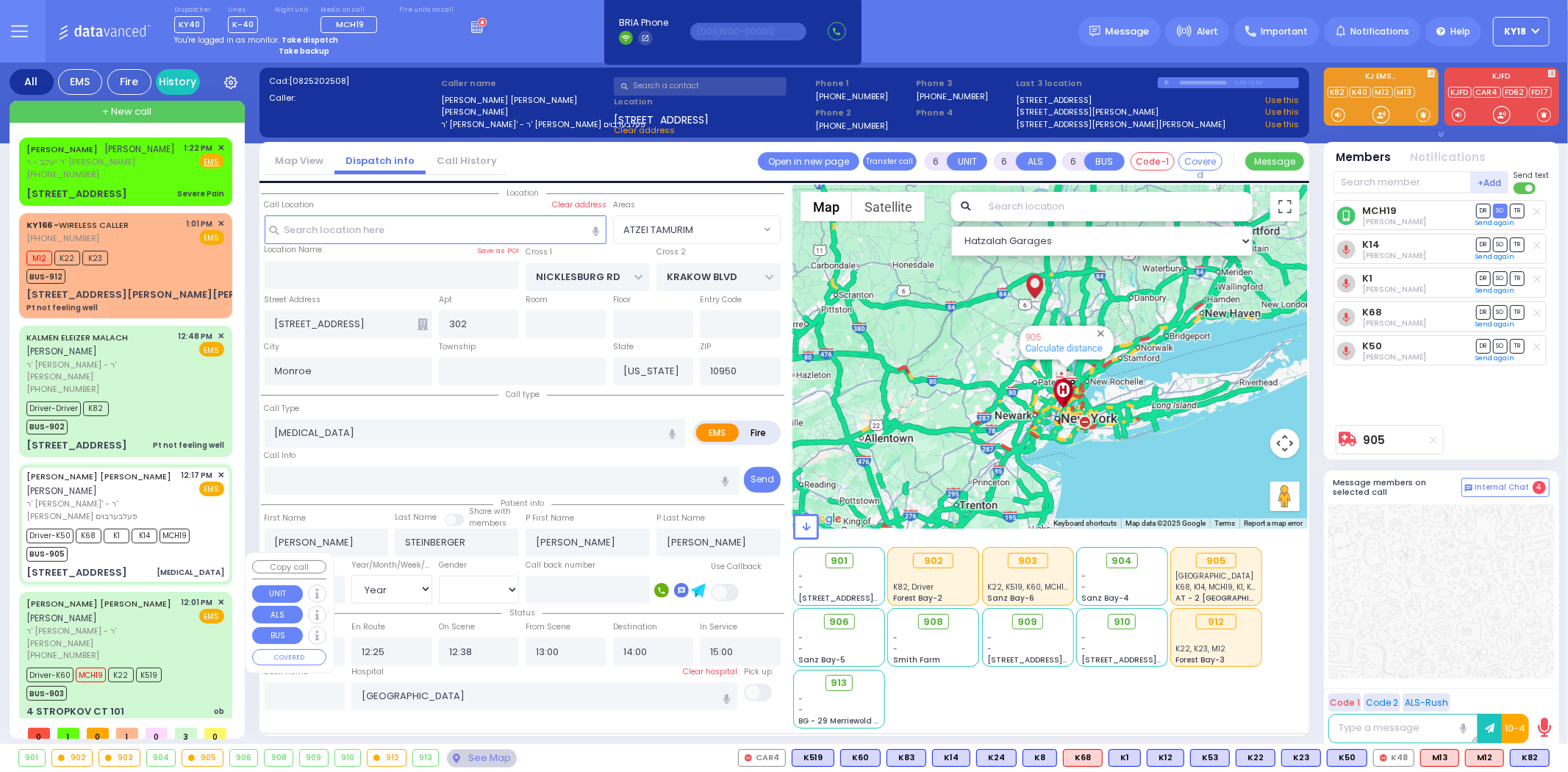
click at [171, 596] on div "JOSEPH MAYER REICHMAN יוסף מאיר רייכמאן" at bounding box center [102, 611] width 150 height 29
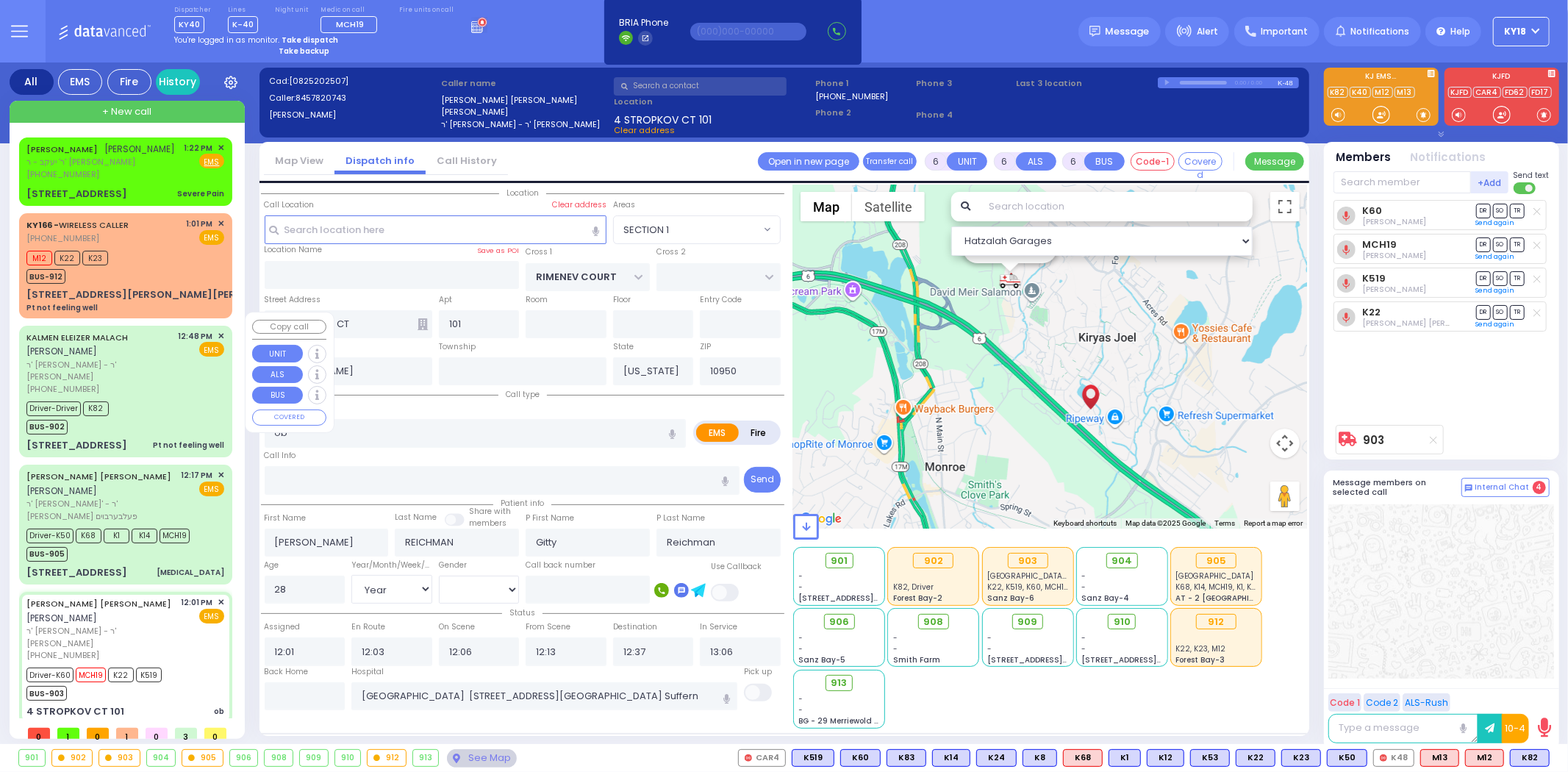
click at [156, 383] on div "[PHONE_NUMBER]" at bounding box center [100, 390] width 147 height 12
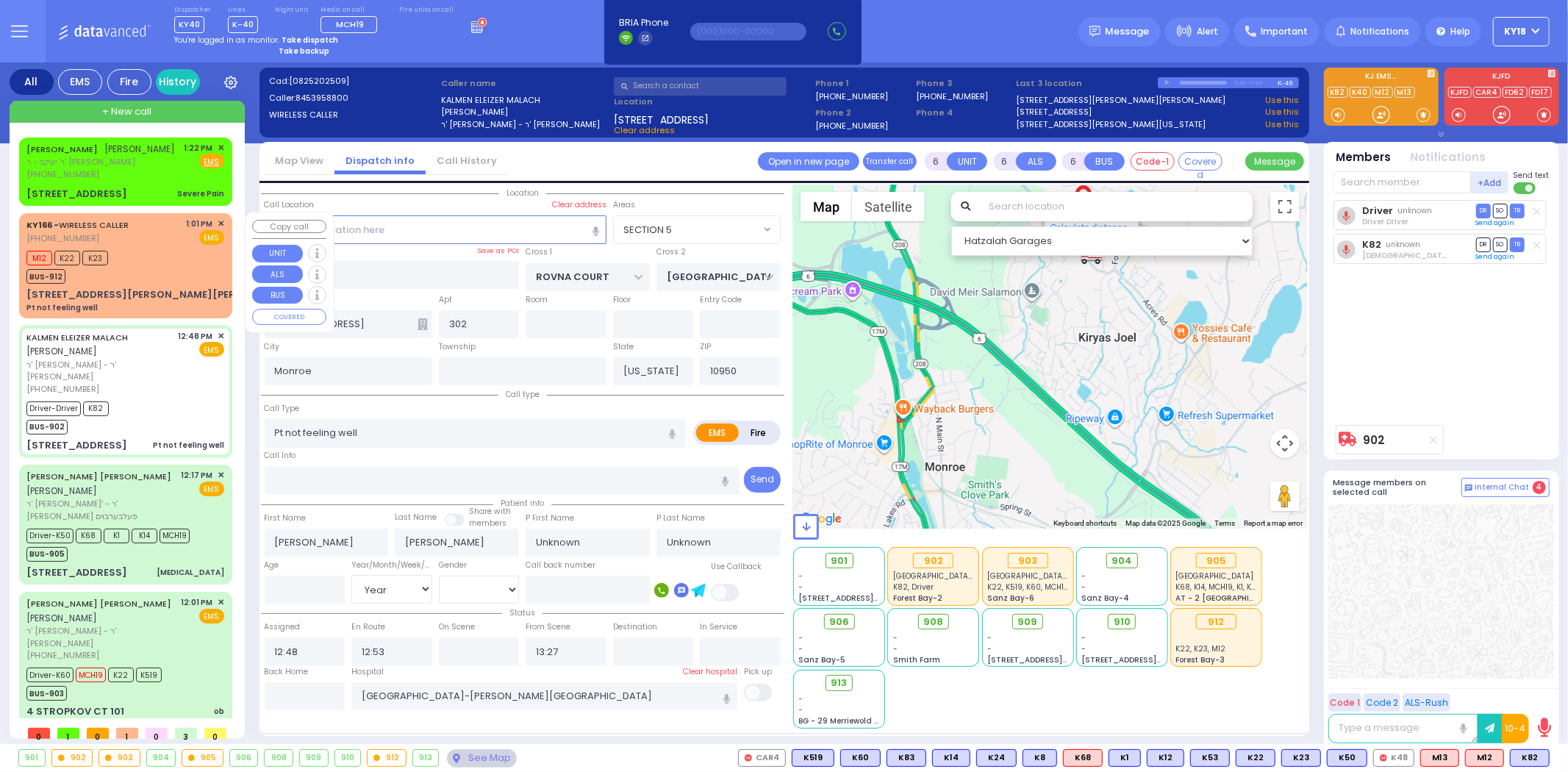
click at [149, 287] on div "2 Lipa Friedman Lane Pt not feeling well" at bounding box center [126, 300] width 198 height 26
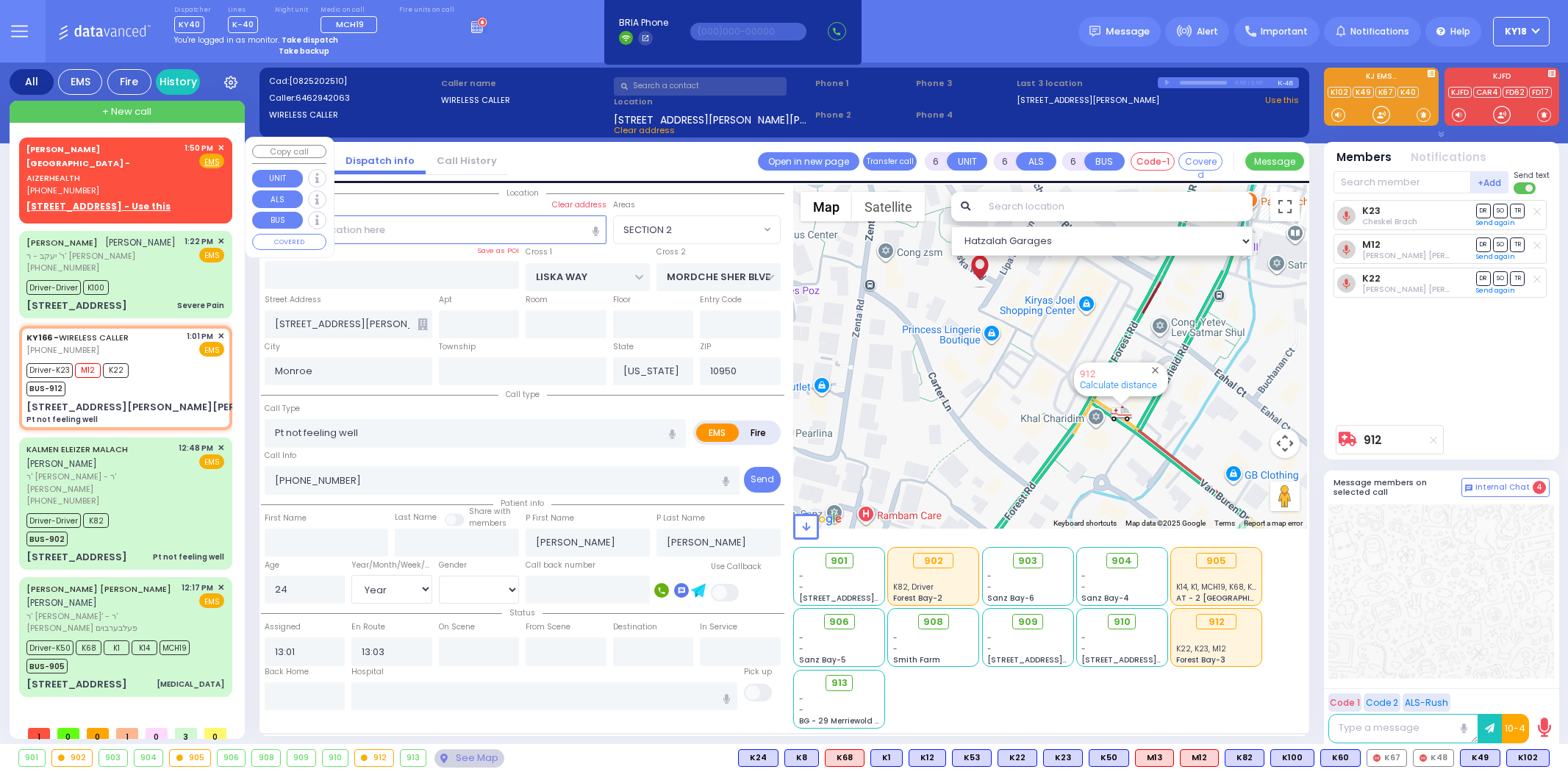
select select "SECTION 2"
select select "Year"
select select "[DEMOGRAPHIC_DATA]"
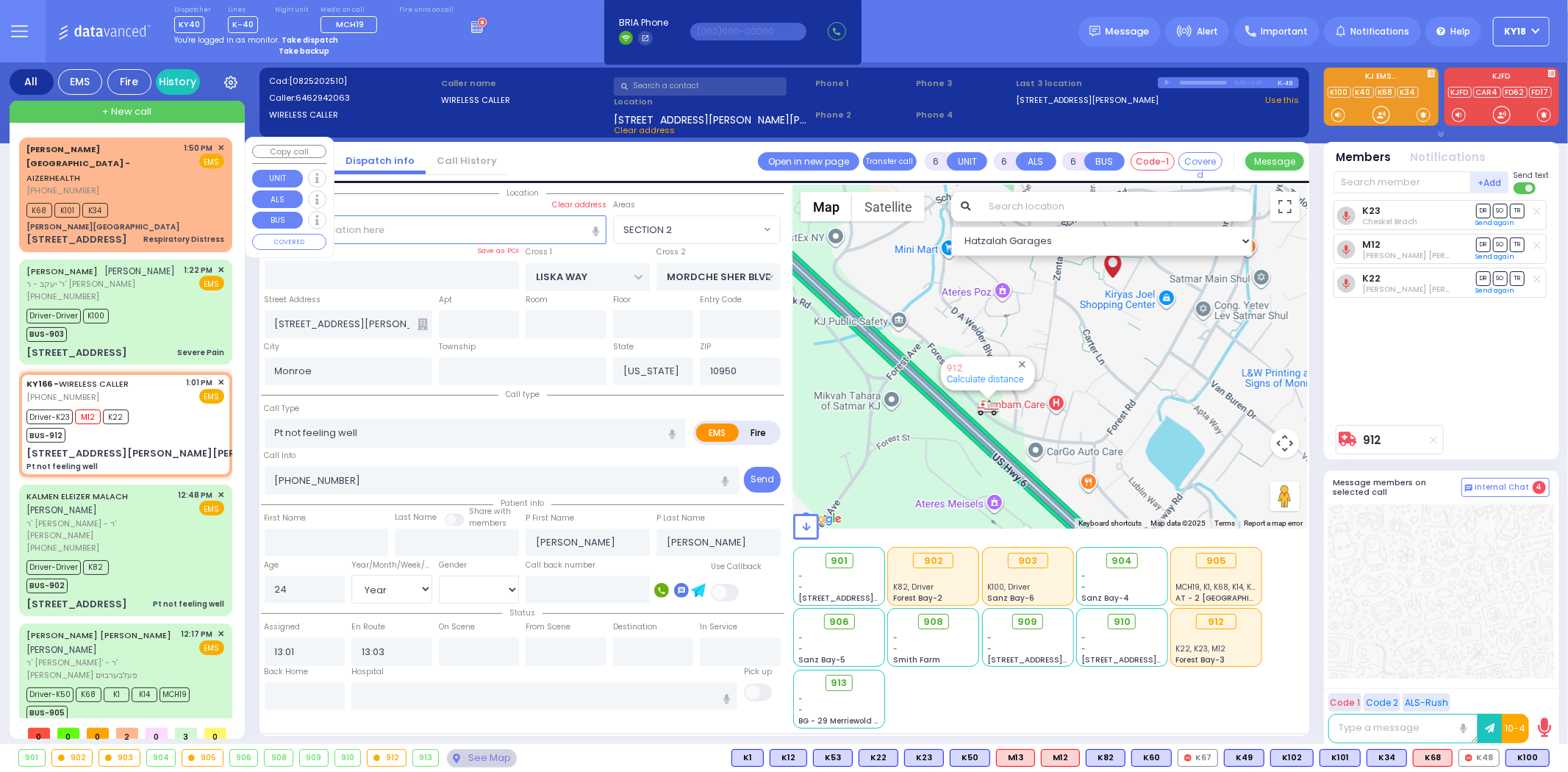
select select
radio input "true"
select select "Year"
select select "[DEMOGRAPHIC_DATA]"
type input "[PERSON_NAME]"
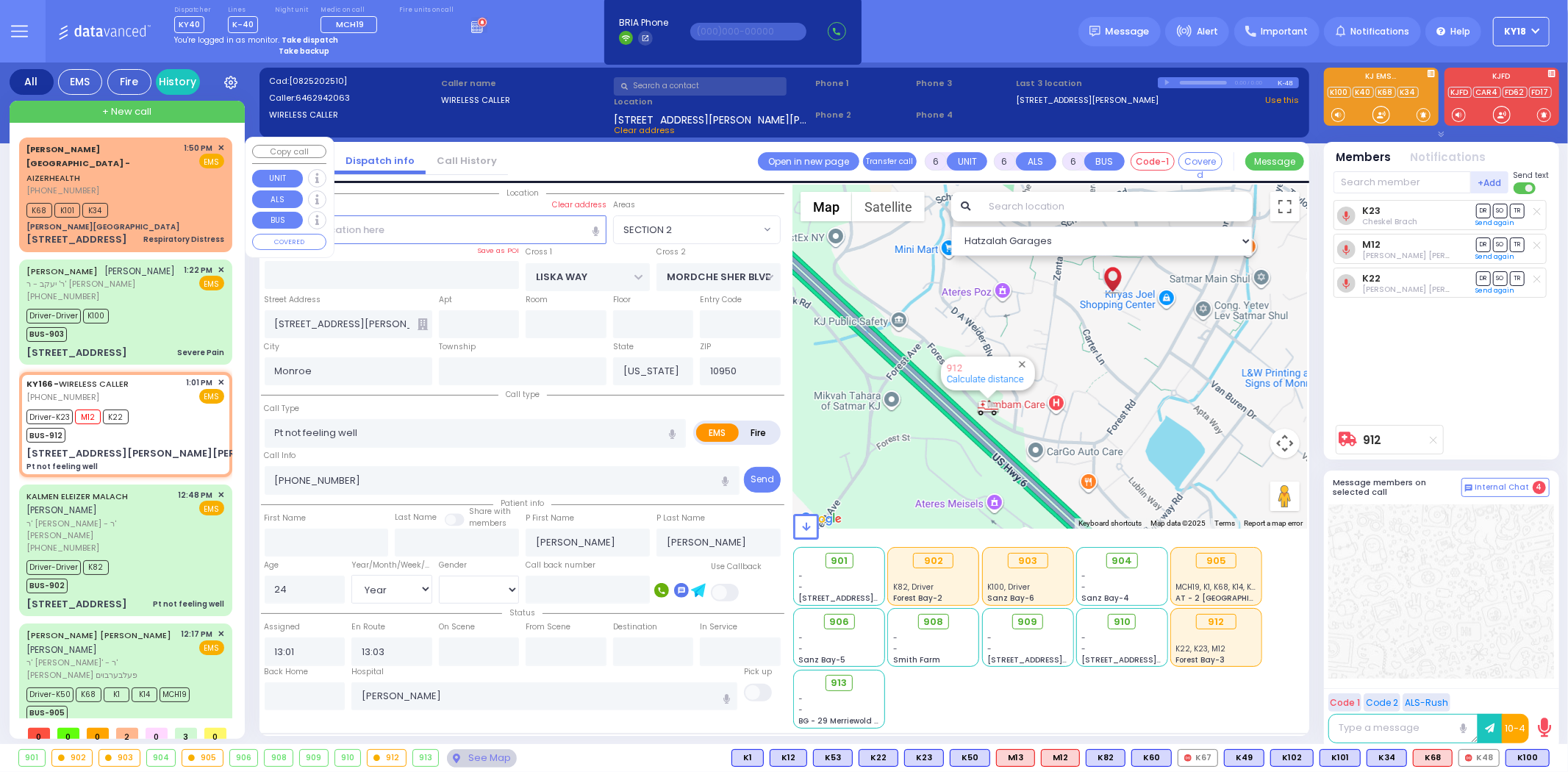
select select "Hatzalah Garages"
select select "SECTION 2"
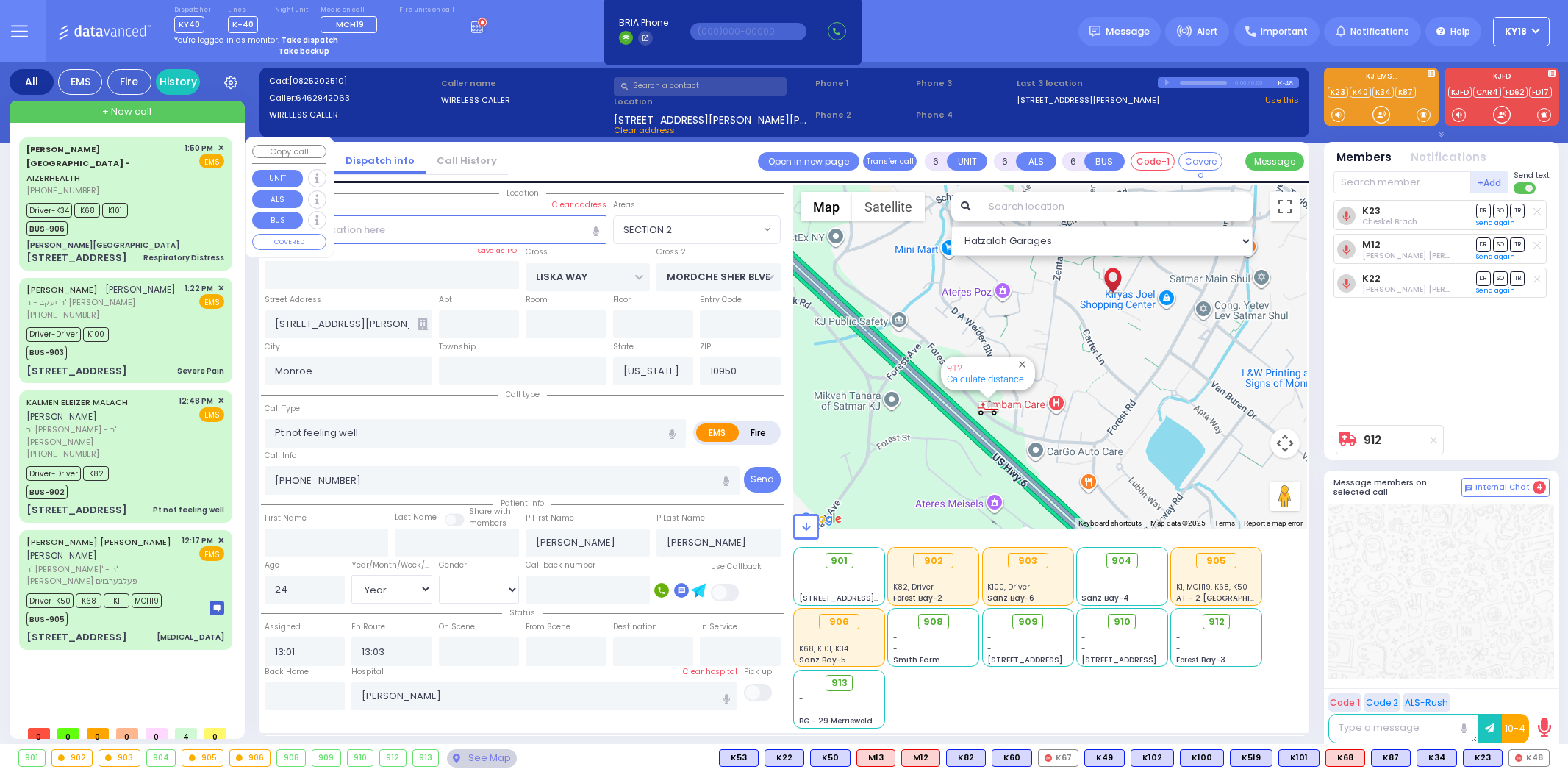
select select "SECTION 2"
select select "Year"
select select "[DEMOGRAPHIC_DATA]"
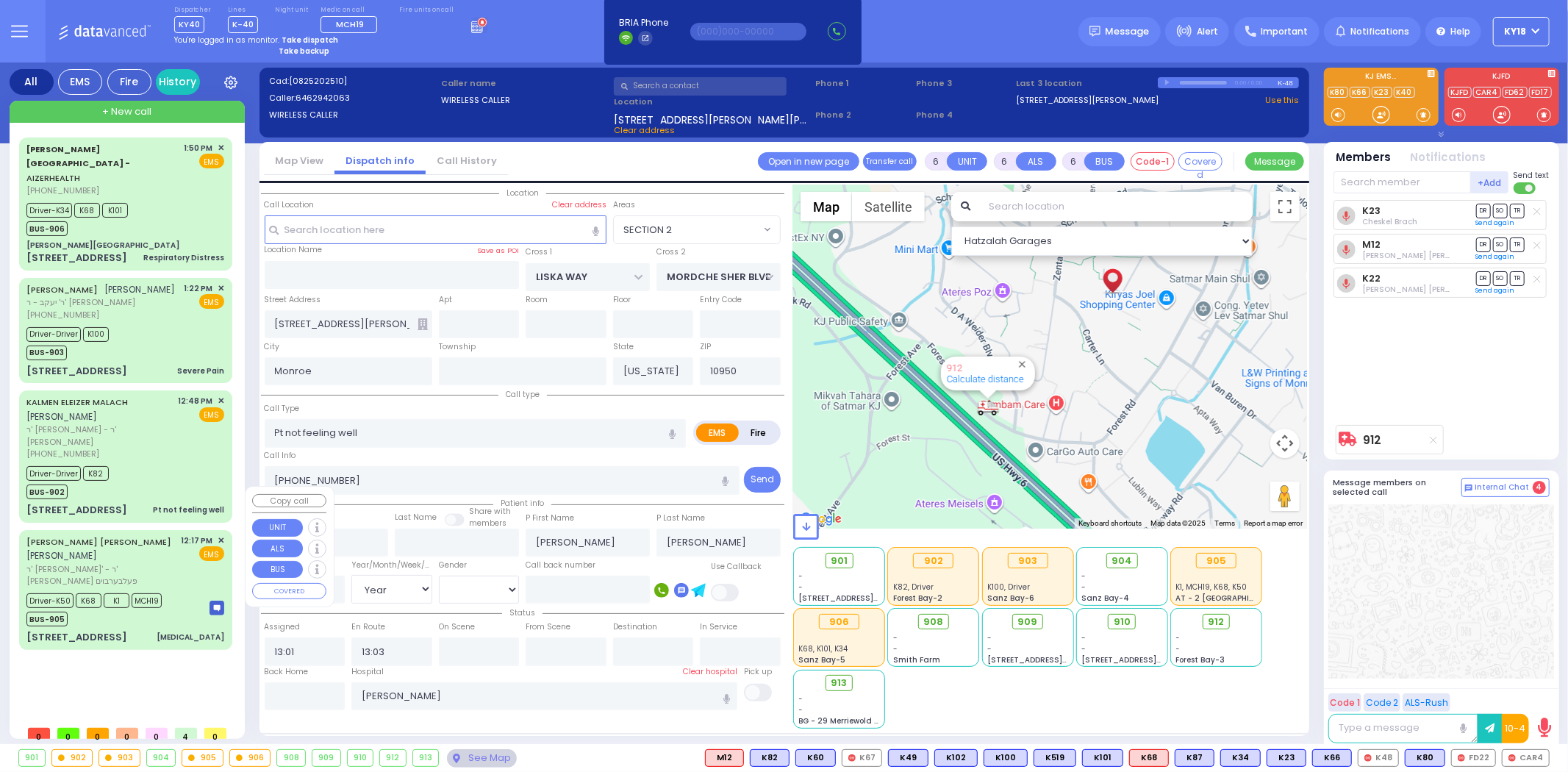
click at [155, 563] on span "ר' [PERSON_NAME]' - ר' [PERSON_NAME] פעלבערבוים" at bounding box center [102, 575] width 150 height 24
select select
type input "[MEDICAL_DATA]"
radio input "true"
type input "SIMCHA SHULEM"
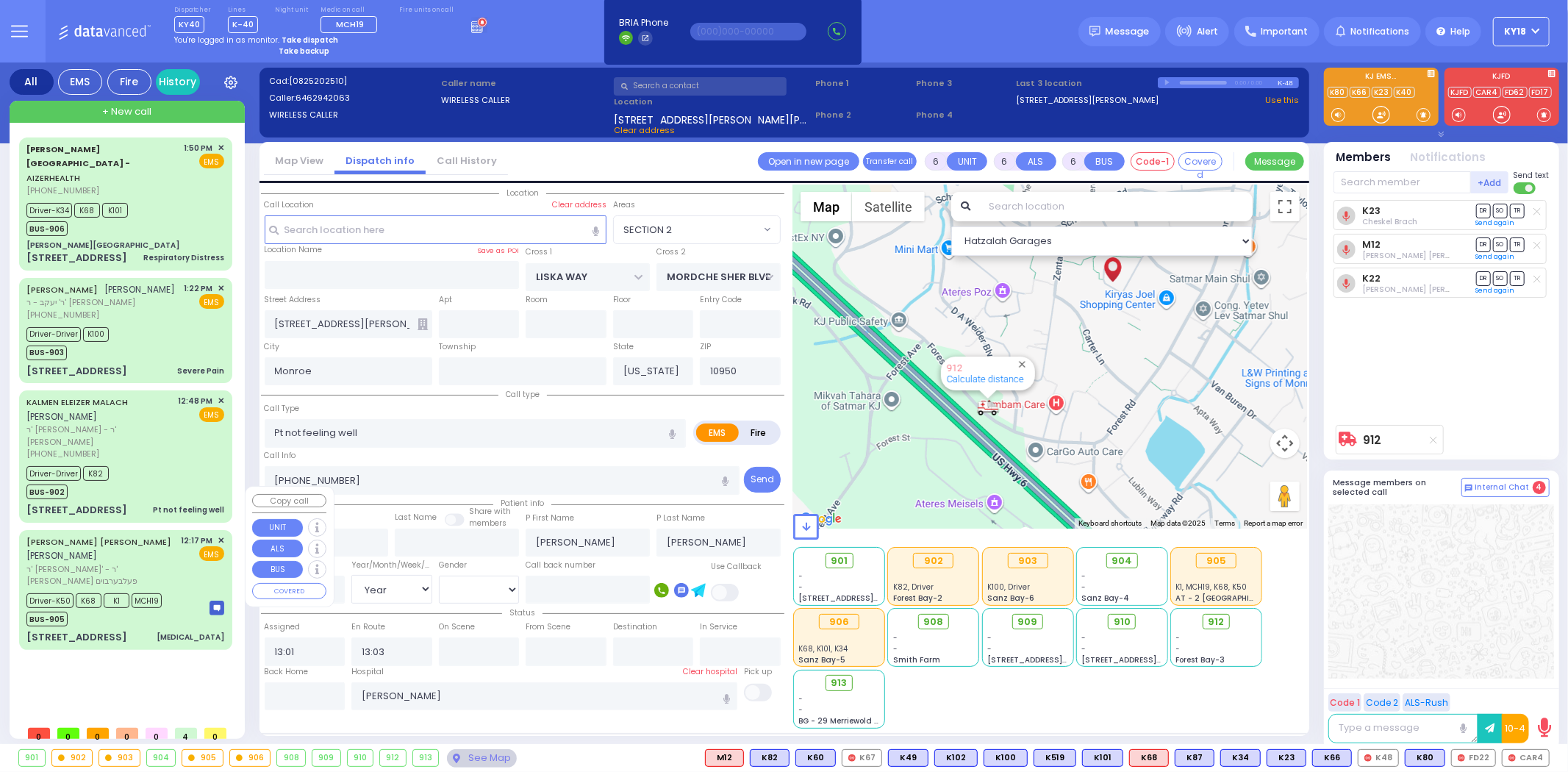
type input "STEINBERGER"
type input "Alexander"
type input "Steinberger"
type input "76"
select select "Year"
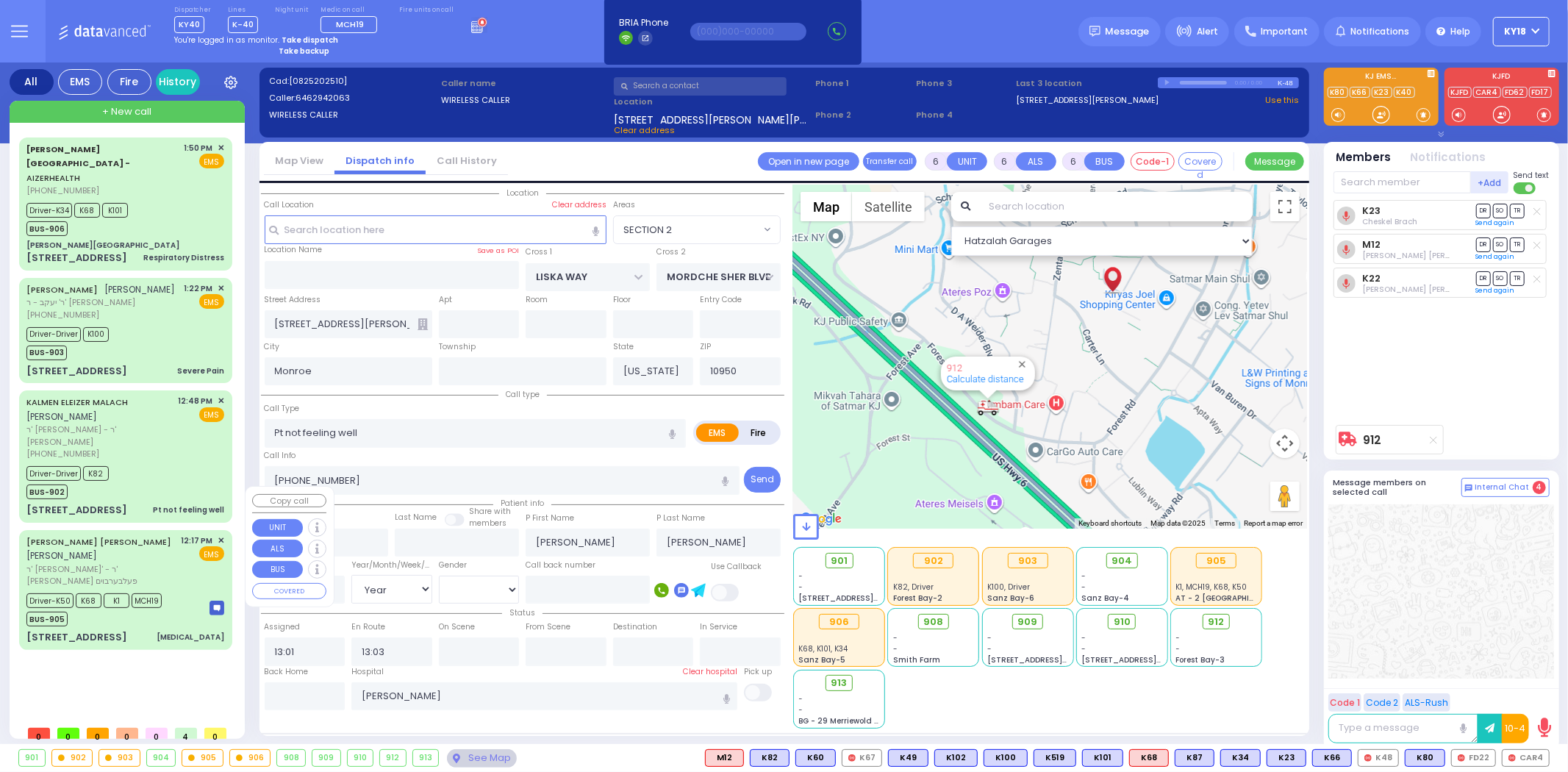
select select "[DEMOGRAPHIC_DATA]"
type input "12:17"
type input "12:25"
type input "12:38"
type input "13:00"
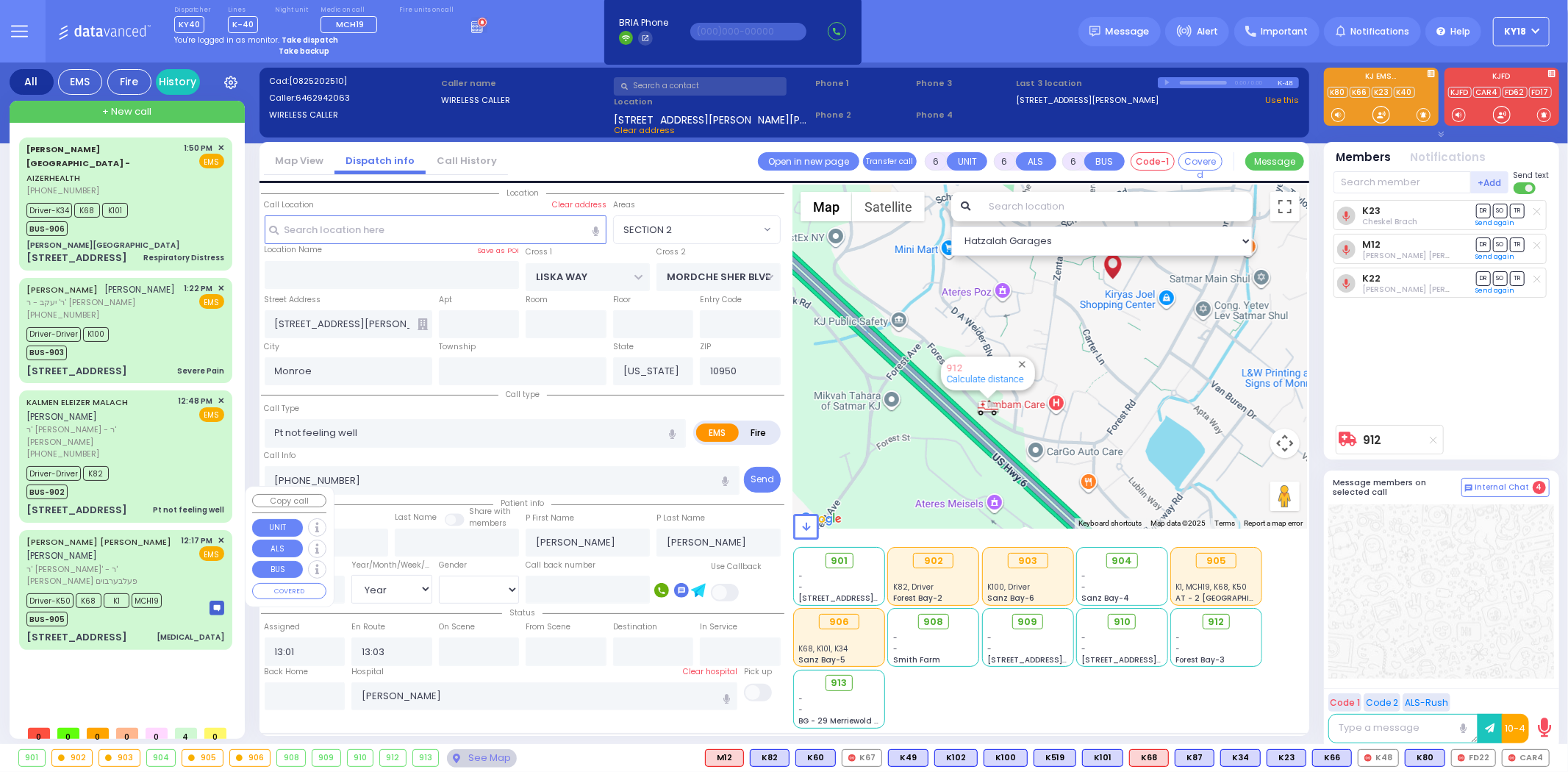
type input "14:00"
type input "15:00"
type input "Lenox Hill Hospital"
select select "Hatzalah Garages"
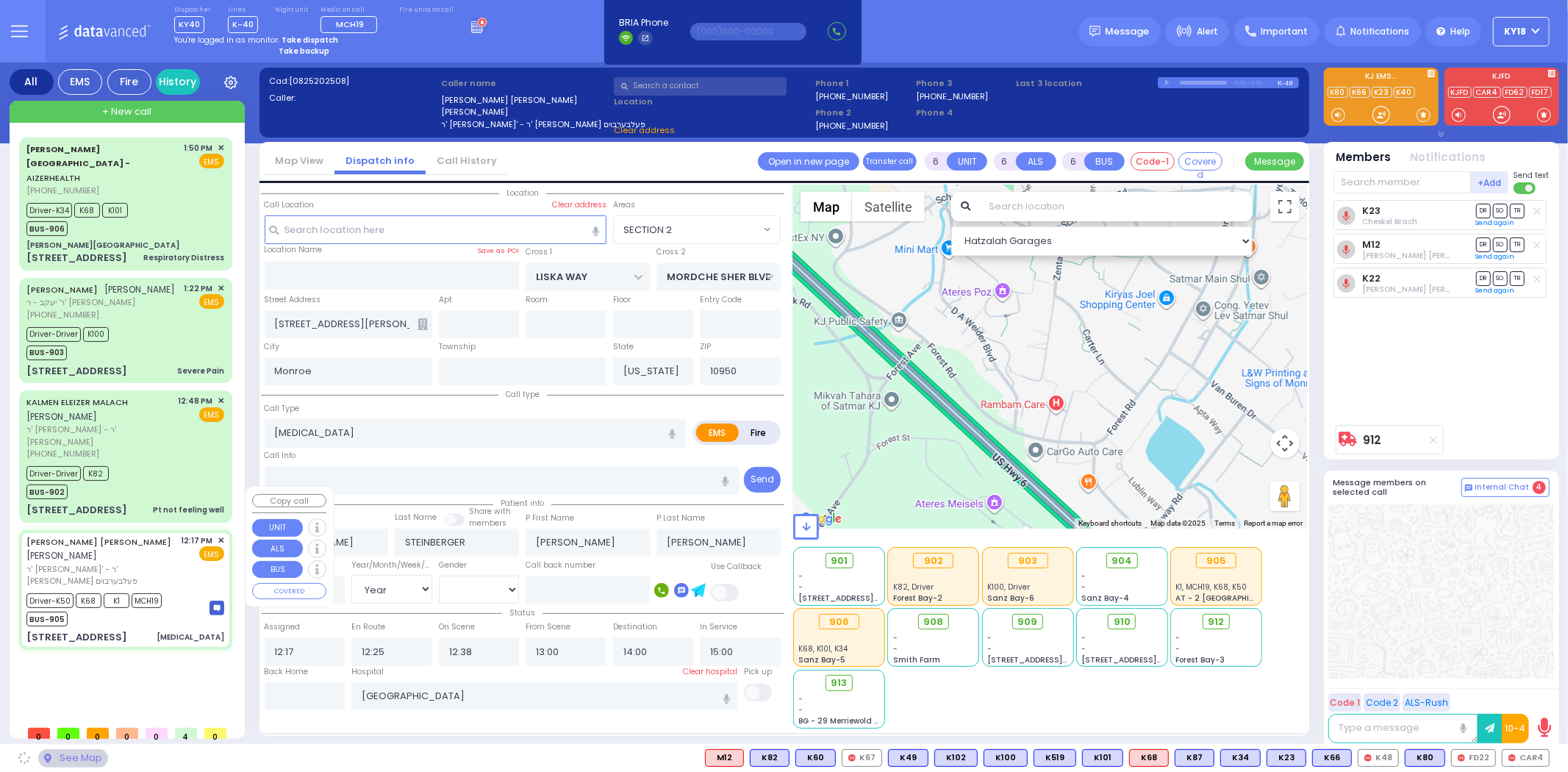
type input "NICKLESBURG RD"
type input "KRAKOW BLVD"
type input "1 TZFAS RD"
type input "302"
select select "ATZEI TAMURIM"
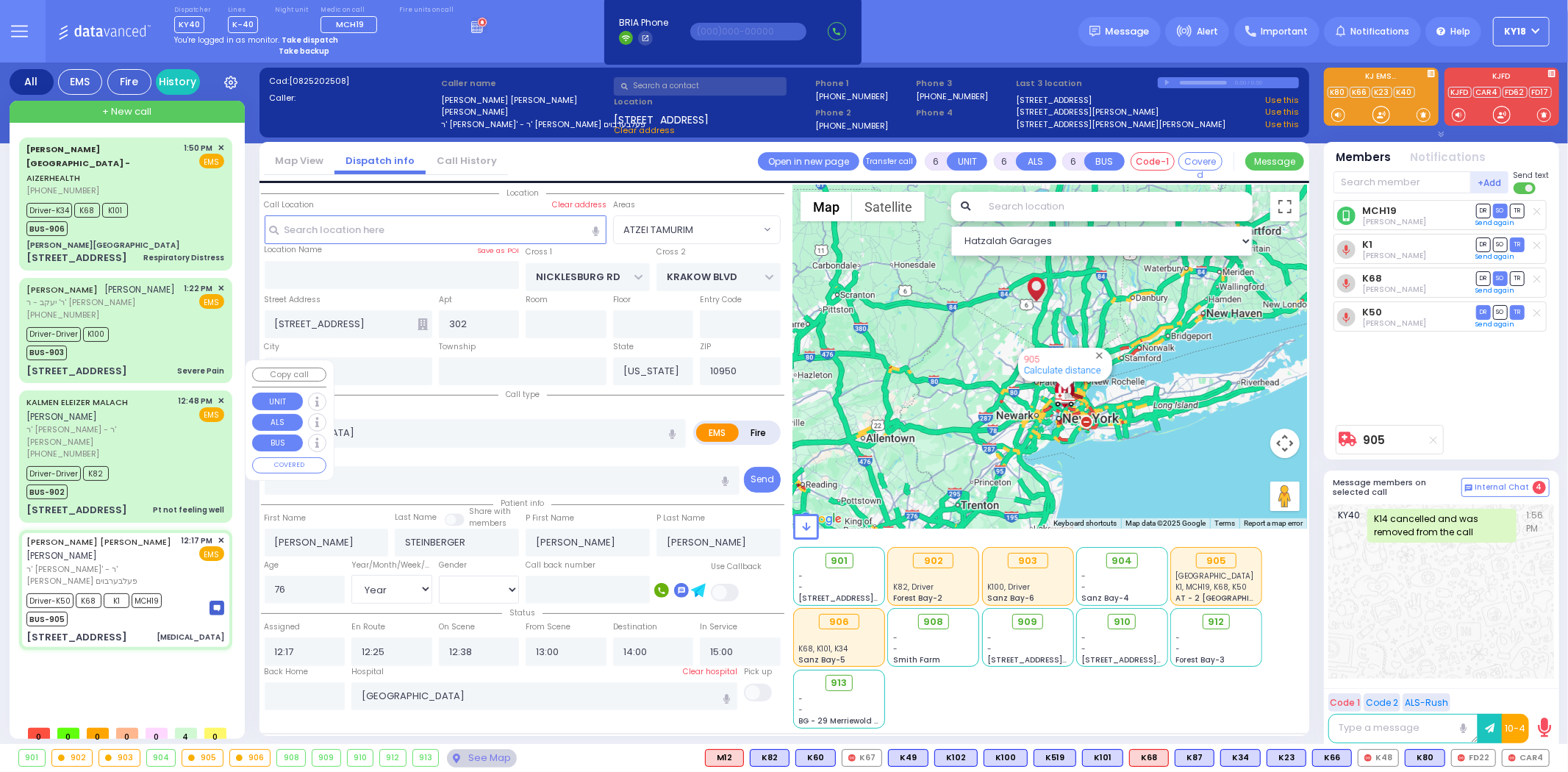
click at [155, 463] on div "Driver-Driver K82 BUS-902" at bounding box center [126, 480] width 198 height 37
select select
type input "Pt not feeling well"
radio input "true"
type input "KALMEN ELEIZER"
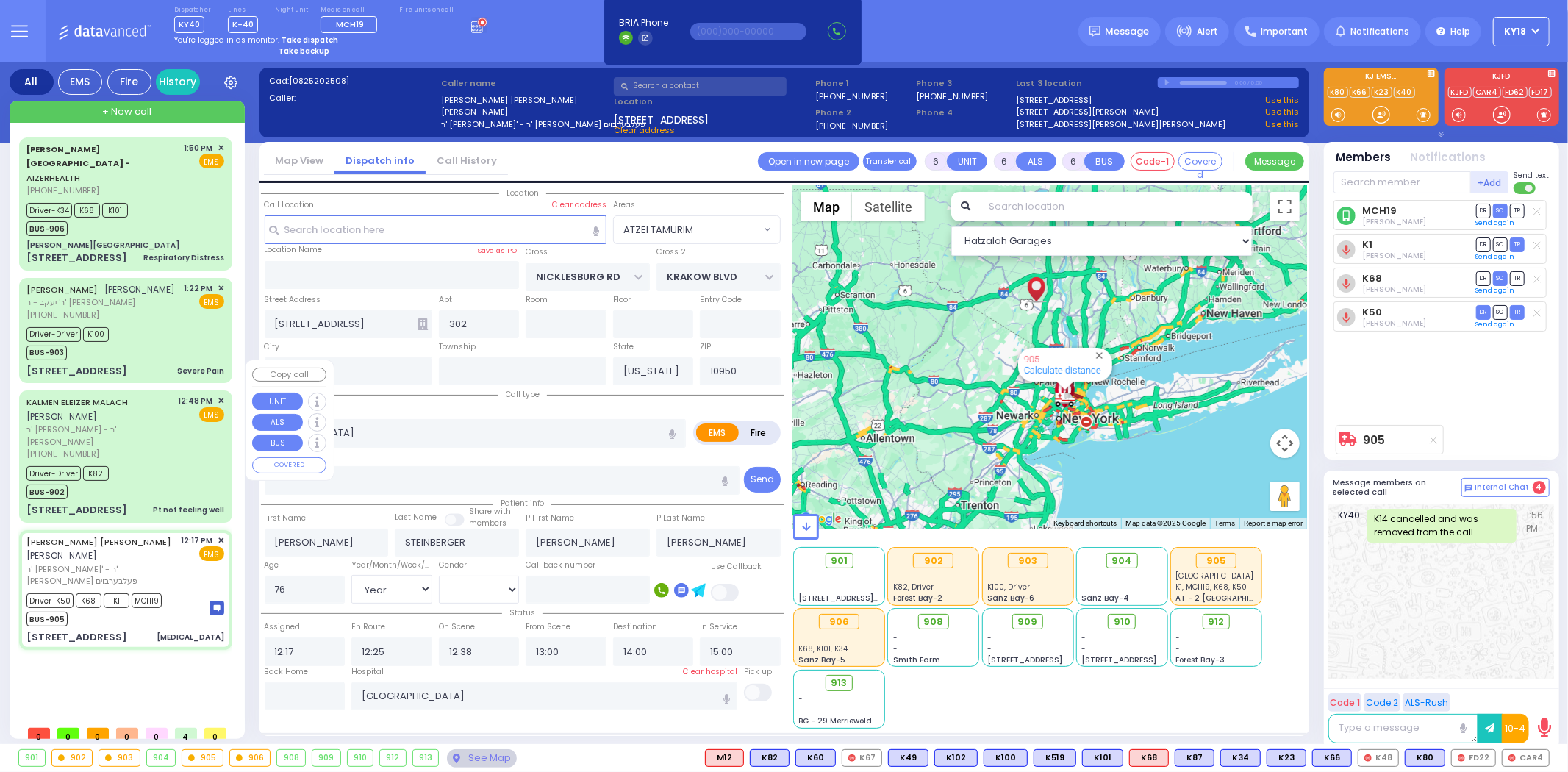
type input "MALACH"
type input "Eliezer"
type input "Maleh"
type input "34"
select select "Year"
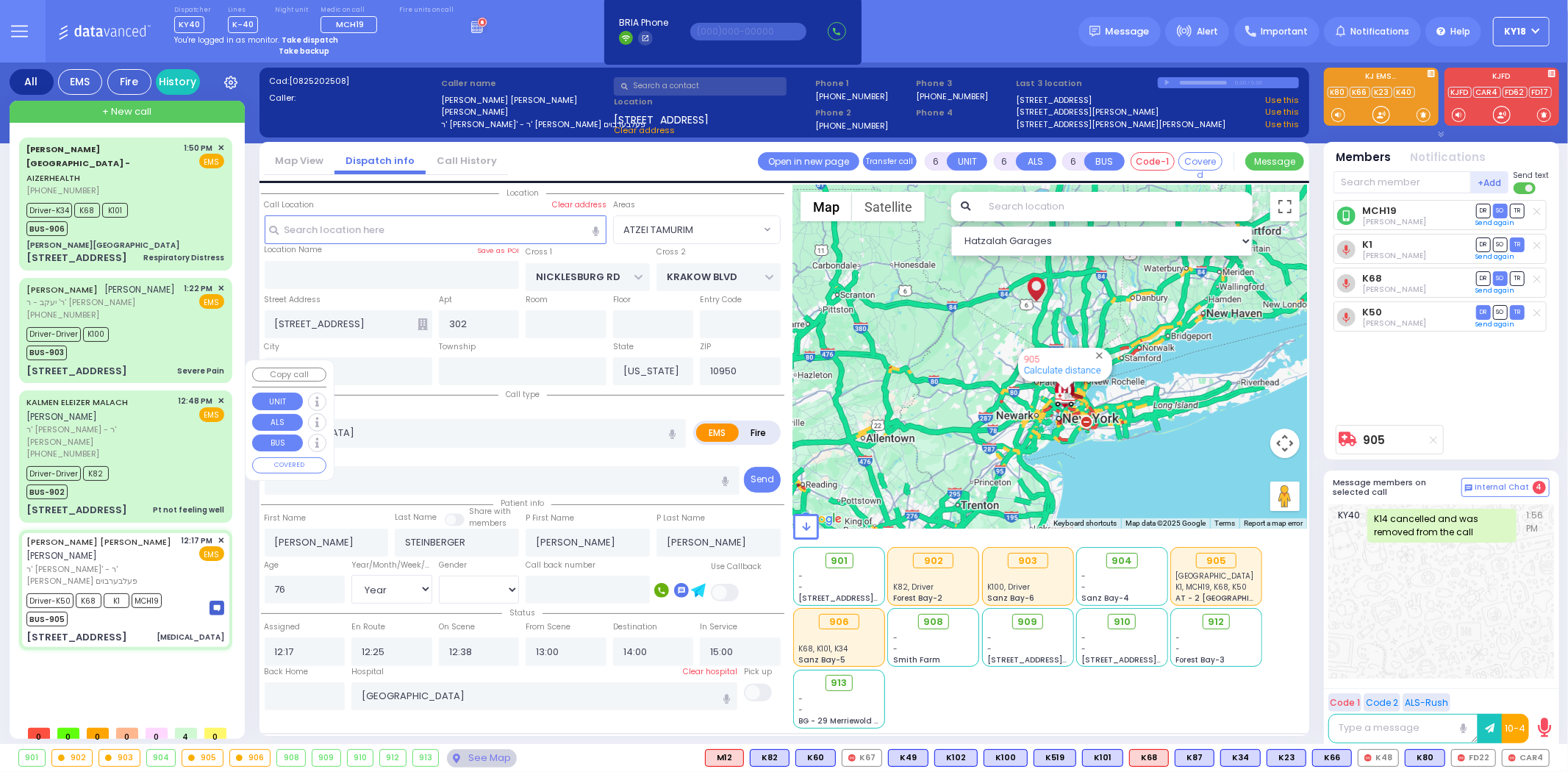
select select "[DEMOGRAPHIC_DATA]"
type input "12:48"
type input "12:53"
type input "13:27"
type input "Westchester Medical Center-Woods Road"
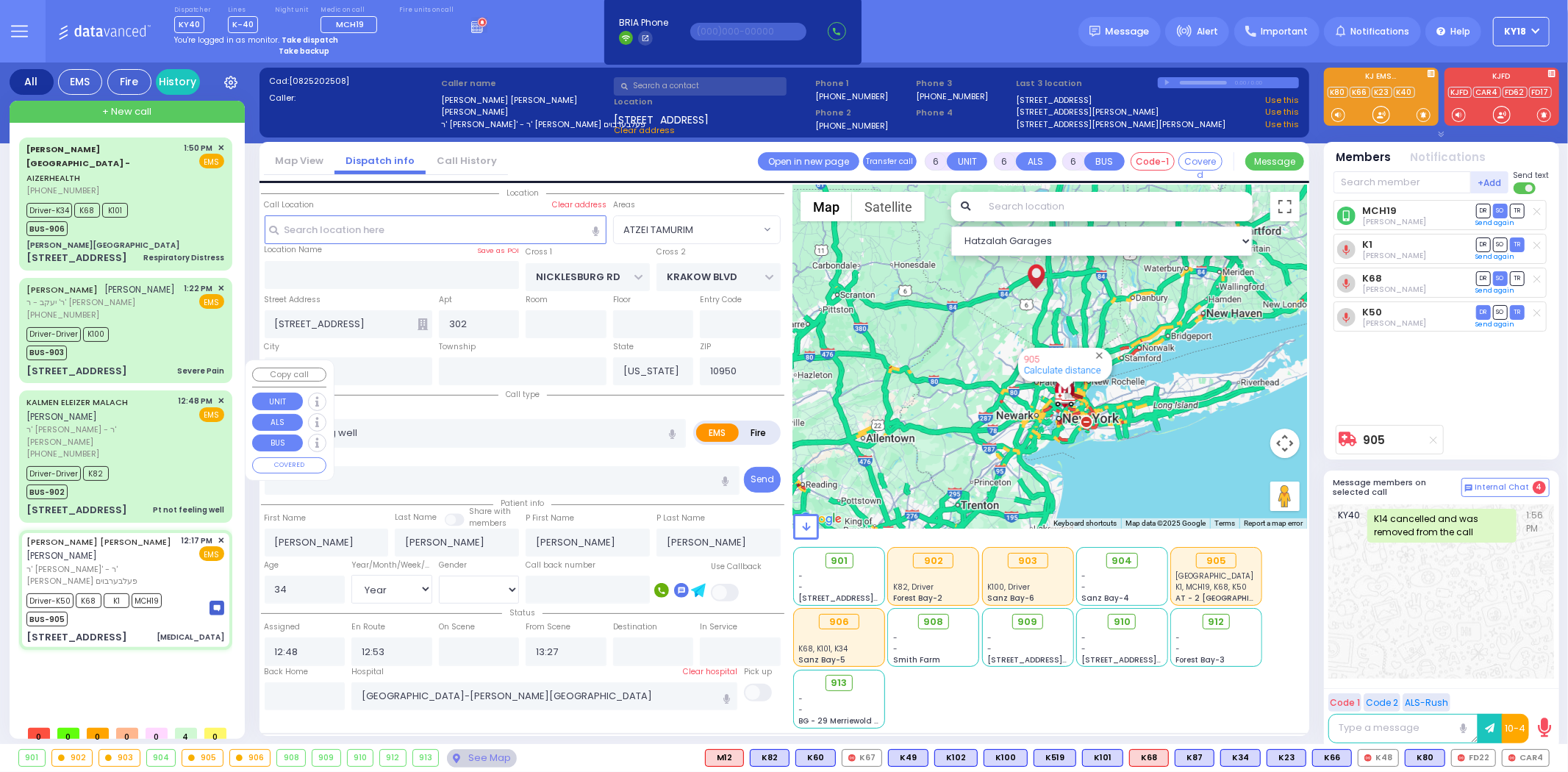
select select "Hatzalah Garages"
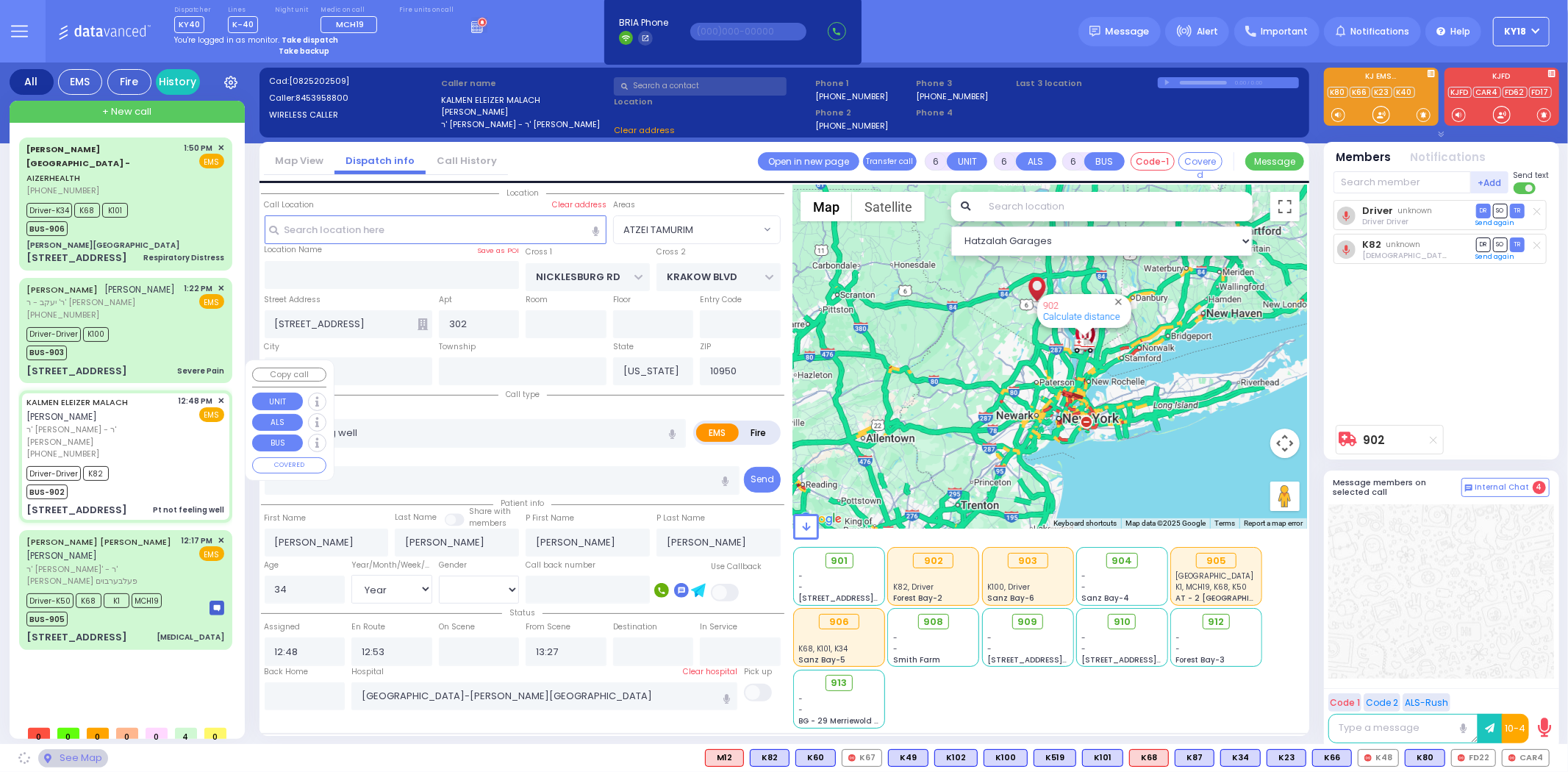
type input "ROVNA COURT"
type input "SEVEN SPRINGS MOUNTAIN RD"
type input "23 CHEVRON RD"
select select "SECTION 5"
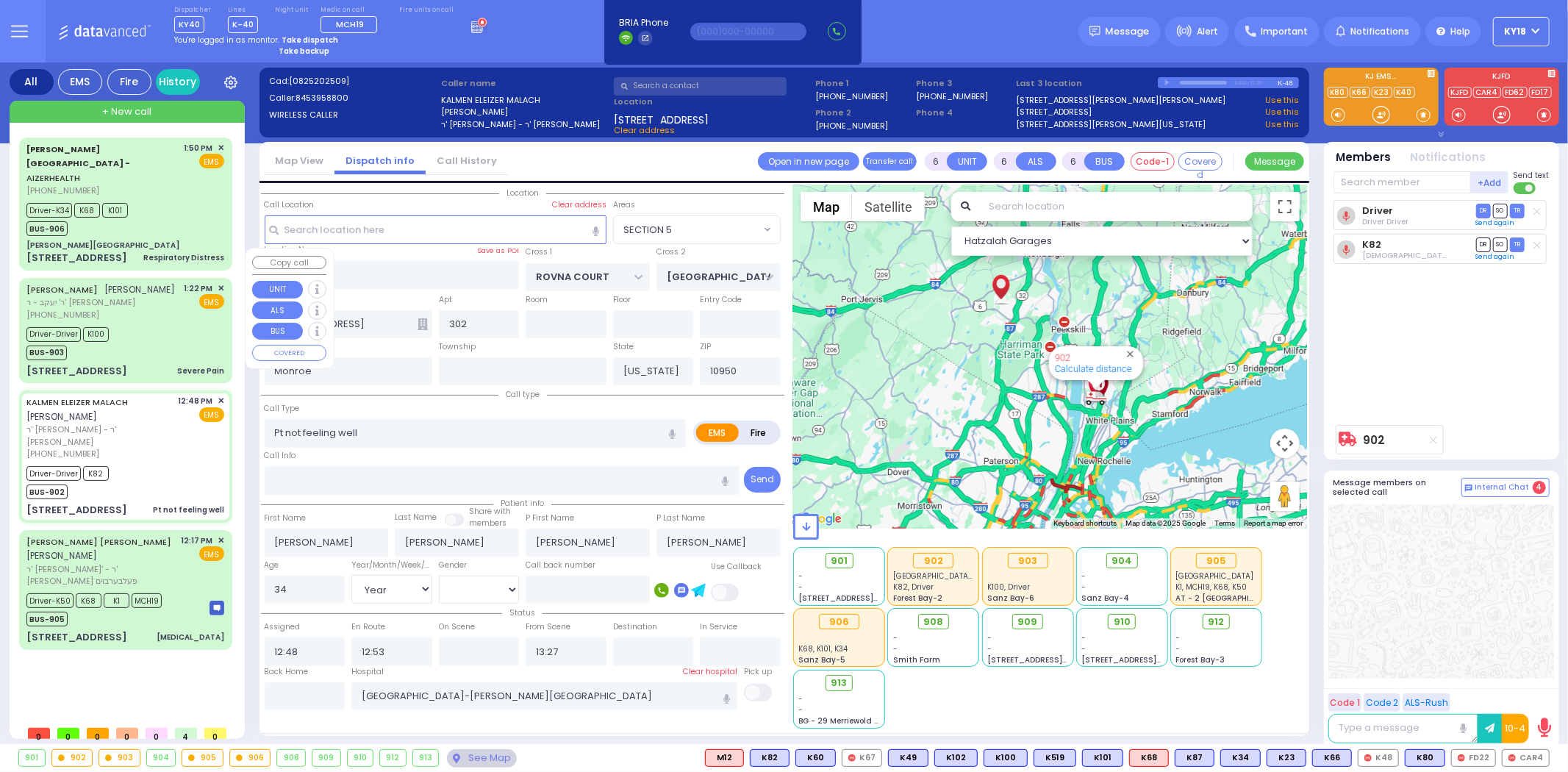
click at [166, 364] on div "63 Bakertown Road Severe Pain" at bounding box center [126, 371] width 198 height 14
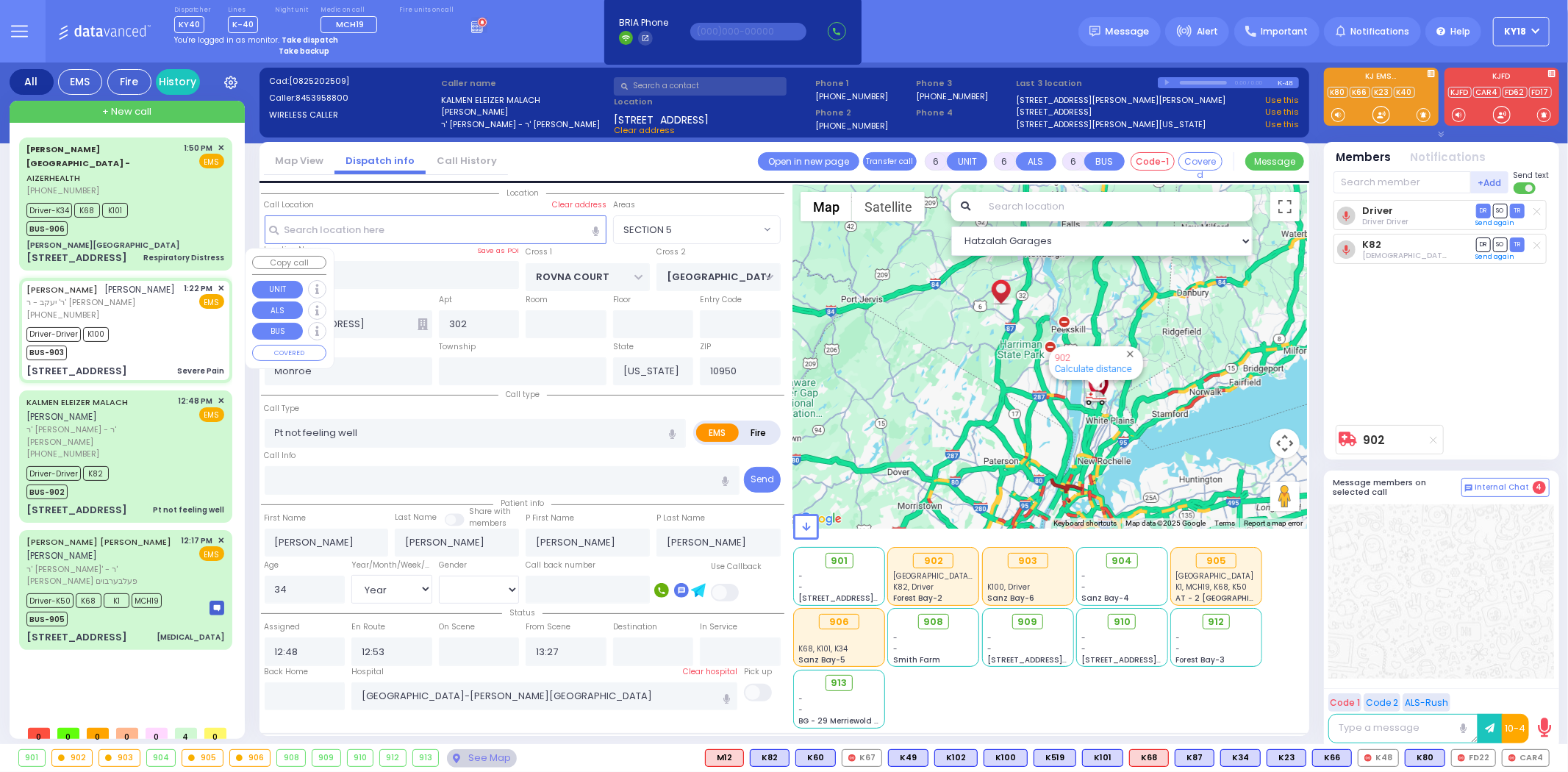
select select
type input "Severe Pain"
radio input "true"
type input "YITZCHOK"
type input "MITTELMAN"
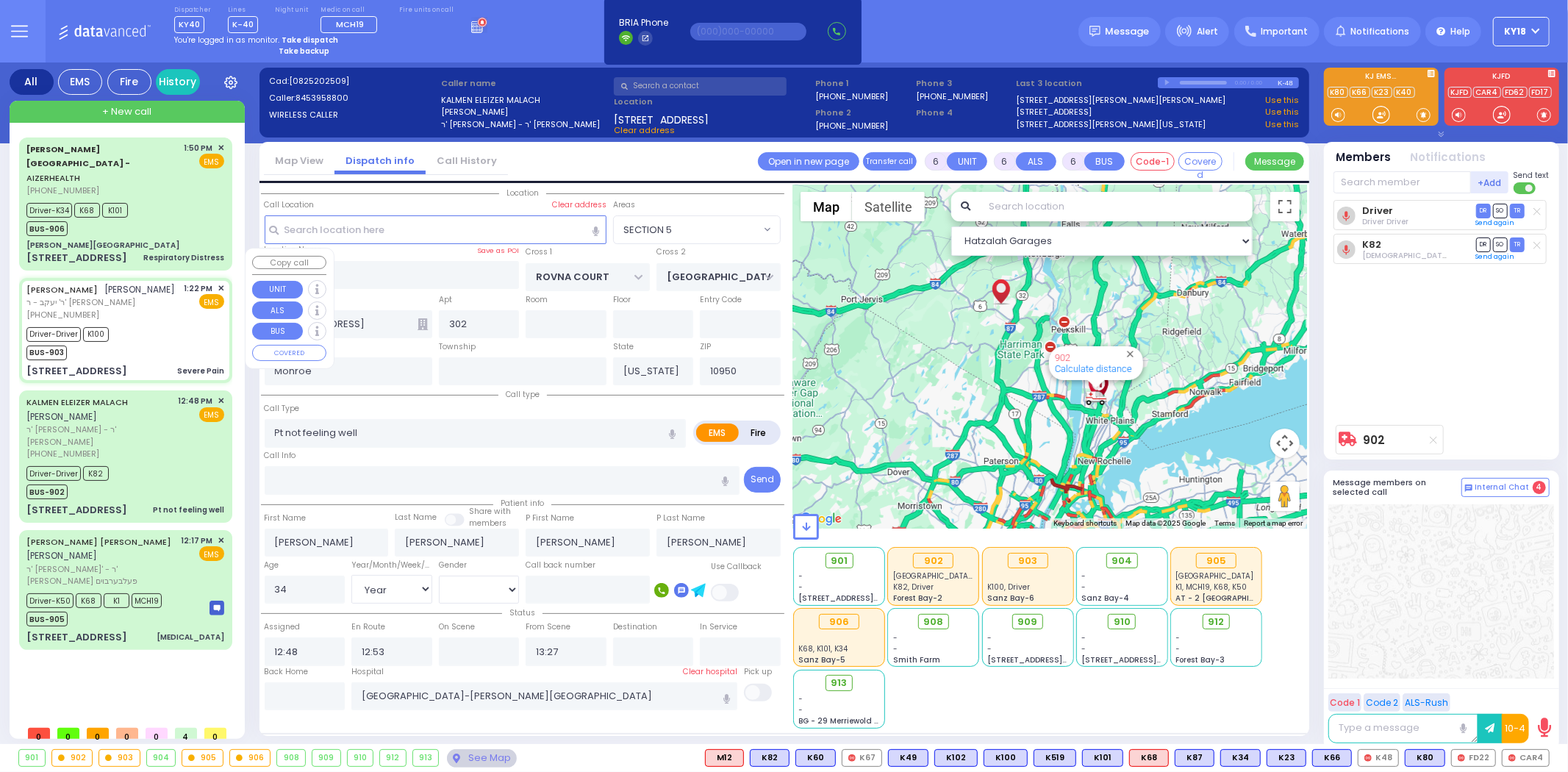
type input "Sara"
type input "[PERSON_NAME]"
type input "21"
select select "Year"
select select "[DEMOGRAPHIC_DATA]"
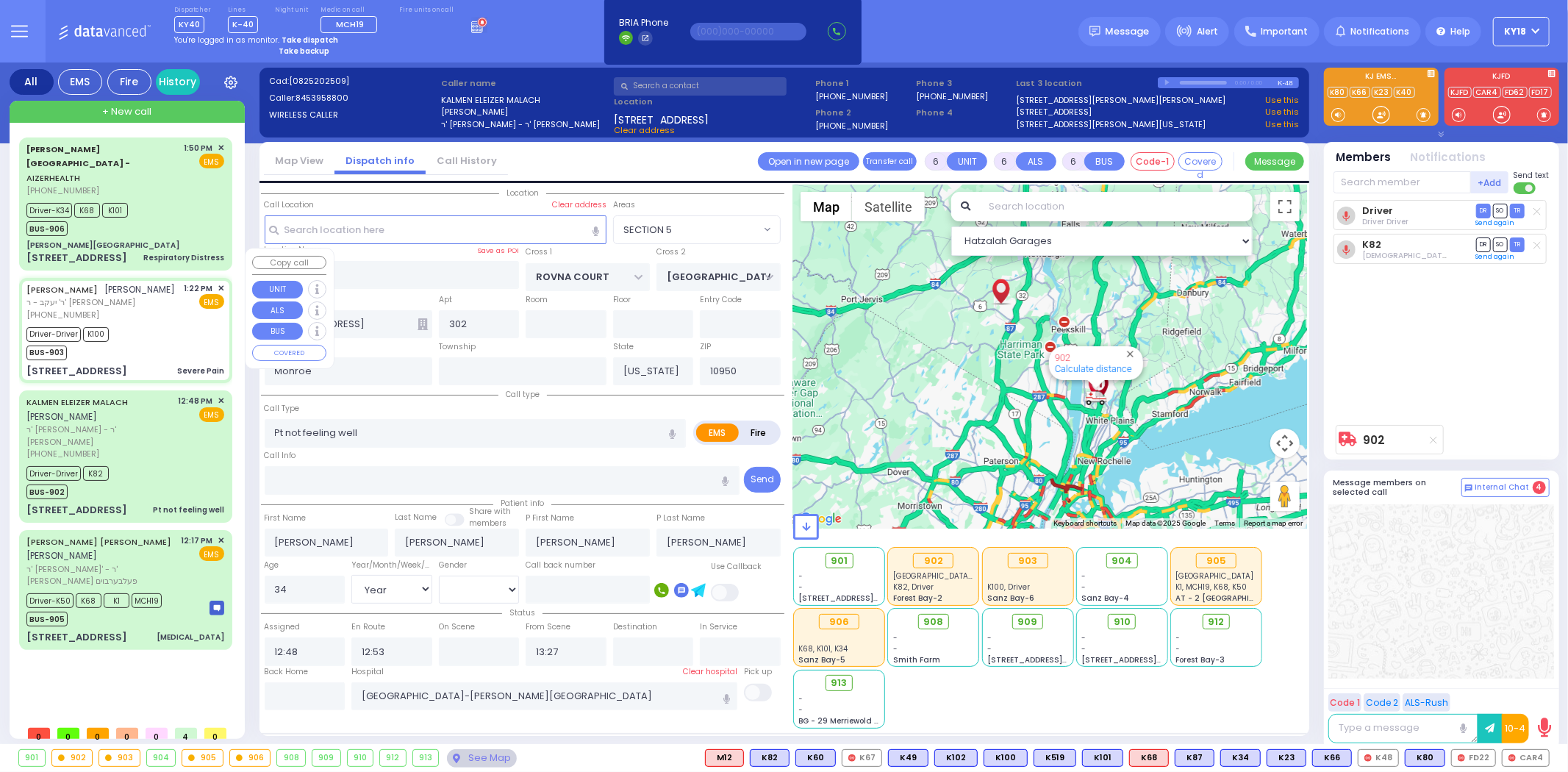
type input "13:22"
type input "13:39"
type input "13:53"
type input "NYU Langone Medical Center"
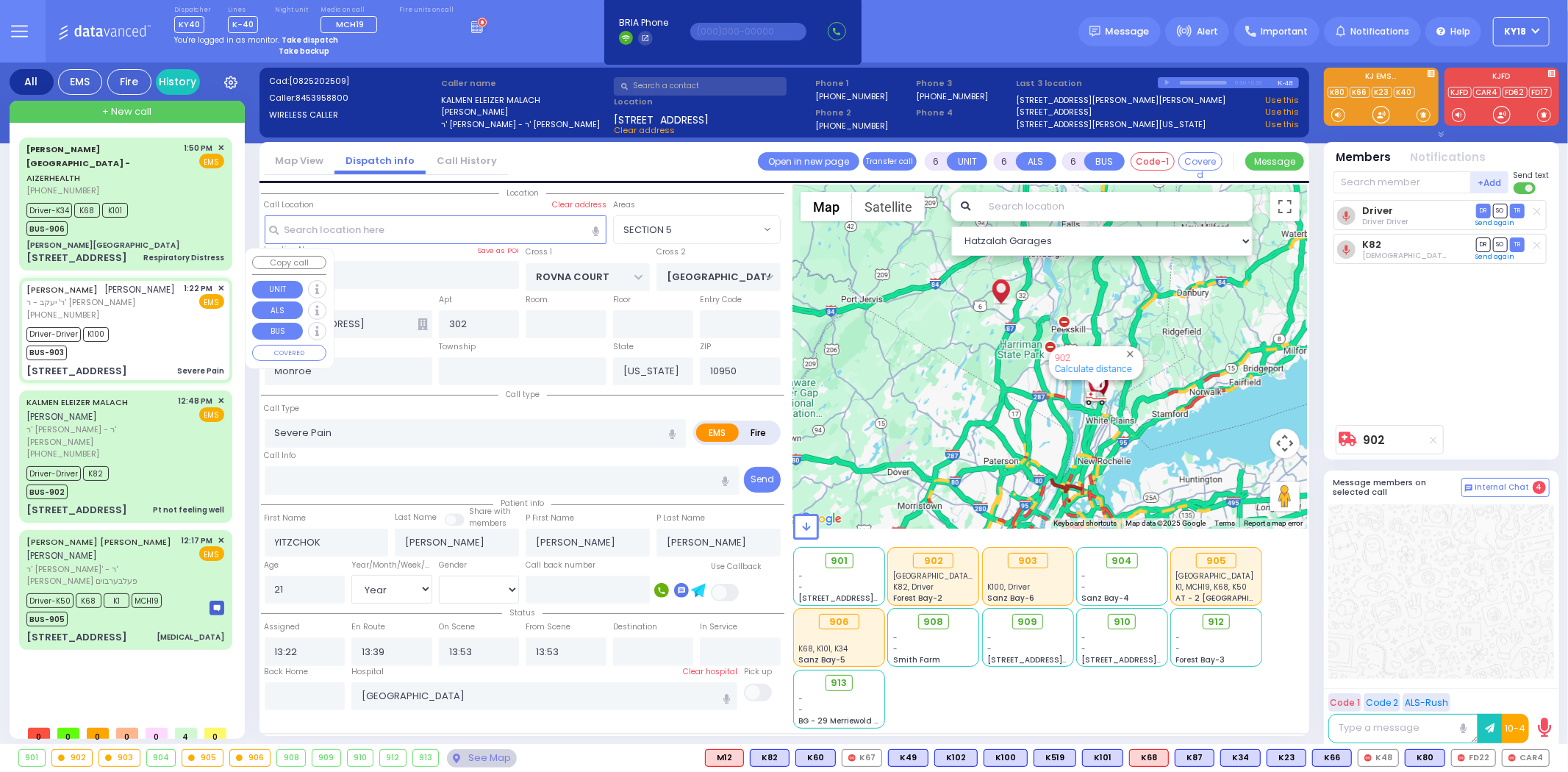
type input "BAKERTOWN RD"
type input "VAYOEL MOSHE COURT"
type input "[STREET_ADDRESS]"
select select "SECTION 4"
select select "Hatzalah Garages"
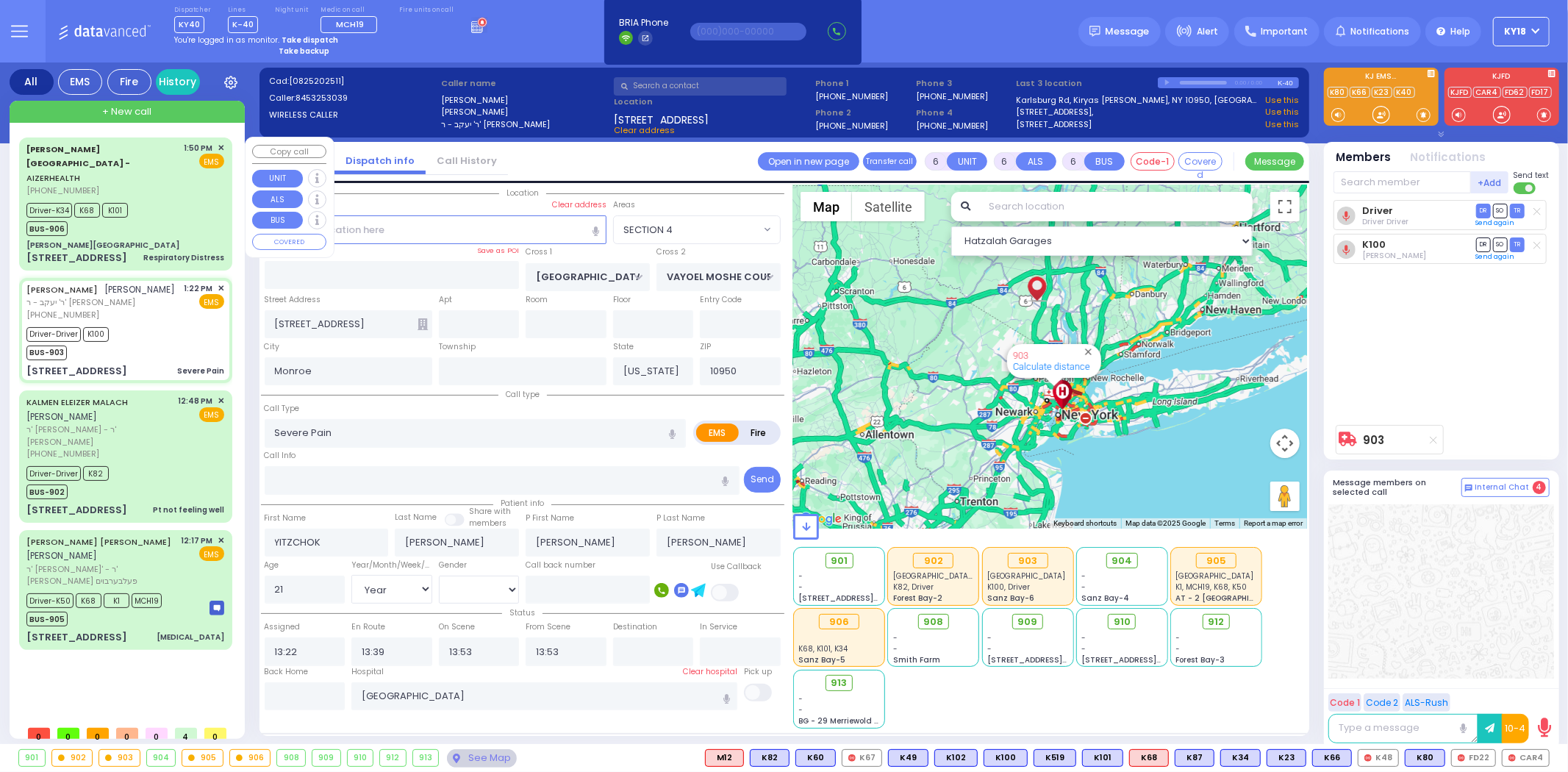
click at [156, 240] on div "[PERSON_NAME][GEOGRAPHIC_DATA]" at bounding box center [126, 245] width 198 height 11
select select
type input "Respiratory Distress"
radio input "true"
type input "Mordechai"
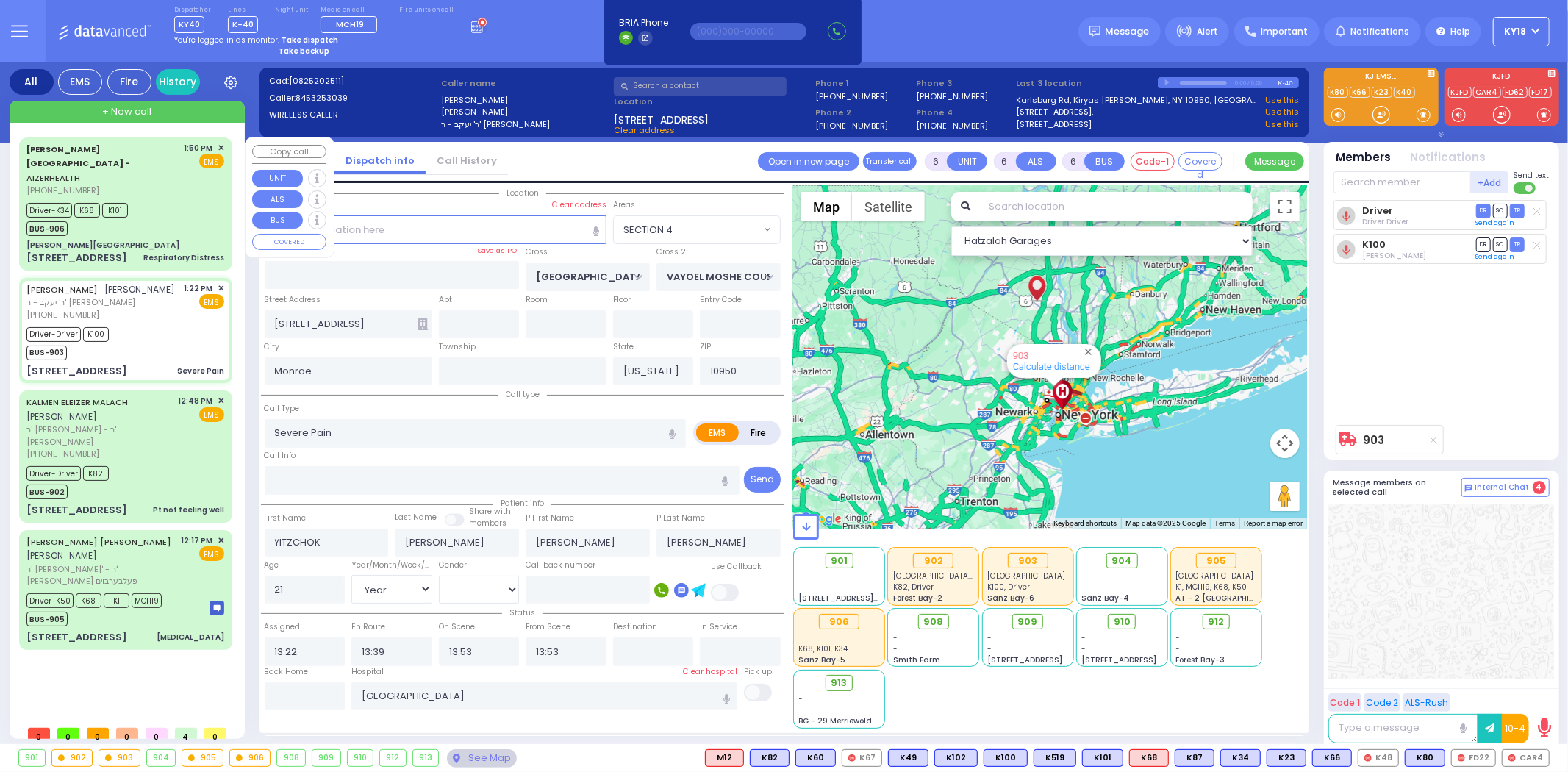
type input "Weiss"
type input "8"
select select "Month"
select select "[DEMOGRAPHIC_DATA]"
type input "13:50"
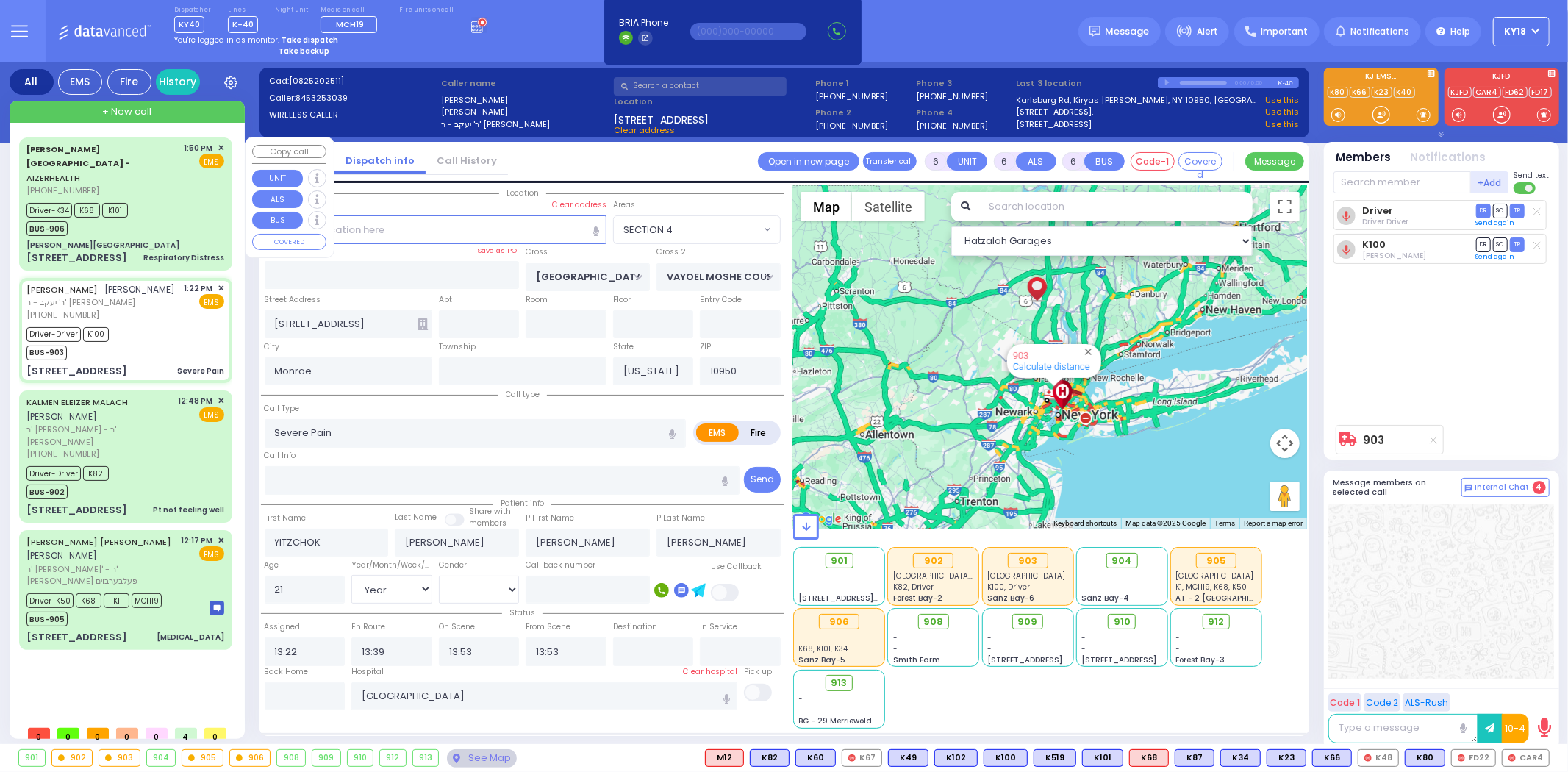
type input "13:51"
type input "13:55"
type input "14:01"
type input "14:23"
type input "14:45"
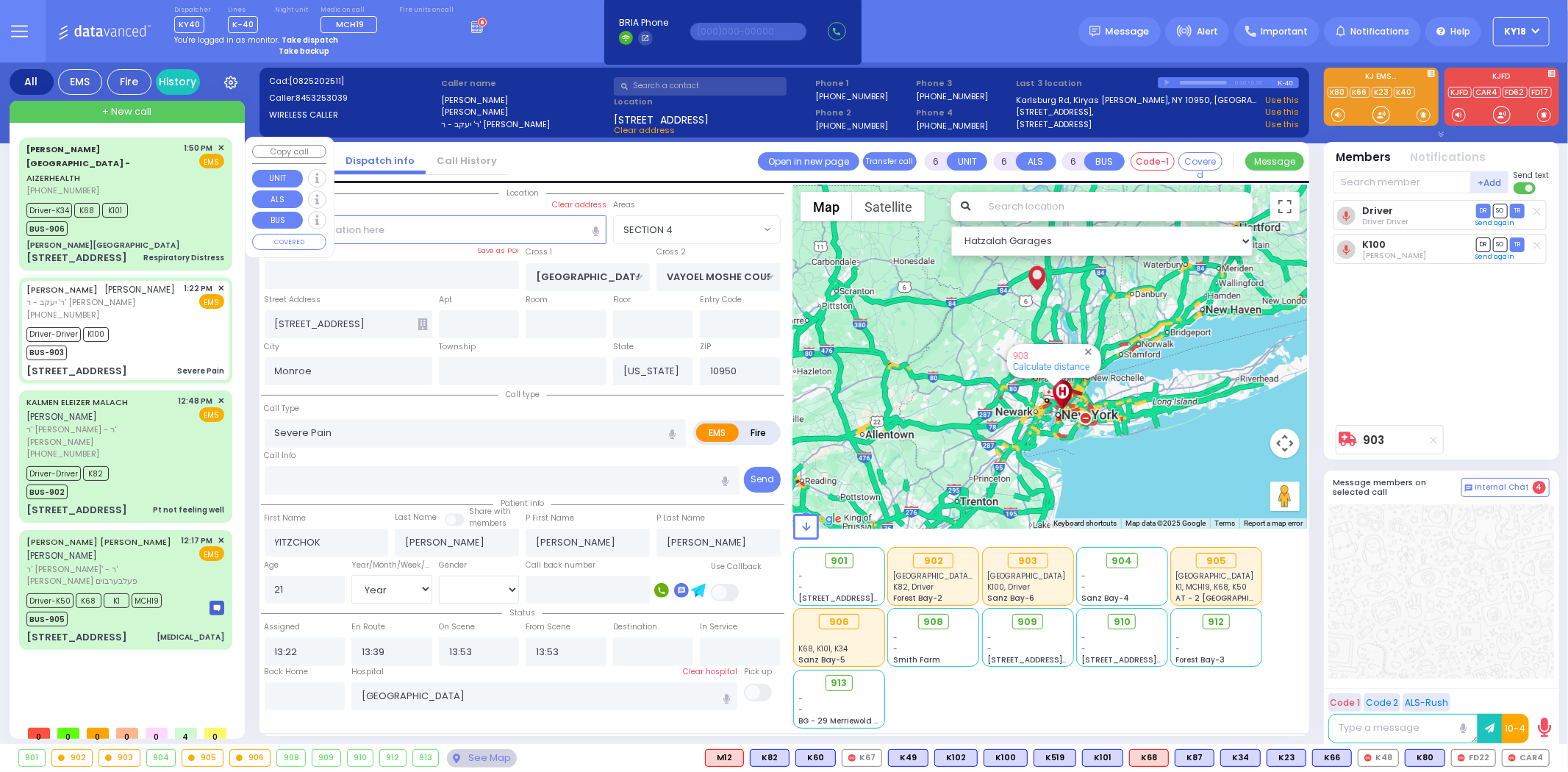
type input "Garnet Health Medical Center"
select select "Hatzalah Garages"
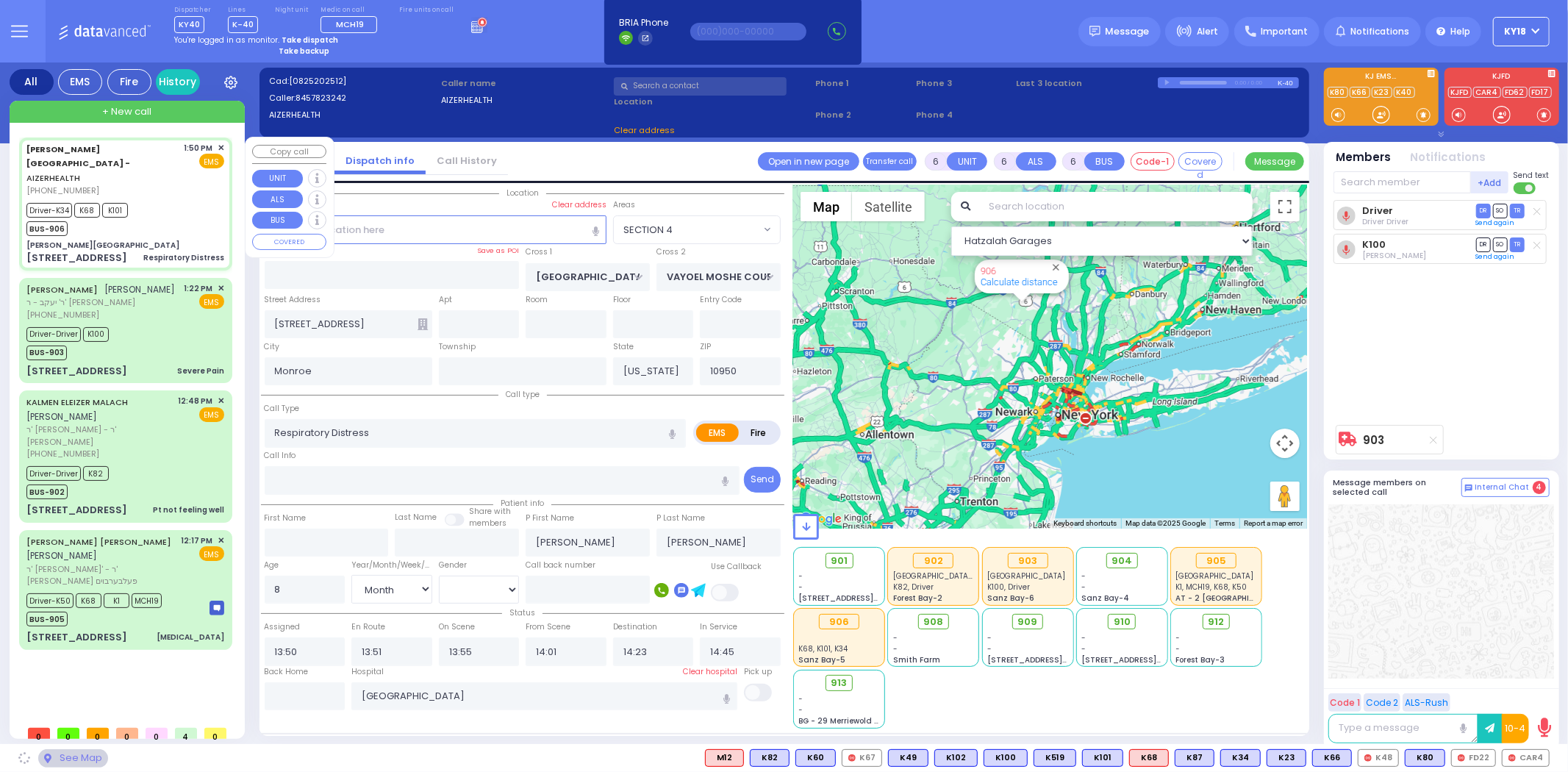
type input "[PERSON_NAME][GEOGRAPHIC_DATA]"
type input "VAN BUREN DR"
type input "CARTER LN"
type input "[STREET_ADDRESS]"
type input "15"
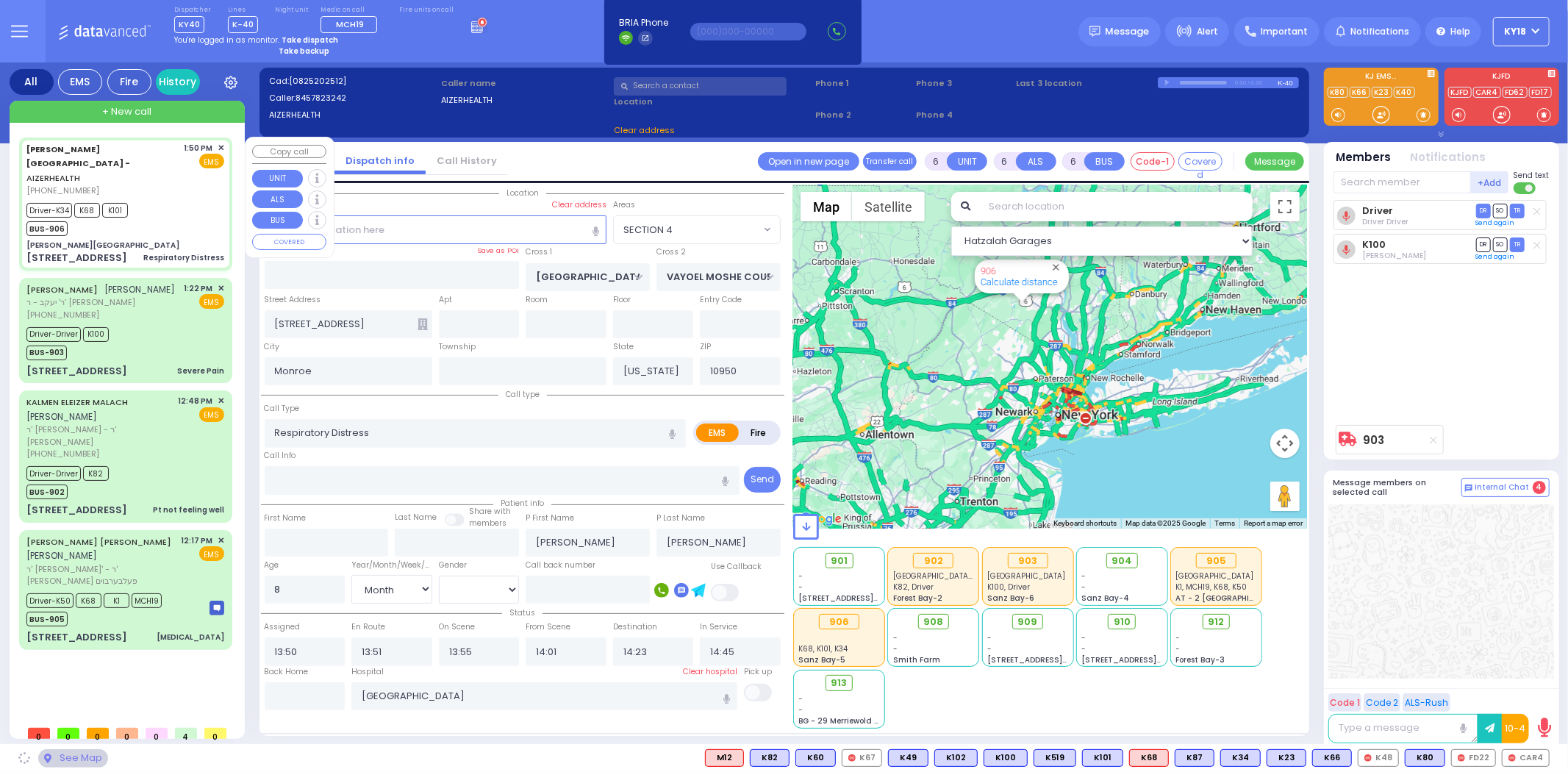
type input "Kiryas Joel"
select select "SECTION 2"
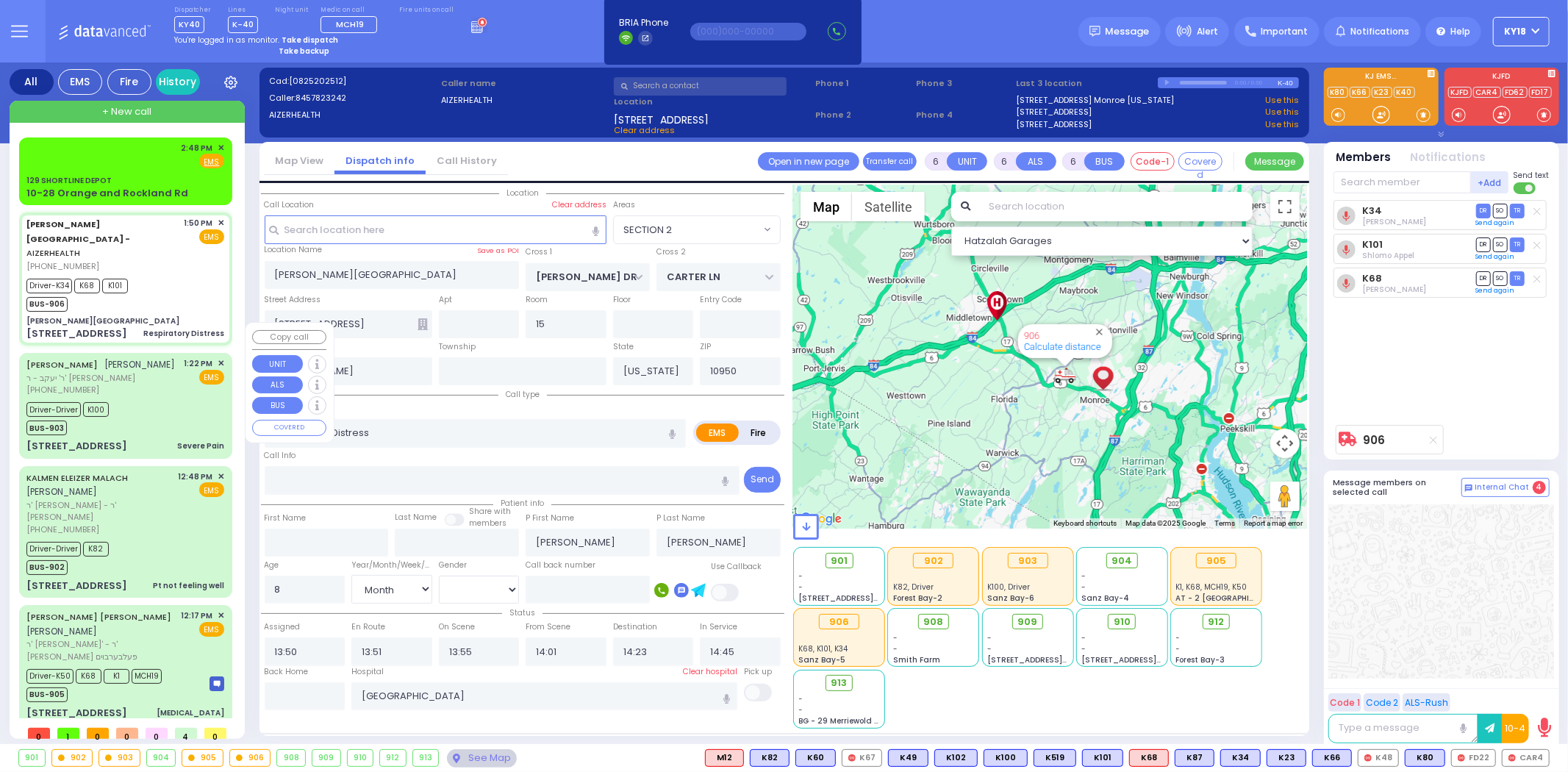
click at [161, 439] on div "63 Bakertown Road Severe Pain" at bounding box center [126, 446] width 198 height 14
select select
type input "Severe Pain"
radio input "true"
type input "YITZCHOK"
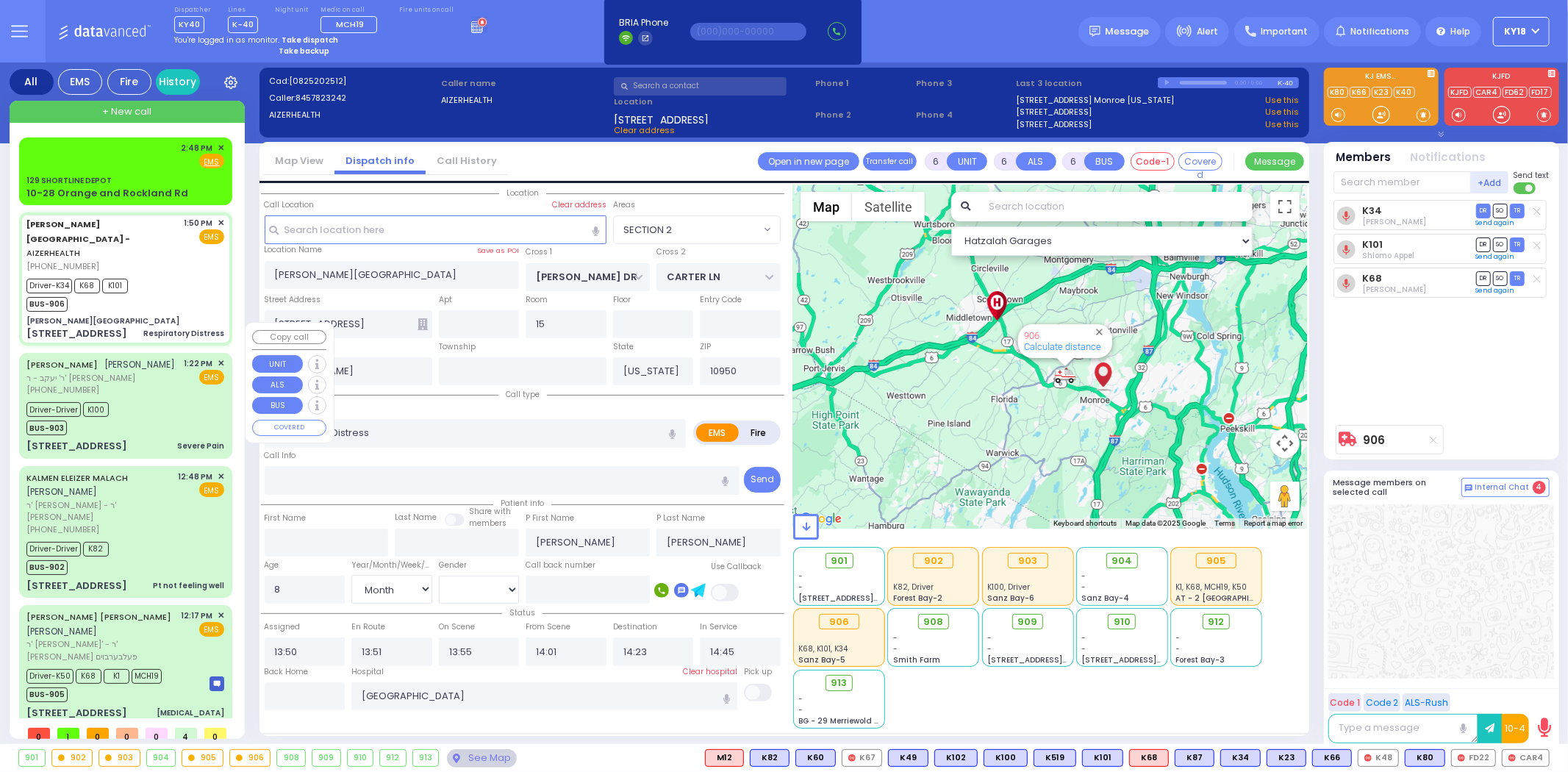
type input "MITTELMAN"
type input "Sara"
type input "[PERSON_NAME]"
type input "21"
select select "Year"
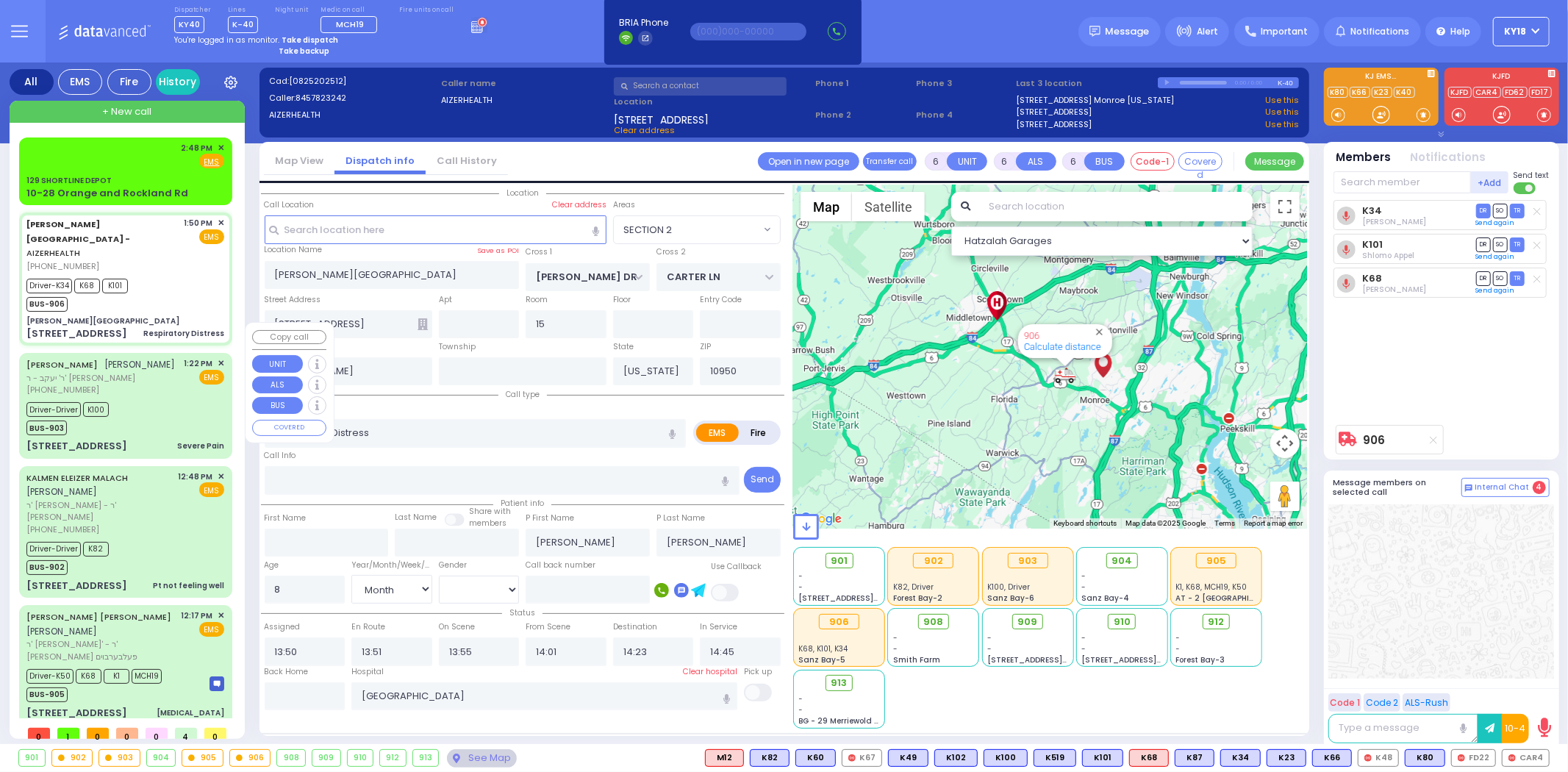
select select "[DEMOGRAPHIC_DATA]"
type input "13:22"
type input "13:39"
type input "13:53"
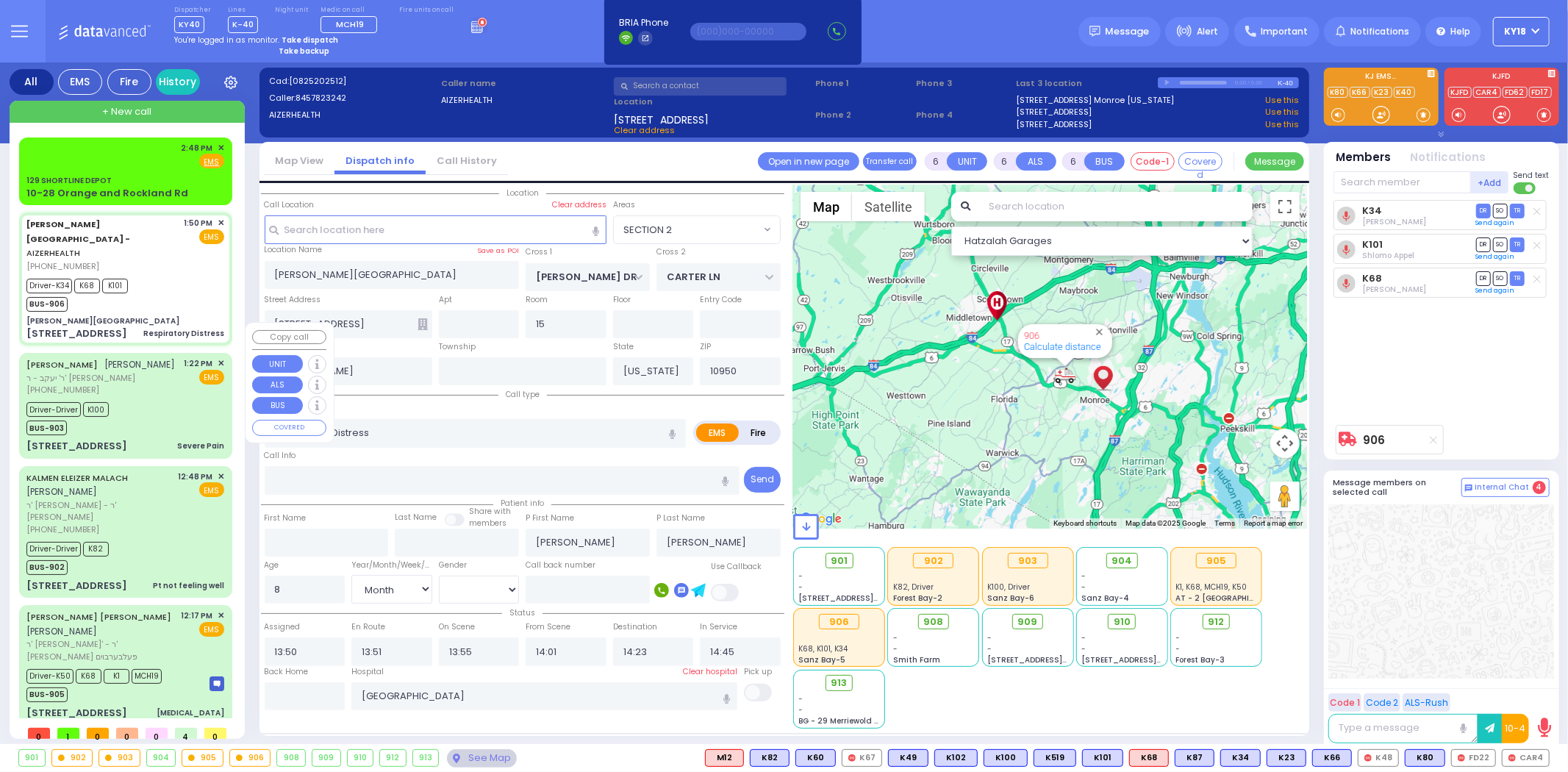
type input "NYU Langone Medical Center"
select select "Hatzalah Garages"
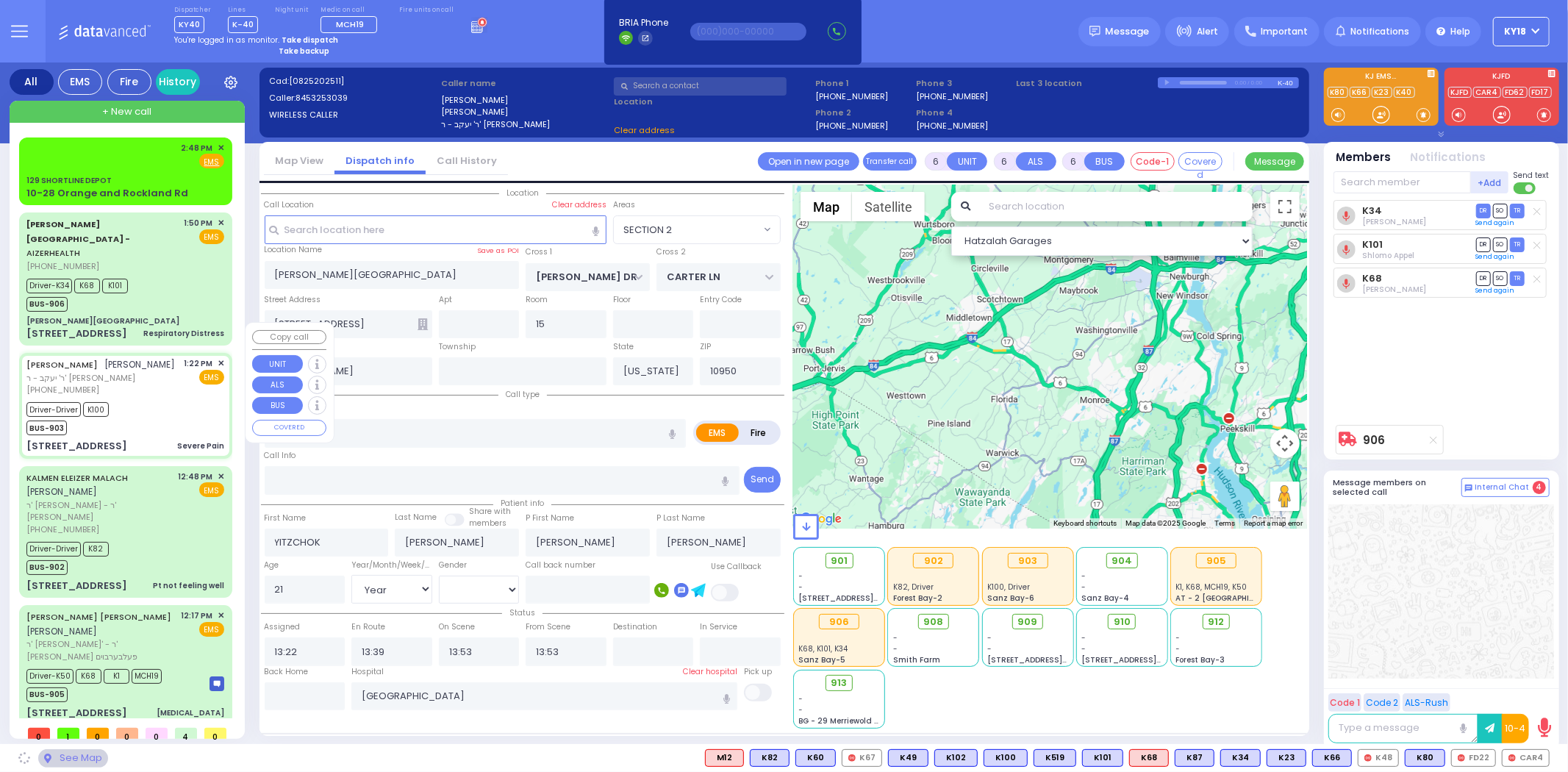
type input "BAKERTOWN RD"
type input "VAYOEL MOSHE COURT"
type input "[STREET_ADDRESS]"
type input "Monroe"
select select "SECTION 4"
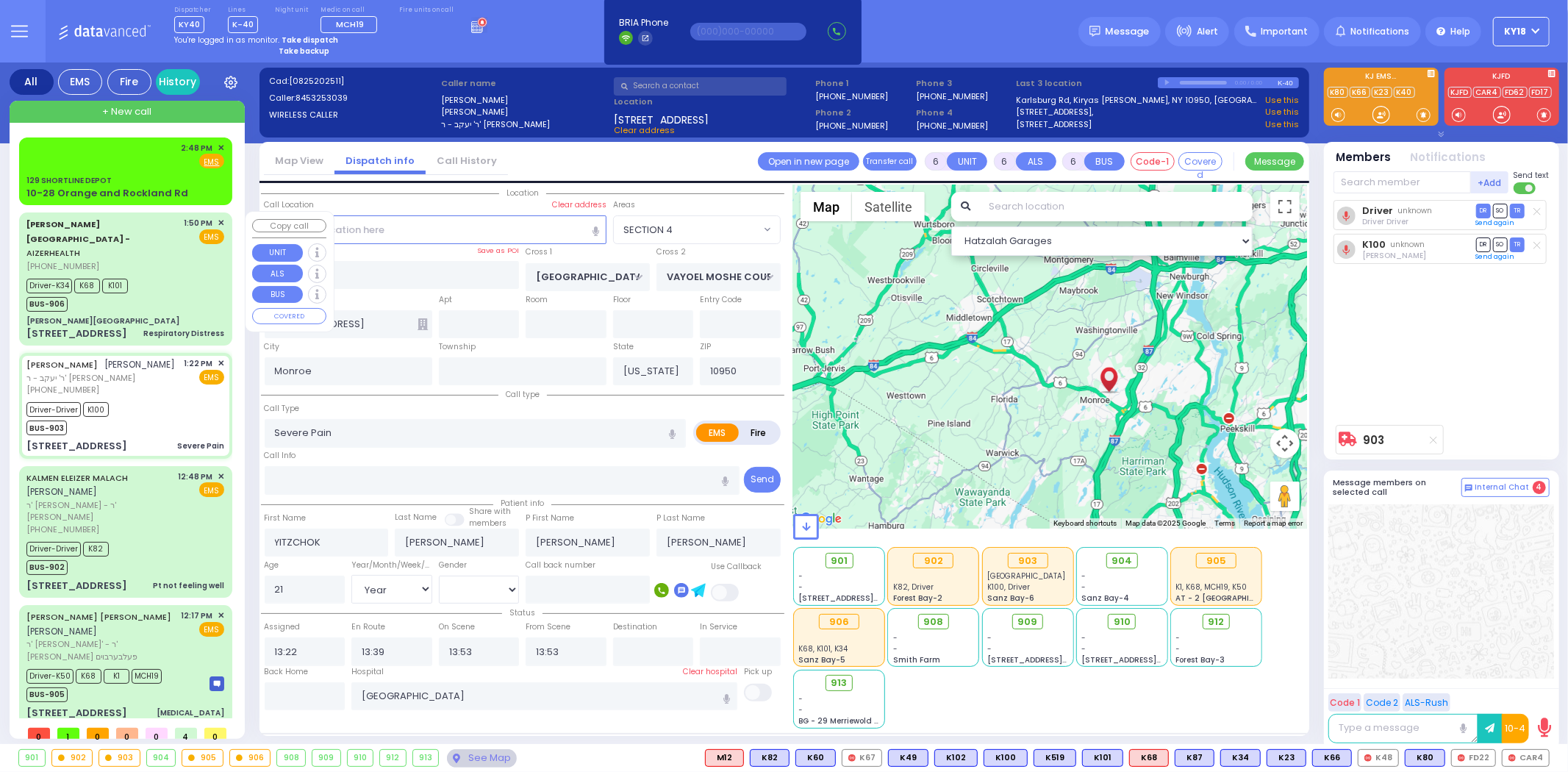
click at [172, 328] on div "Respiratory Distress" at bounding box center [184, 333] width 81 height 11
select select
type input "Respiratory Distress"
radio input "true"
type input "Mordechai"
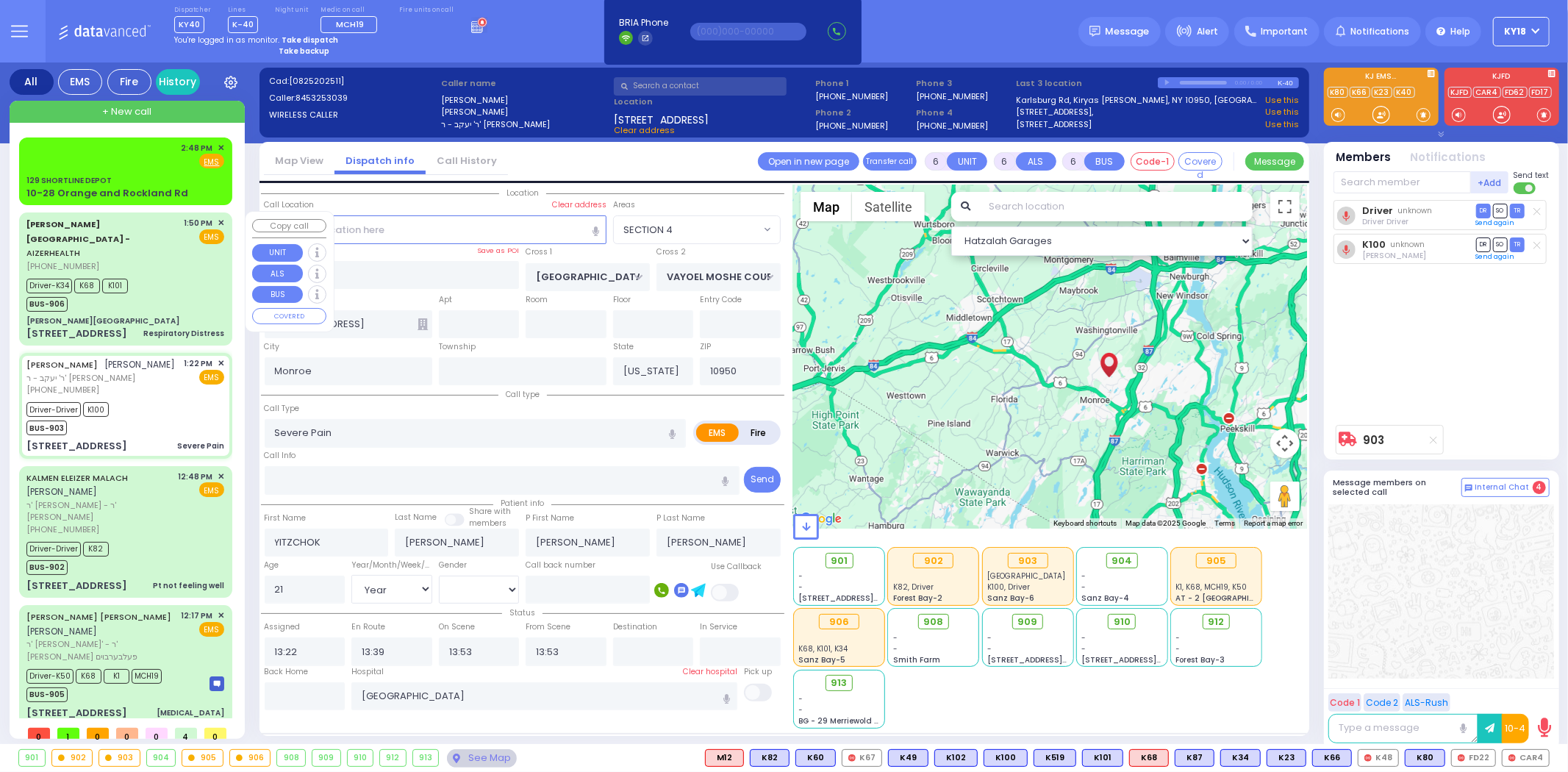
type input "Weiss"
type input "8"
select select "Month"
select select "[DEMOGRAPHIC_DATA]"
type input "13:50"
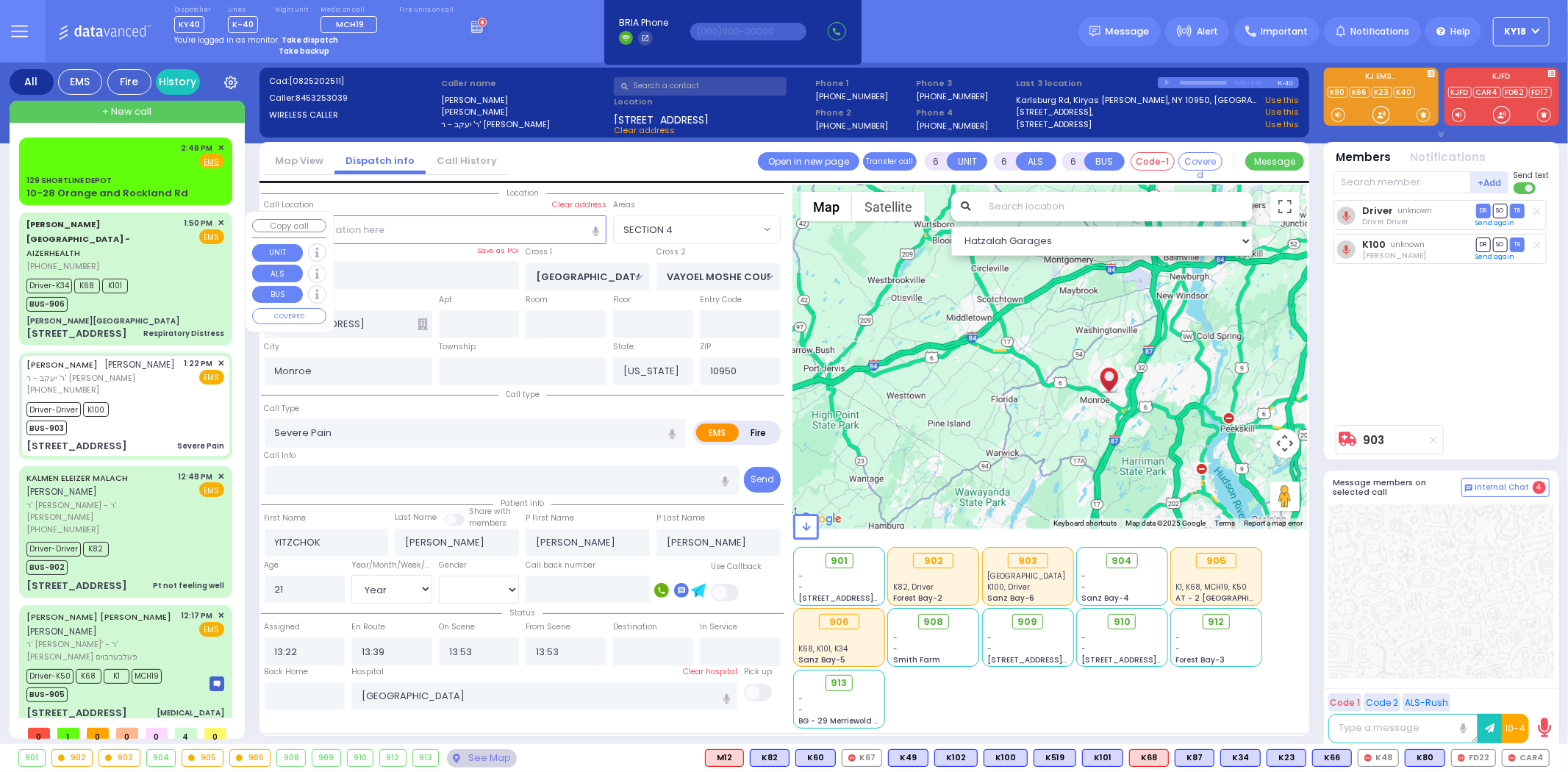
type input "13:51"
type input "13:55"
type input "14:01"
type input "14:23"
type input "14:45"
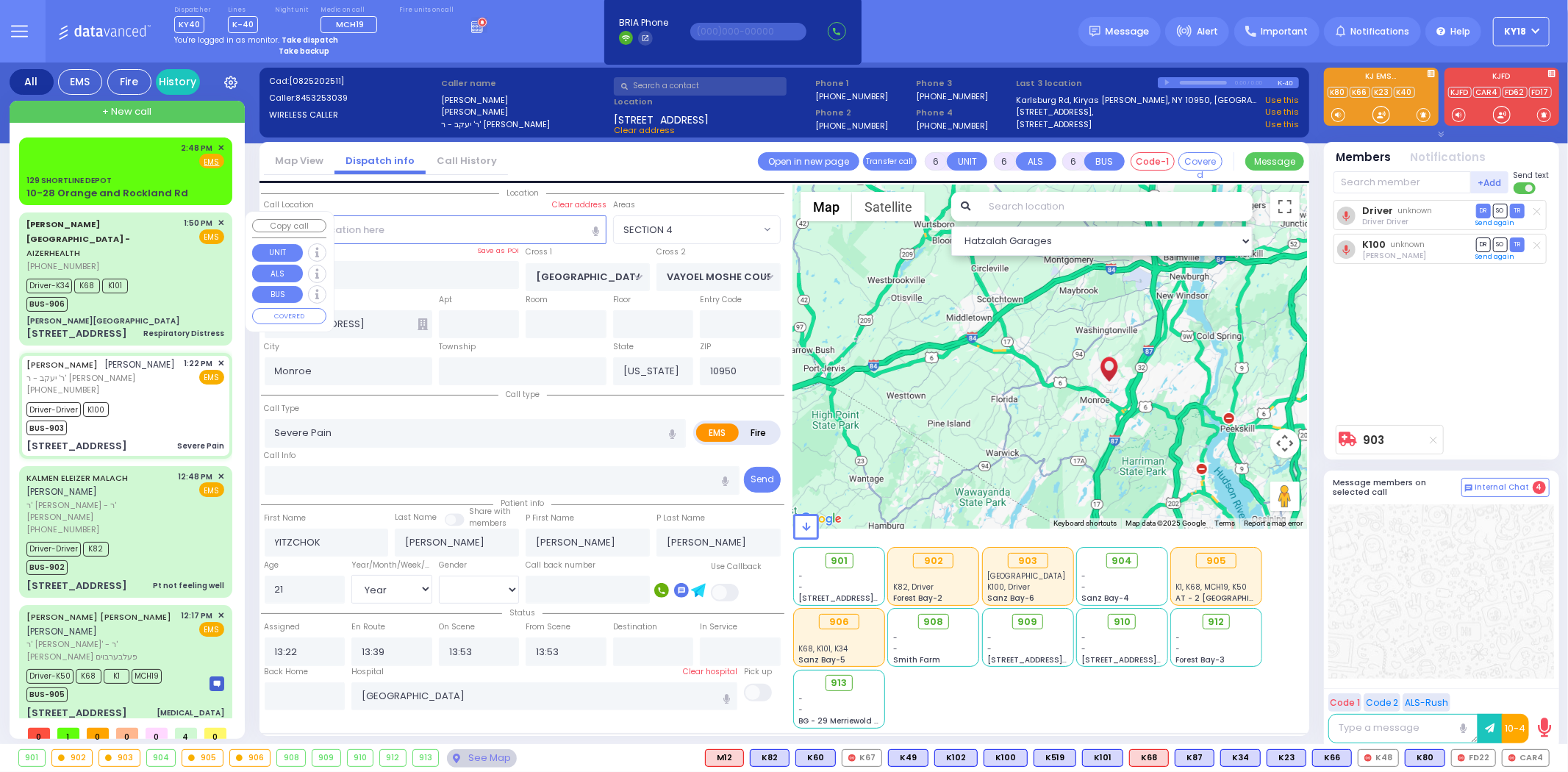
type input "Garnet Health Medical Center"
select select "Hatzalah Garages"
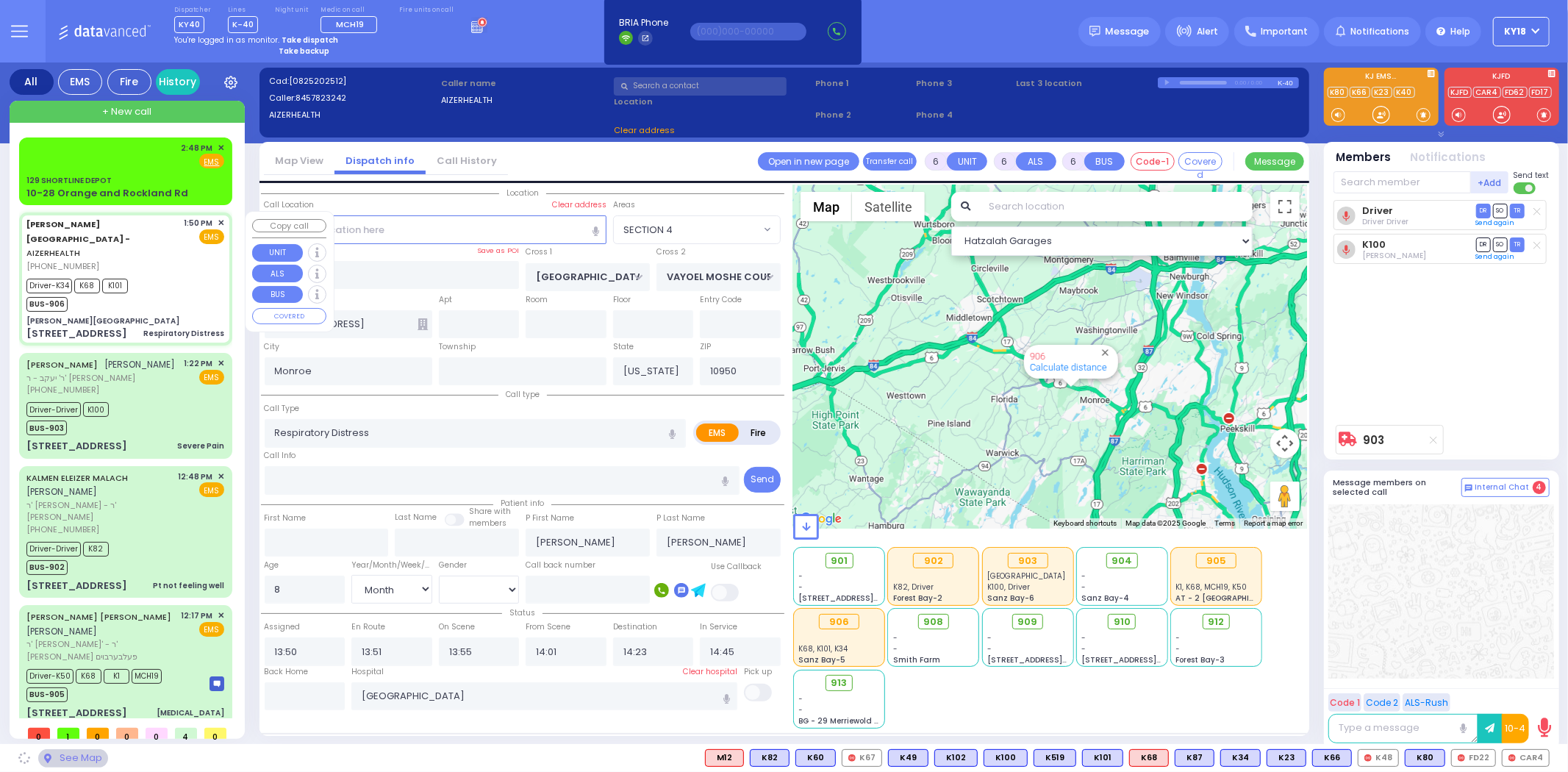
type input "[PERSON_NAME][GEOGRAPHIC_DATA]"
type input "VAN BUREN DR"
type input "CARTER LN"
type input "[STREET_ADDRESS]"
type input "15"
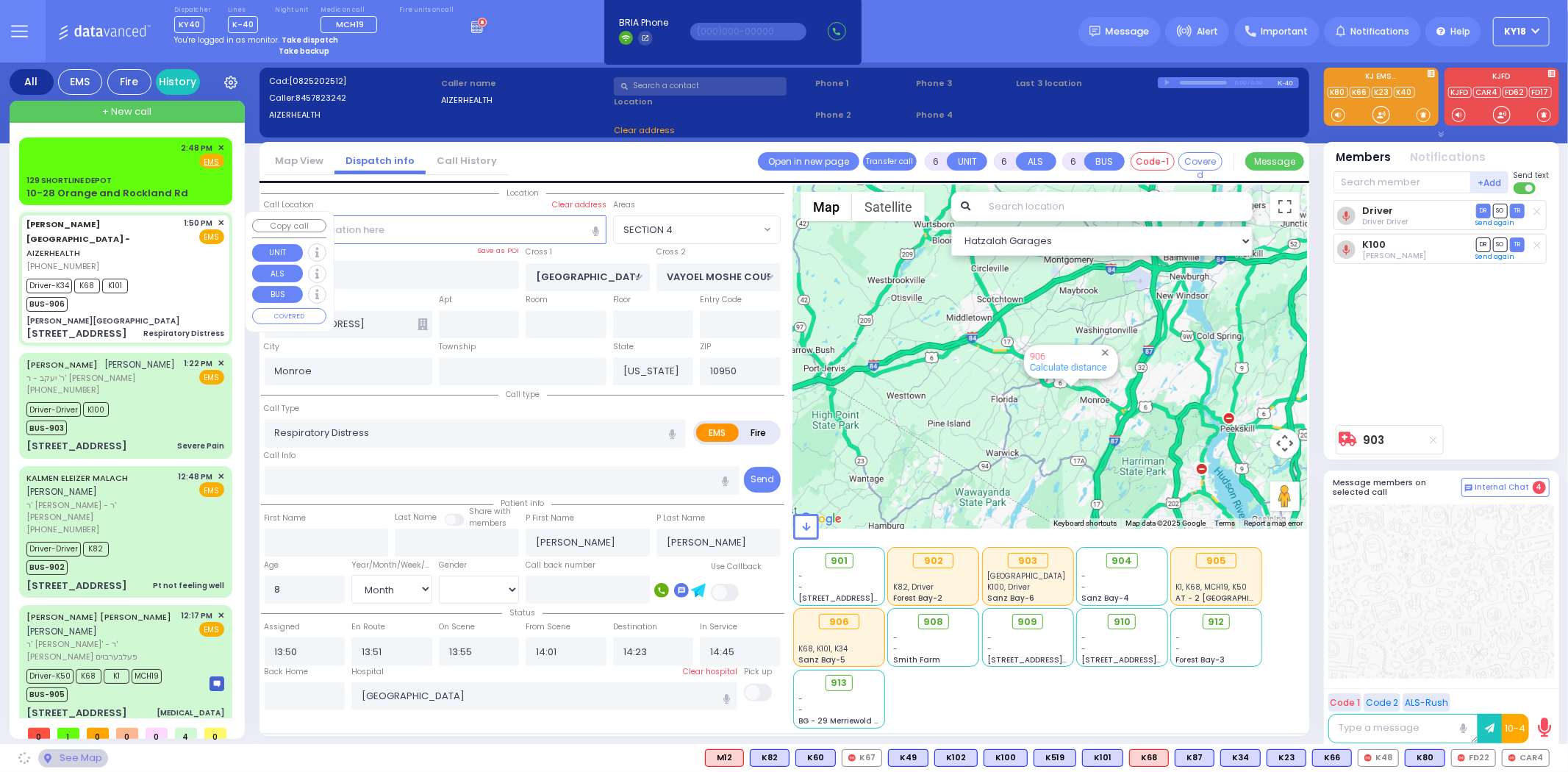
type input "Kiryas Joel"
select select "SECTION 2"
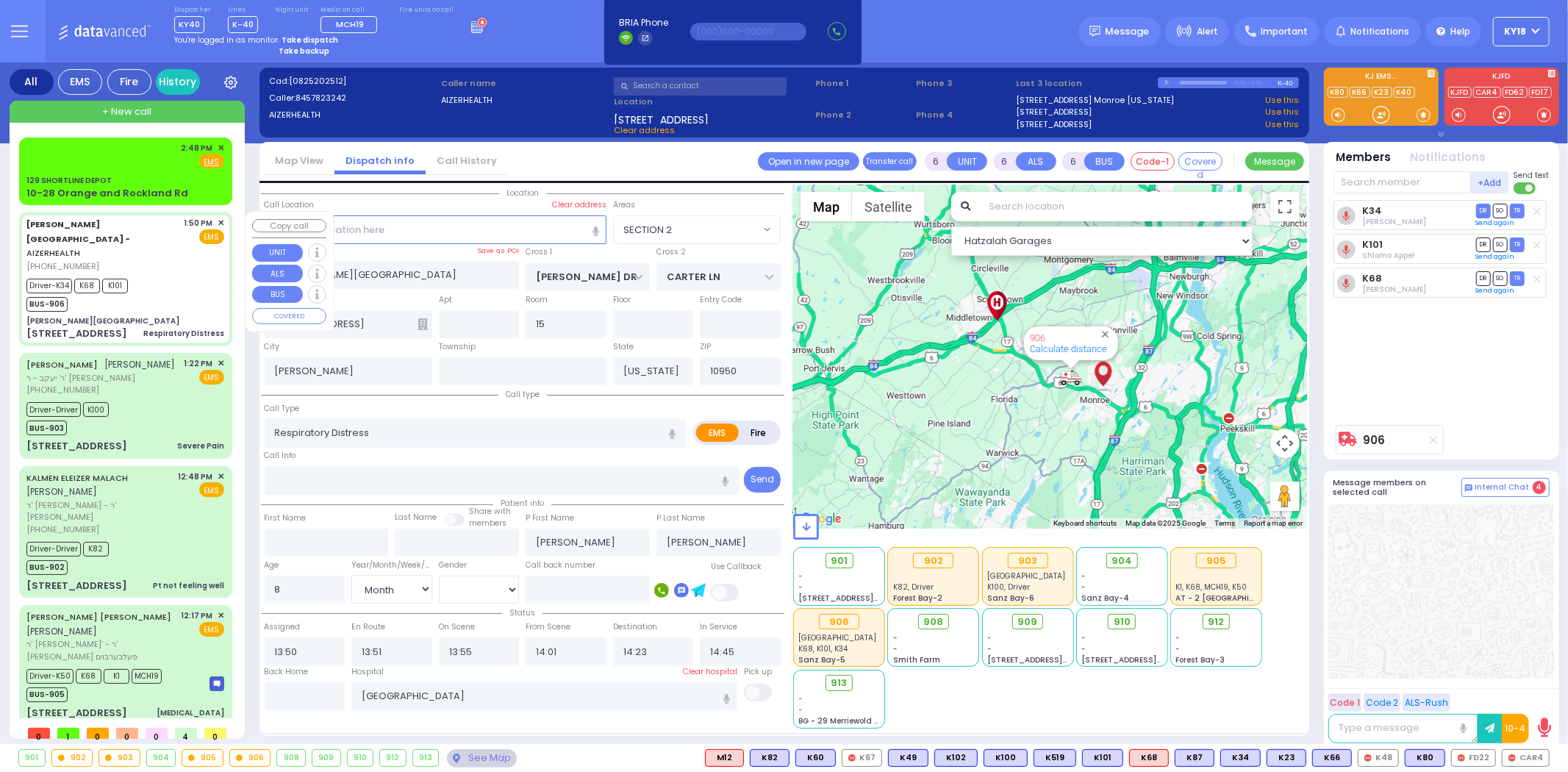
click at [180, 328] on div "Respiratory Distress" at bounding box center [184, 333] width 81 height 11
select select
radio input "true"
select select "Month"
select select "[DEMOGRAPHIC_DATA]"
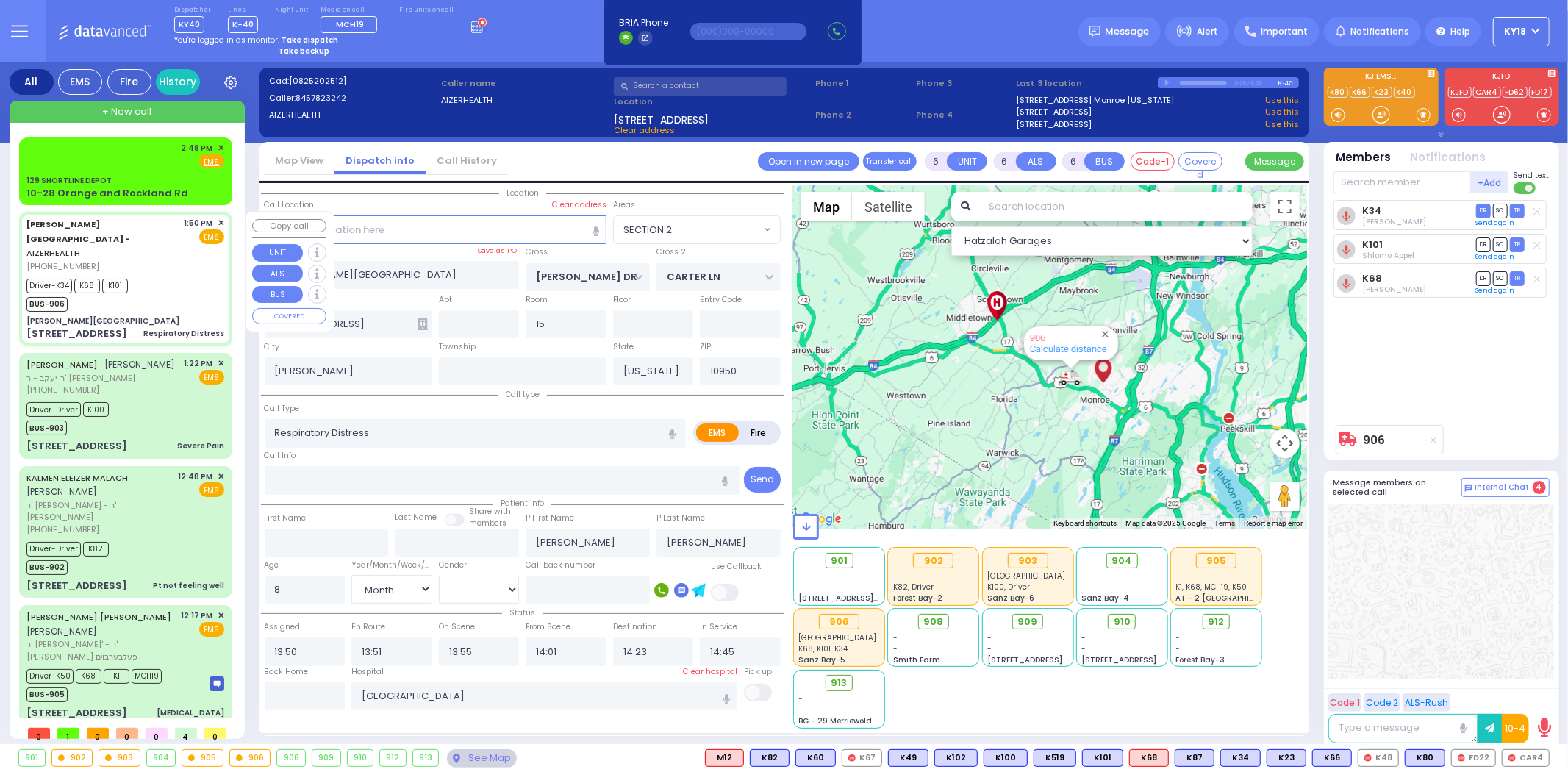
select select "SECTION 2"
select select "Hatzalah Garages"
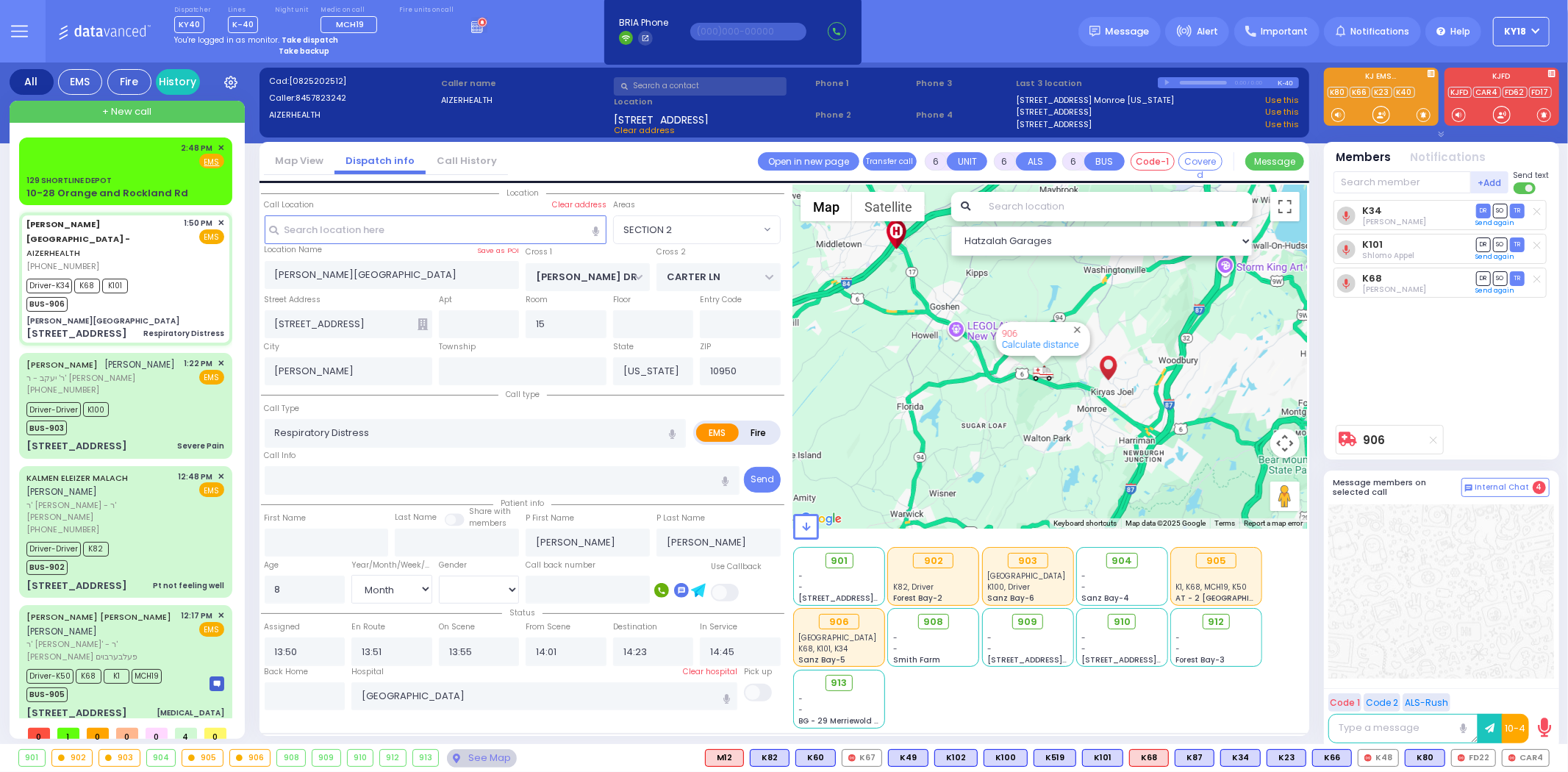
drag, startPoint x: 1058, startPoint y: 381, endPoint x: 1057, endPoint y: 442, distance: 61.0
click at [1057, 442] on div "906 Calculate distance" at bounding box center [1050, 357] width 513 height 344
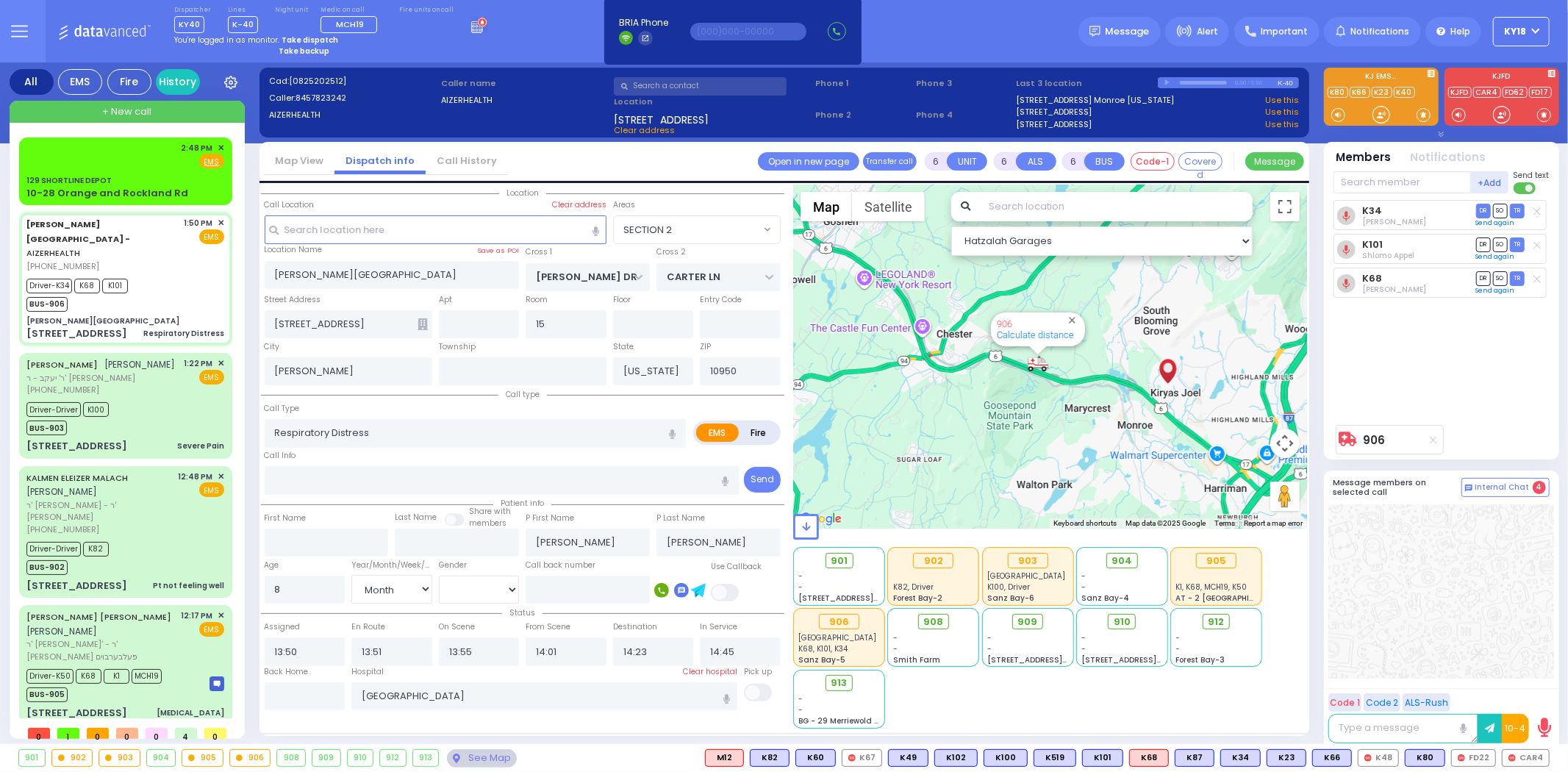
drag, startPoint x: 1030, startPoint y: 388, endPoint x: 1063, endPoint y: 452, distance: 72.0
click at [1062, 452] on div "906 Calculate distance" at bounding box center [1050, 357] width 513 height 344
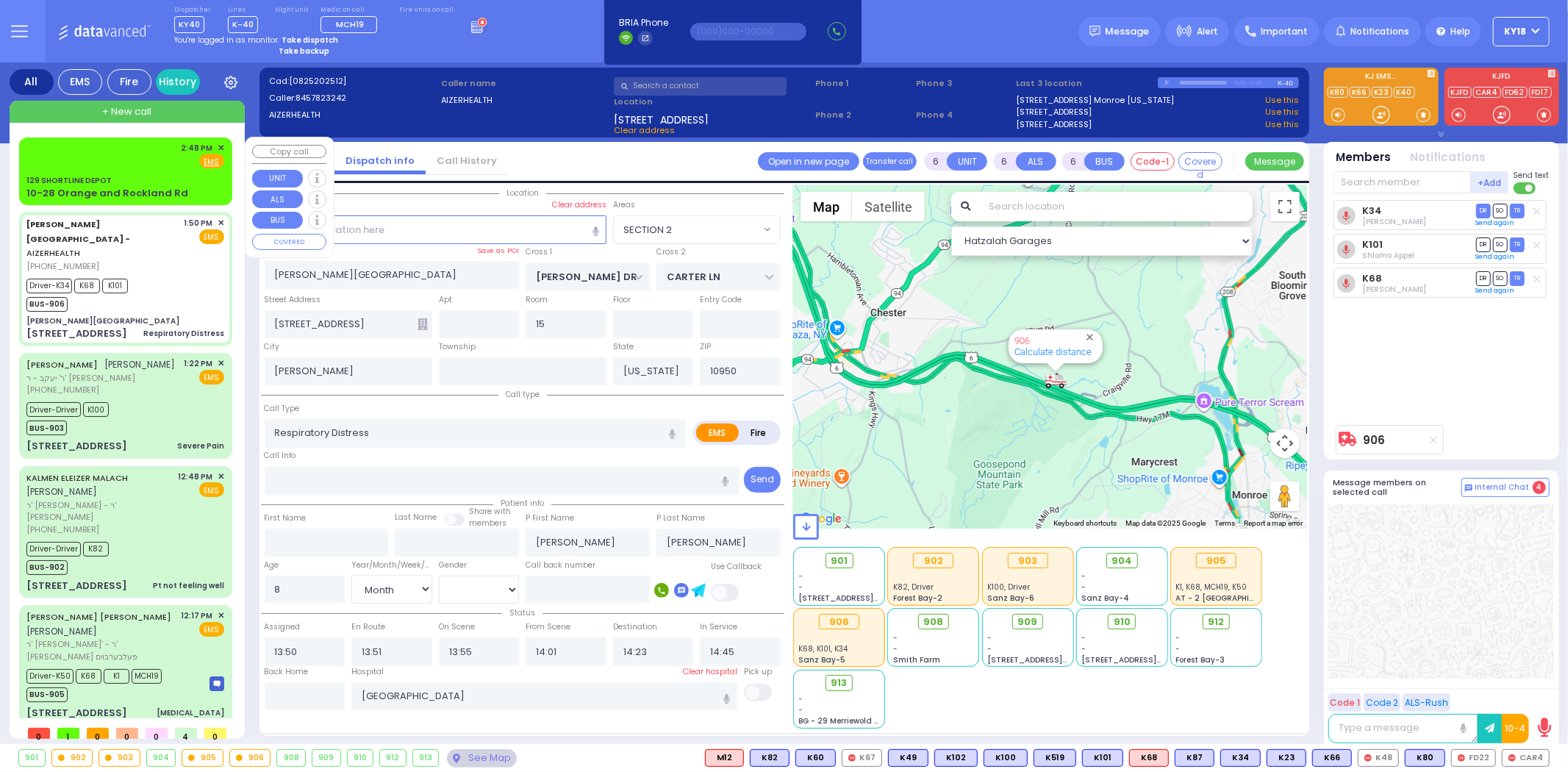
click at [104, 175] on div "129 SHORTLINE DEPOT" at bounding box center [126, 180] width 198 height 11
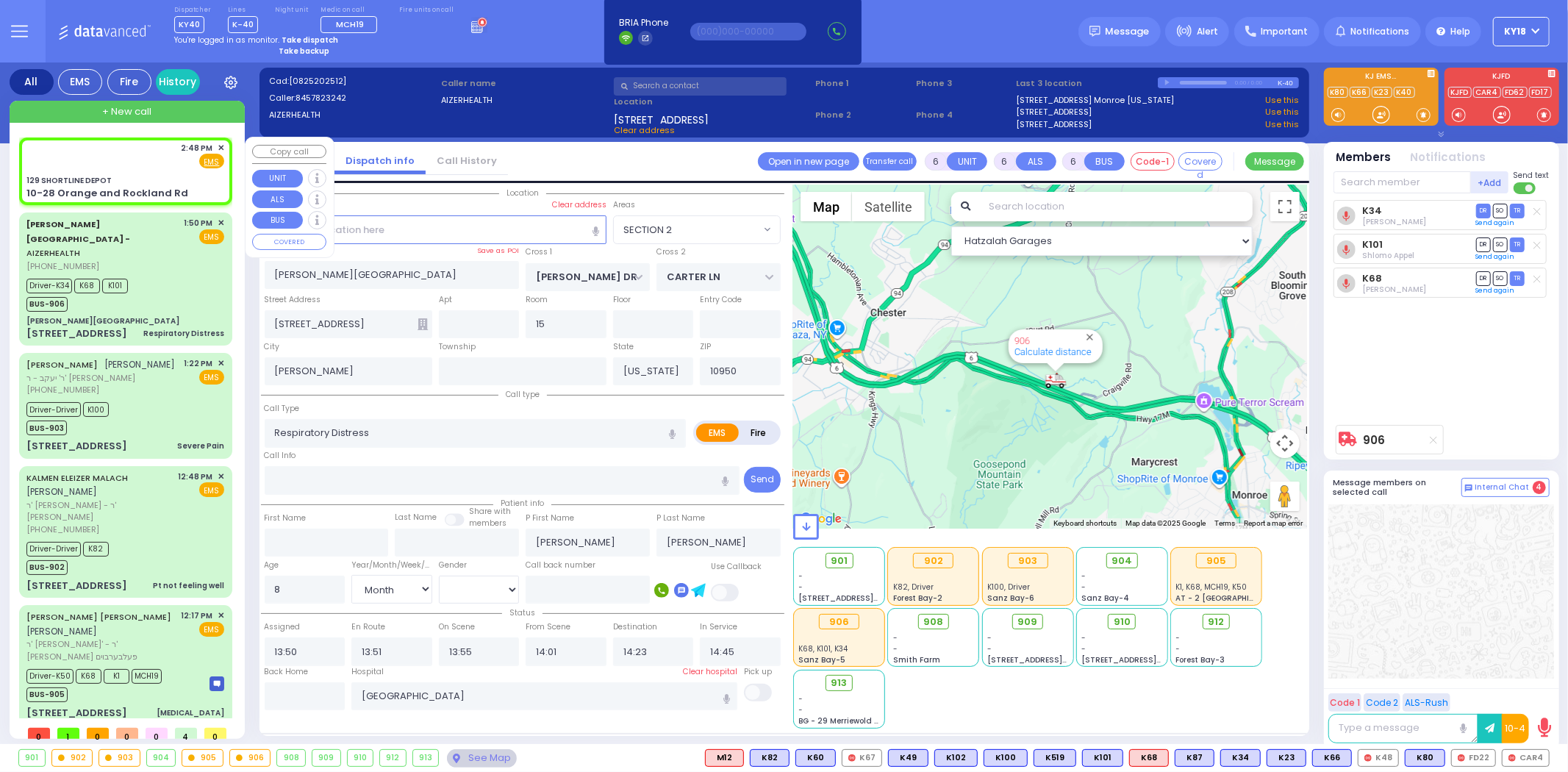
type input "2"
type input "1"
select select
radio input "true"
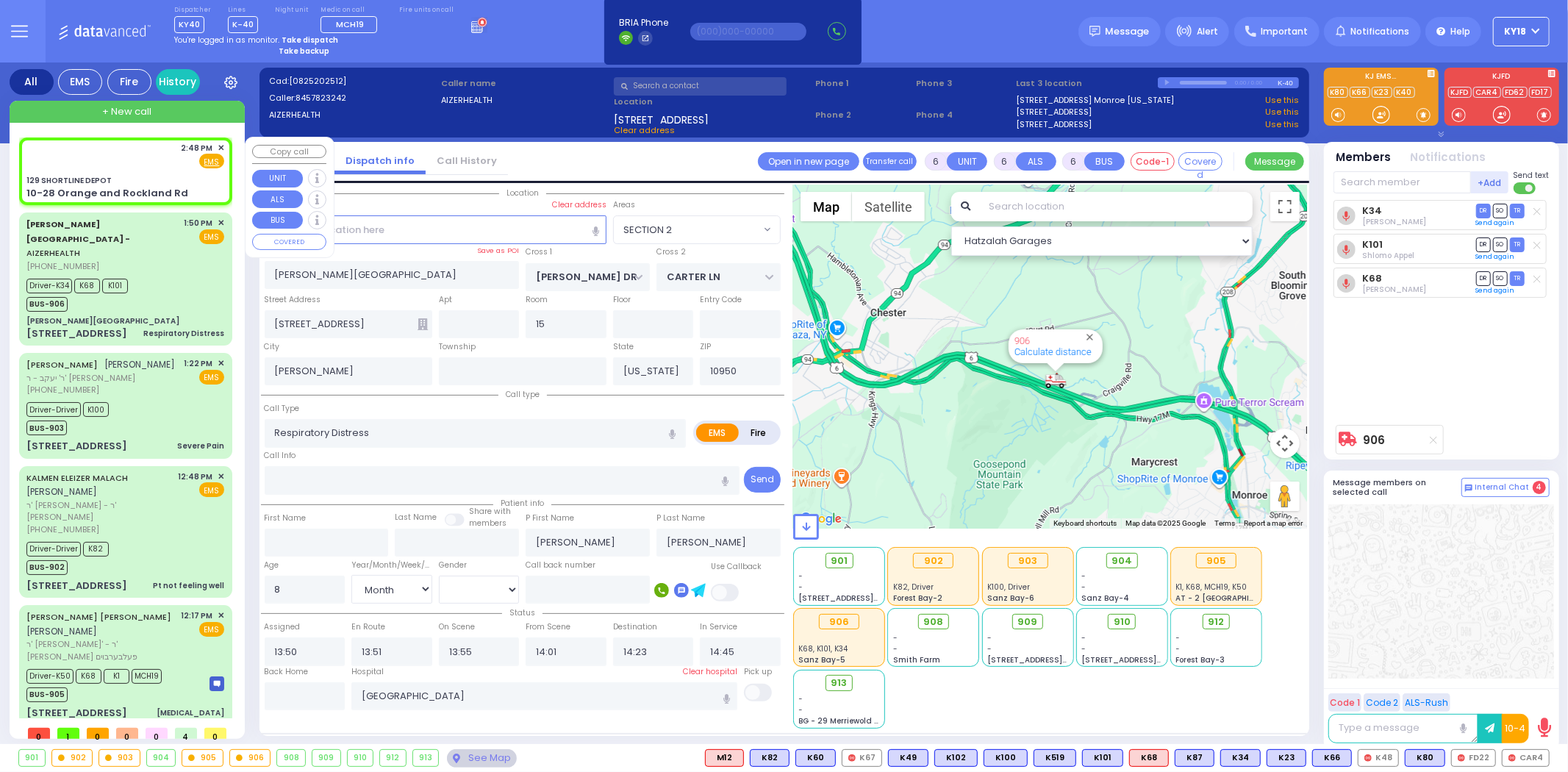
select select
type input "14:48"
select select "Hatzalah Garages"
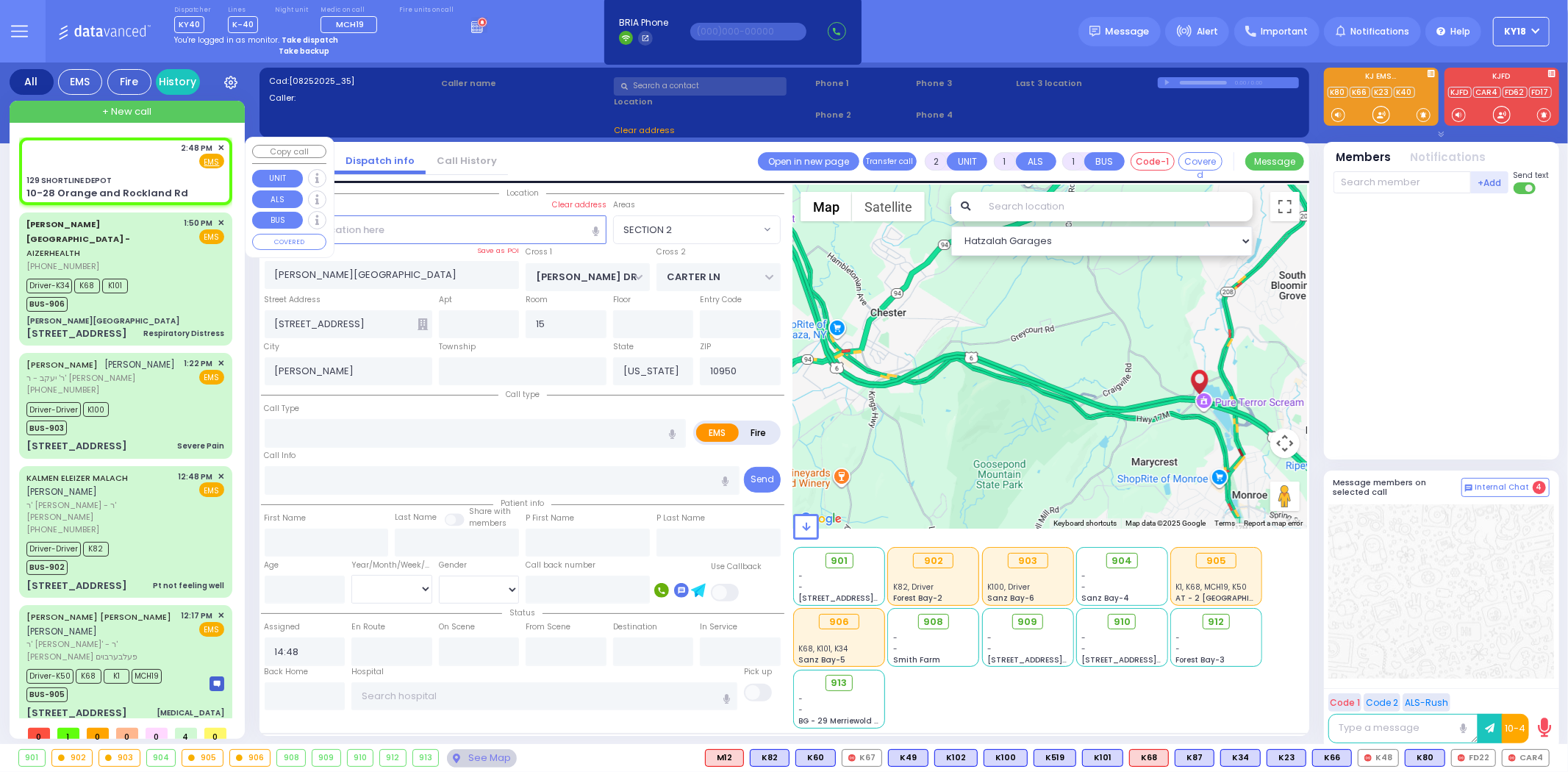
type input "129 SHORTLINE DEPOT"
type input "10-28 Orange and Rockland Rd"
type input "Monroe"
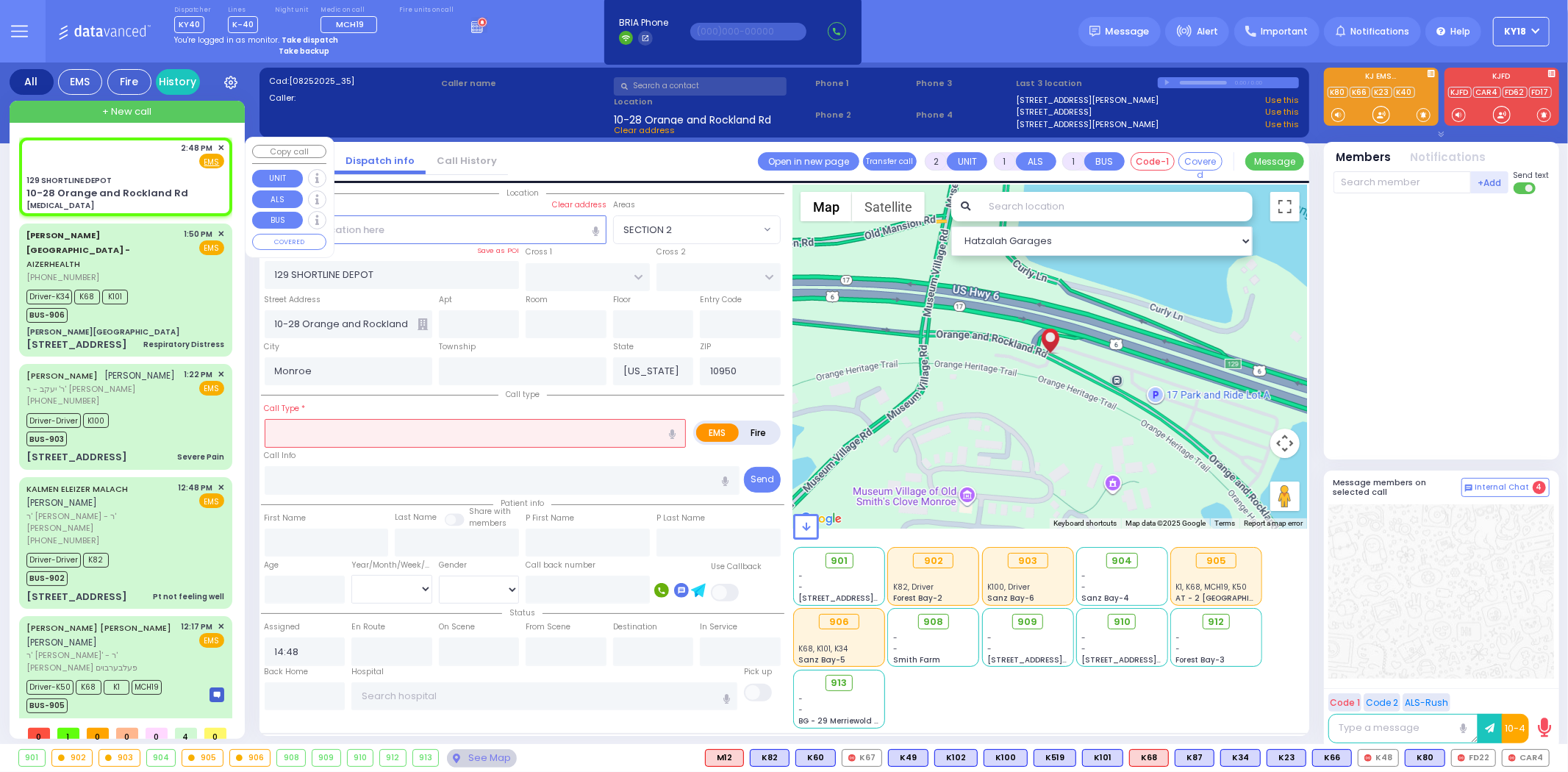
type input "2"
select select
type input "Anaphylaxis"
radio input "true"
select select
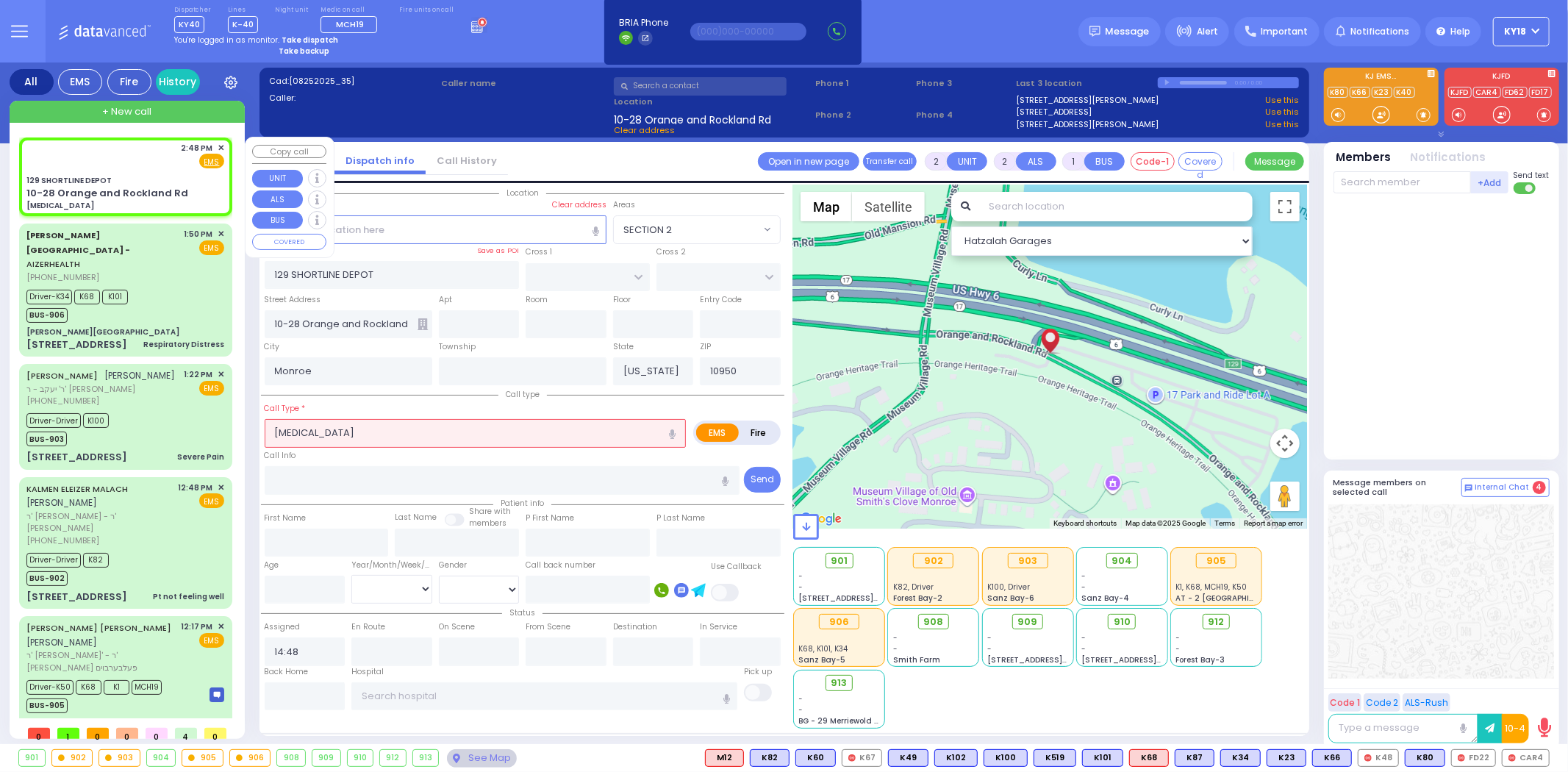
select select "Hatzalah Garages"
select select
radio input "true"
select select
select select "Hatzalah Garages"
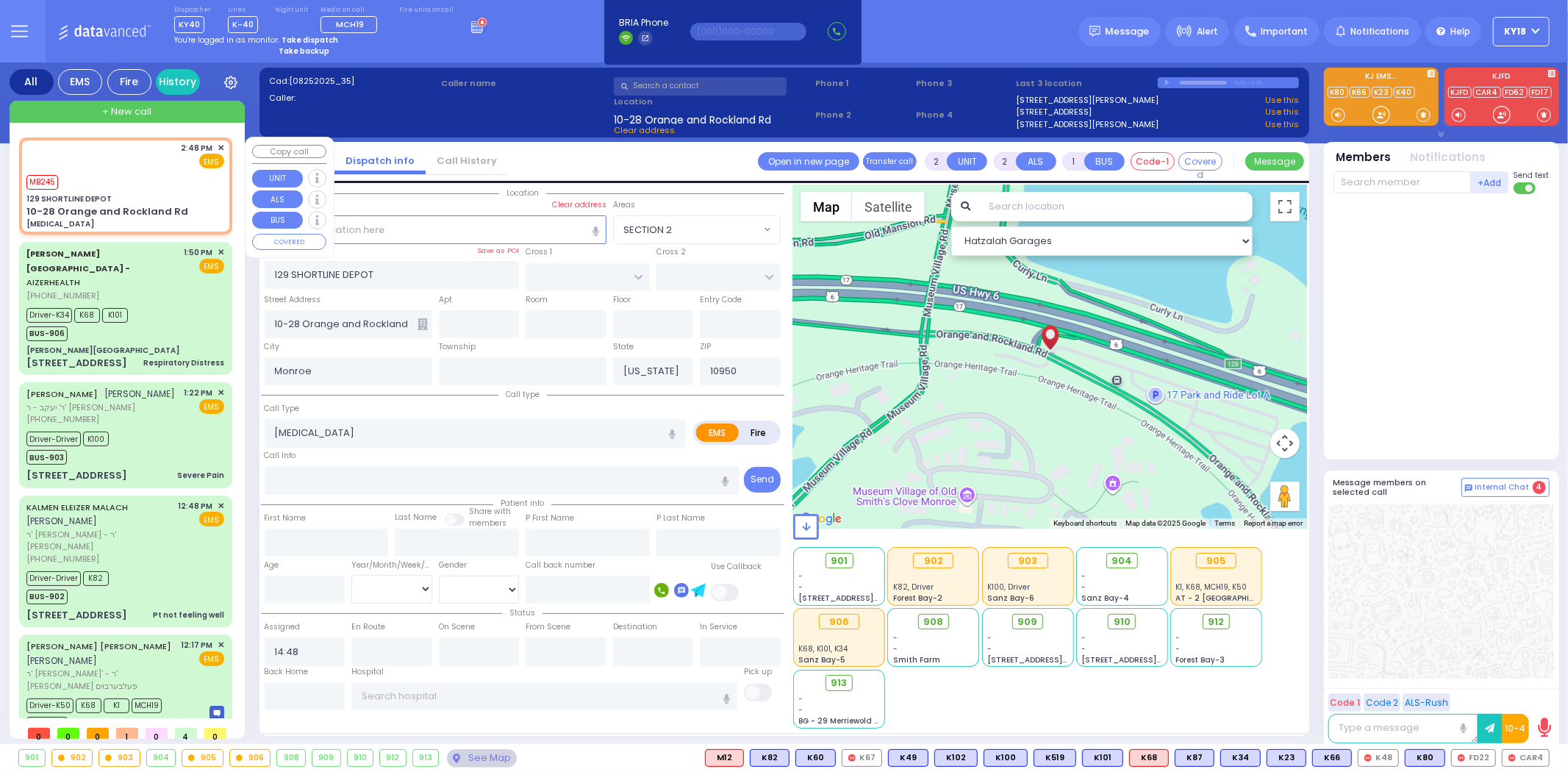
select select
radio input "true"
select select
type input "14:49"
select select "Hatzalah Garages"
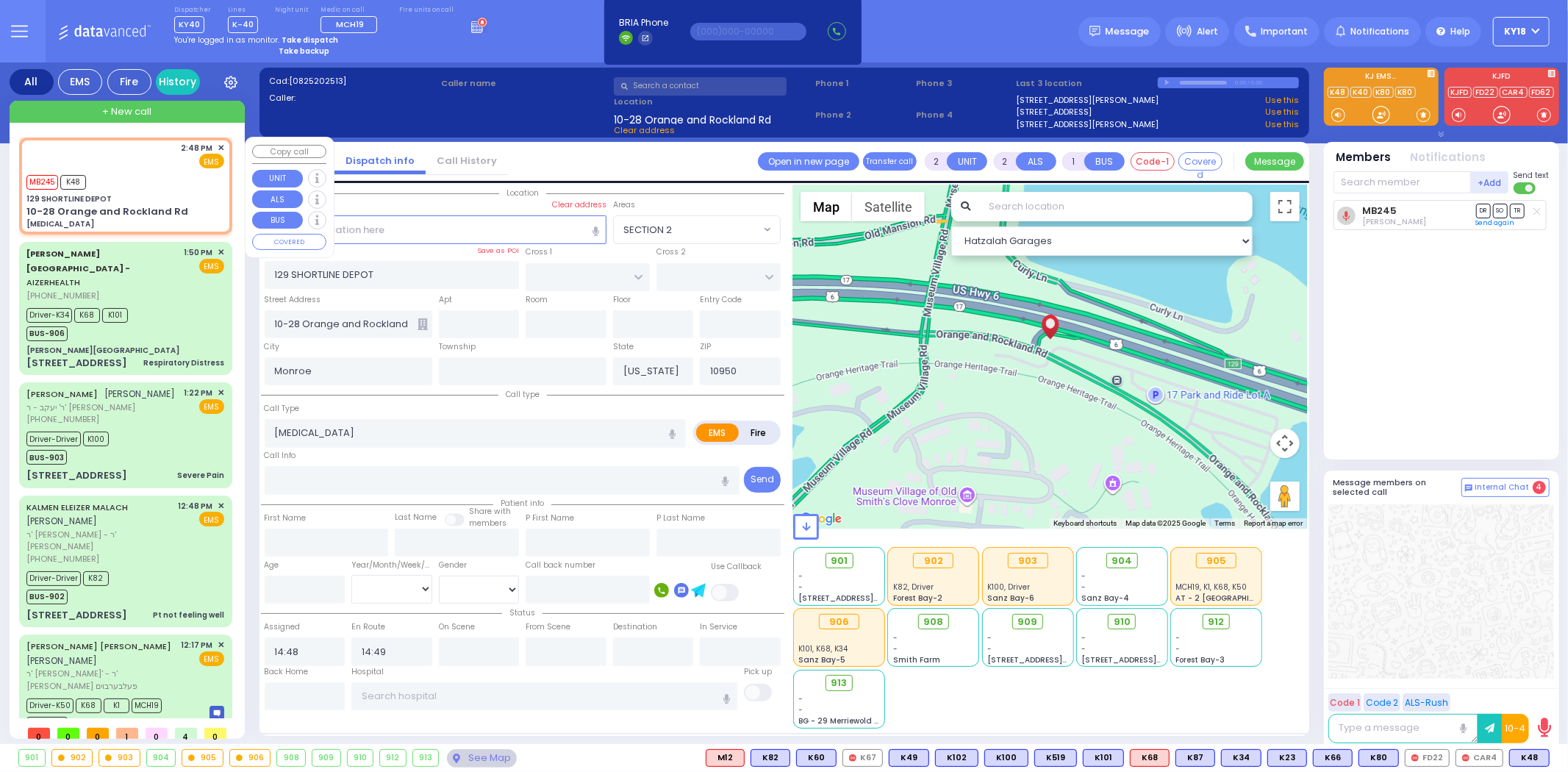
select select
radio input "true"
select select
select select "Hatzalah Garages"
